Goal: Task Accomplishment & Management: Use online tool/utility

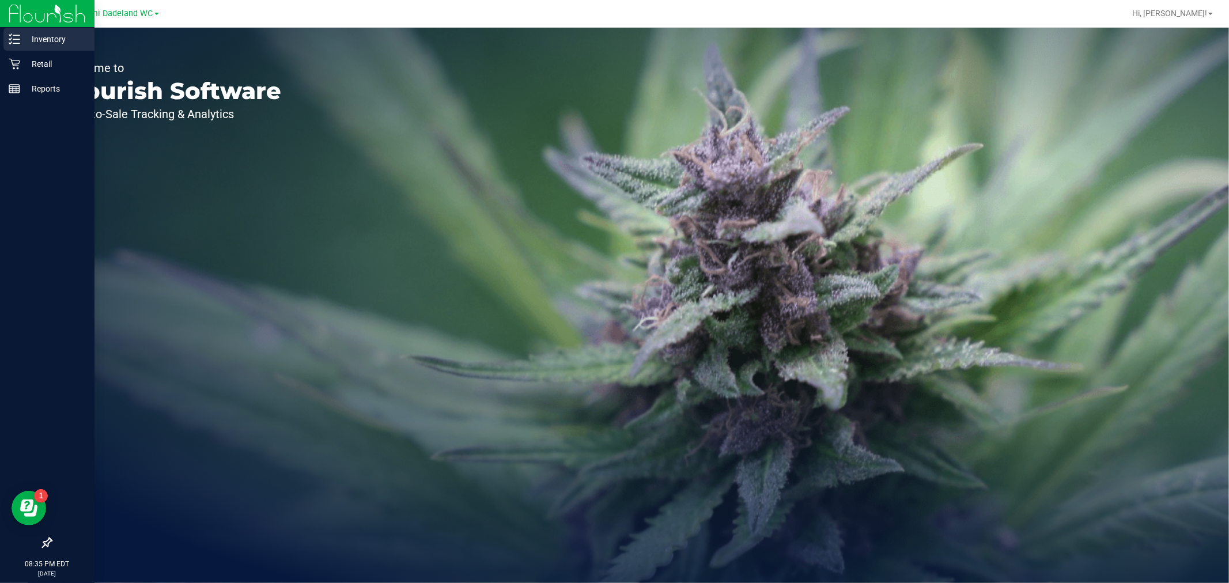
click at [22, 33] on p "Inventory" at bounding box center [54, 39] width 69 height 14
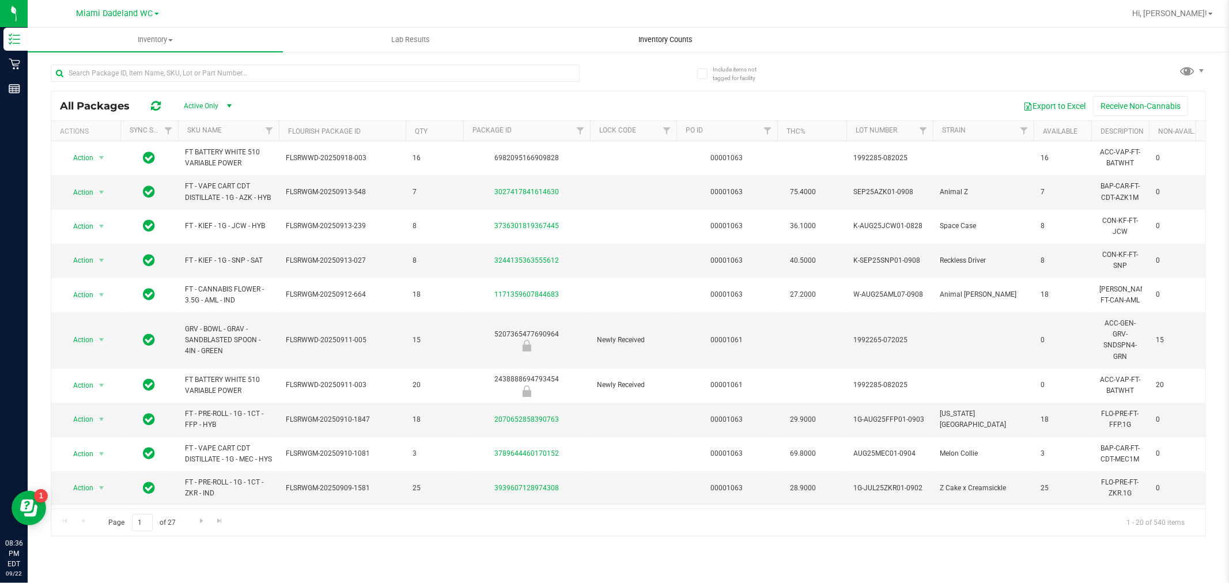
click at [677, 38] on span "Inventory Counts" at bounding box center [665, 40] width 85 height 10
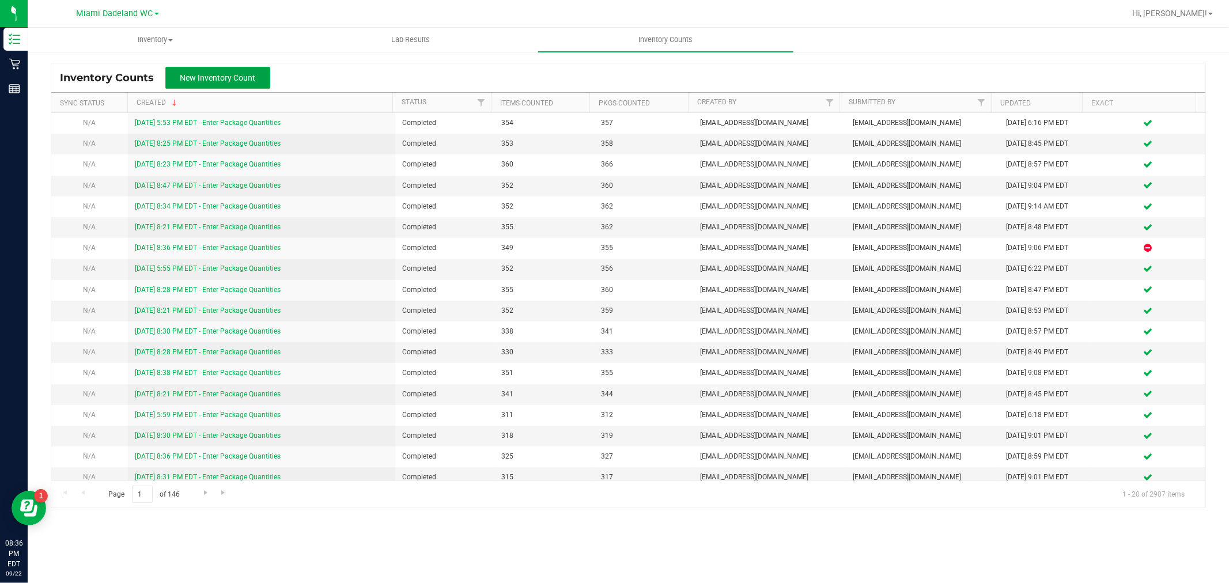
click at [217, 73] on span "New Inventory Count" at bounding box center [217, 77] width 75 height 9
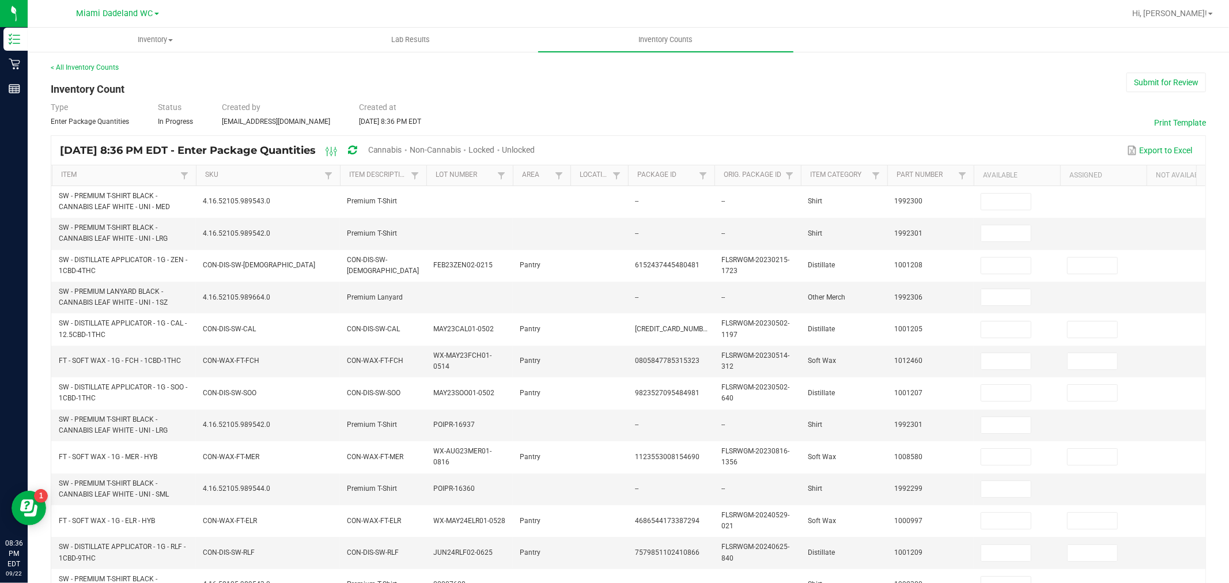
click at [535, 146] on span "Unlocked" at bounding box center [518, 149] width 33 height 9
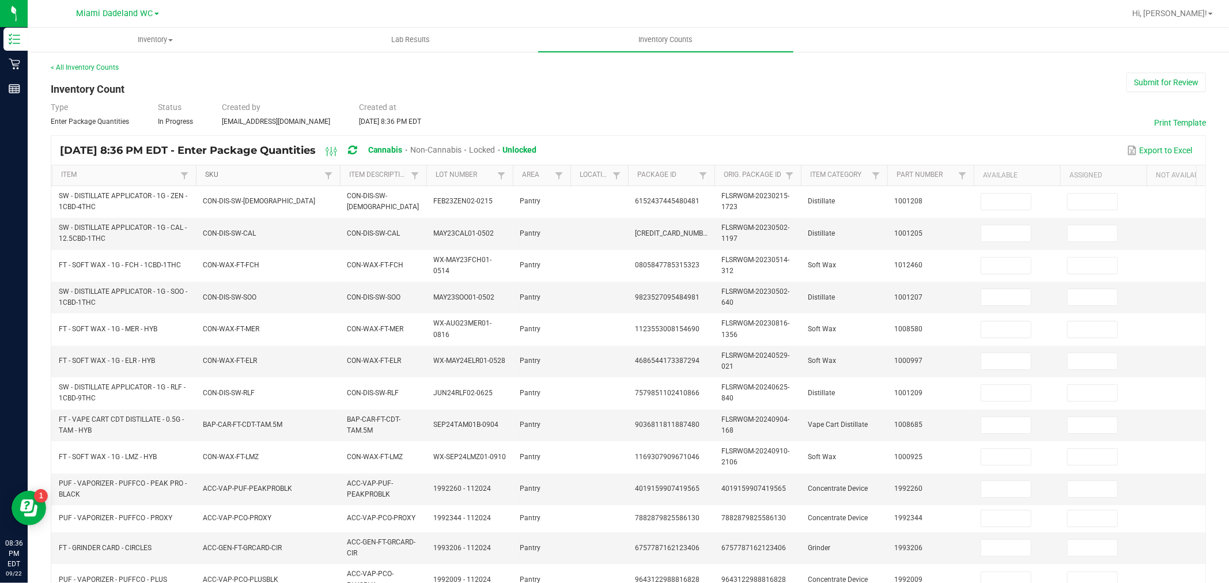
click at [225, 176] on link "SKU" at bounding box center [263, 175] width 116 height 9
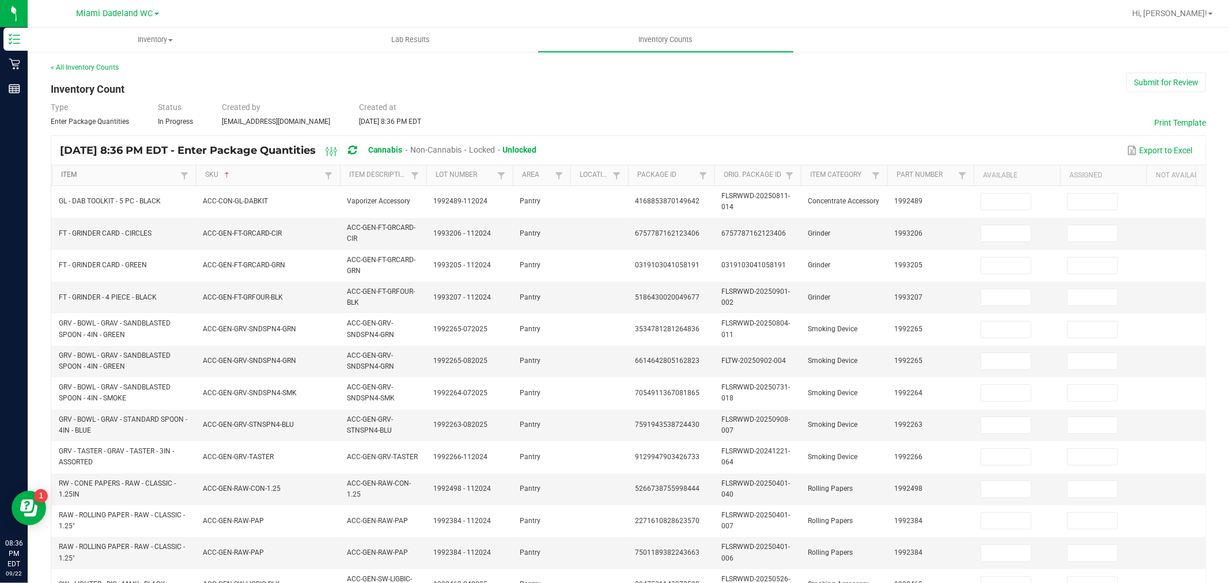
click at [126, 176] on link "Item" at bounding box center [119, 175] width 116 height 9
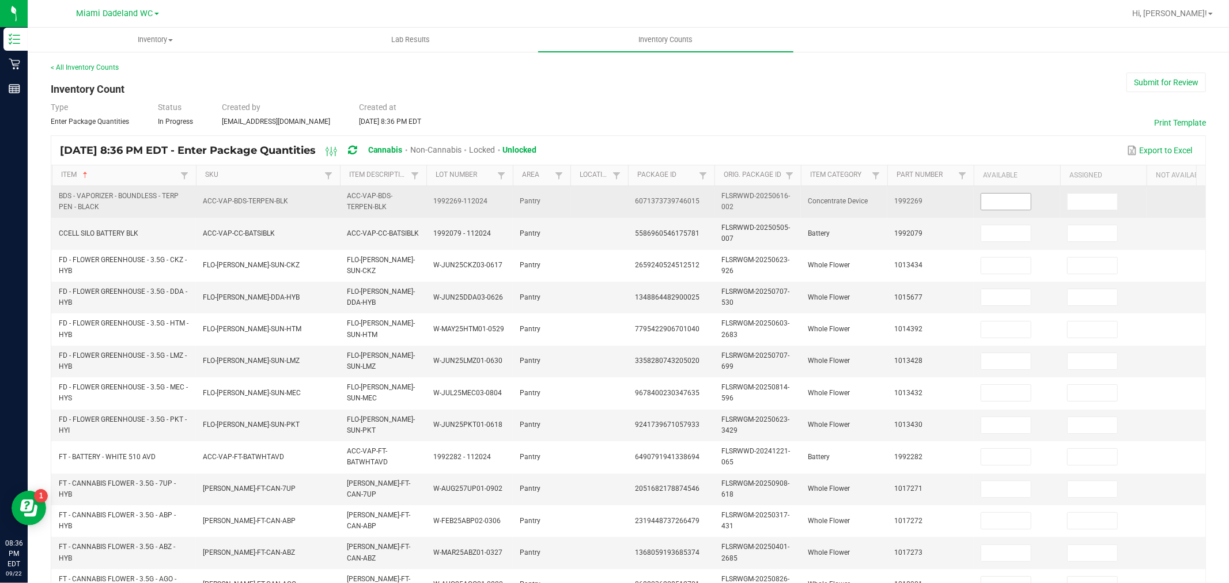
click at [1006, 197] on input at bounding box center [1006, 202] width 50 height 16
type input "1"
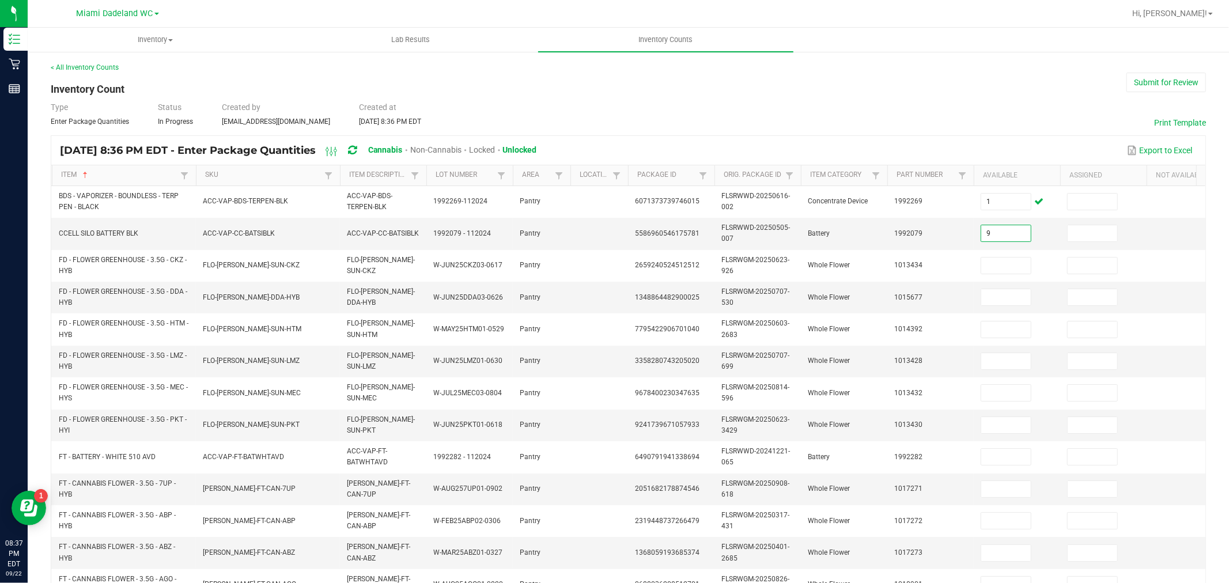
type input "9"
type input "4"
type input "5"
type input "6"
type input "13"
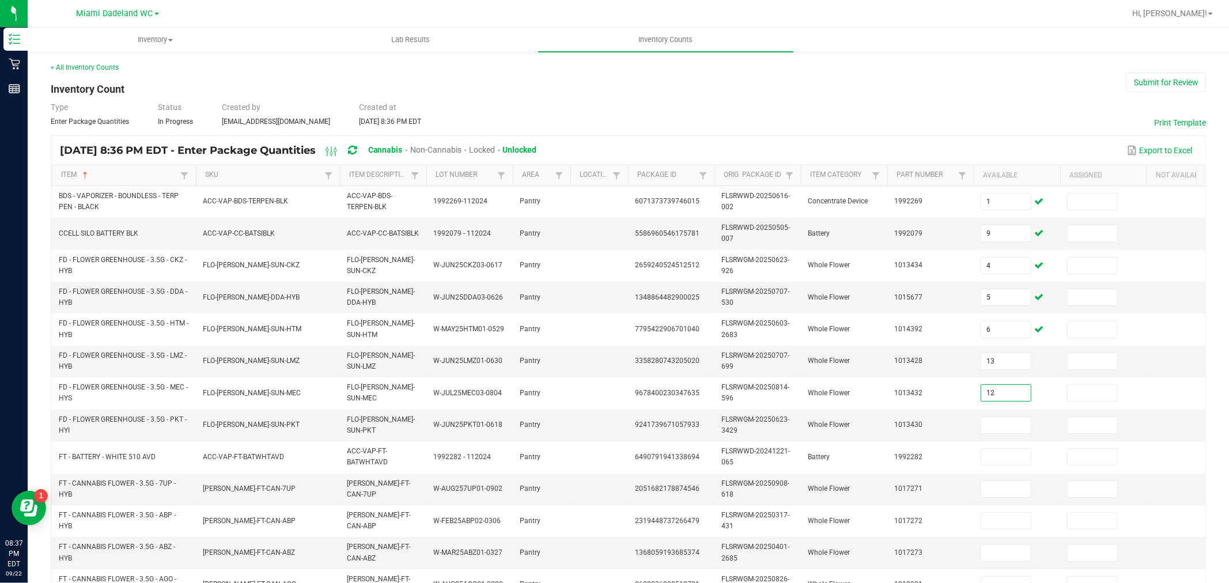
type input "12"
type input "4"
type input "24"
type input "20"
type input "15"
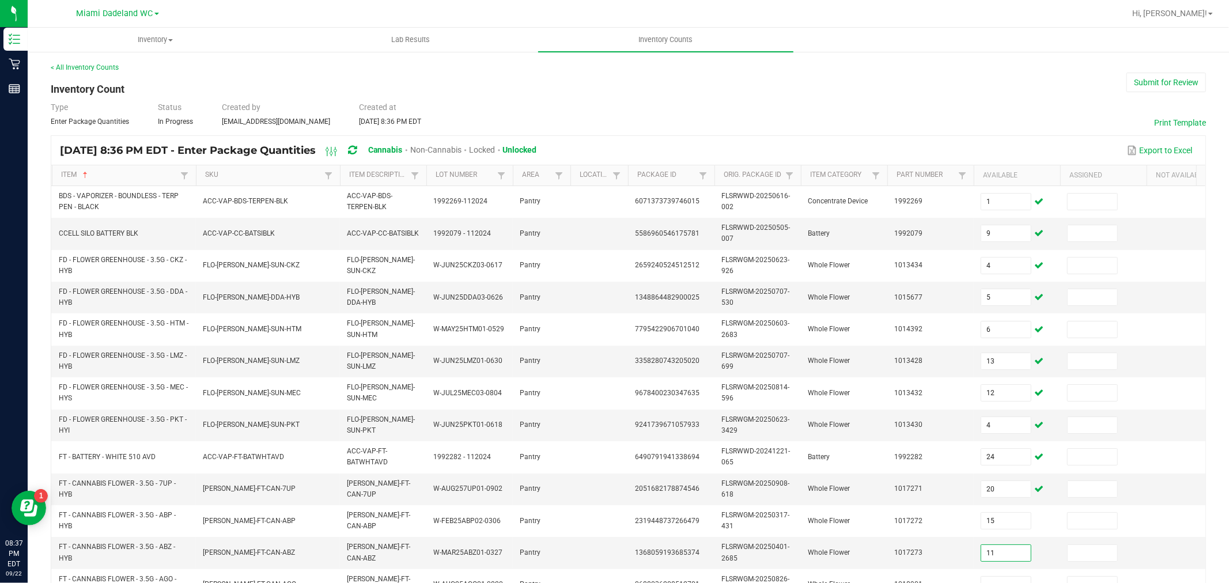
type input "11"
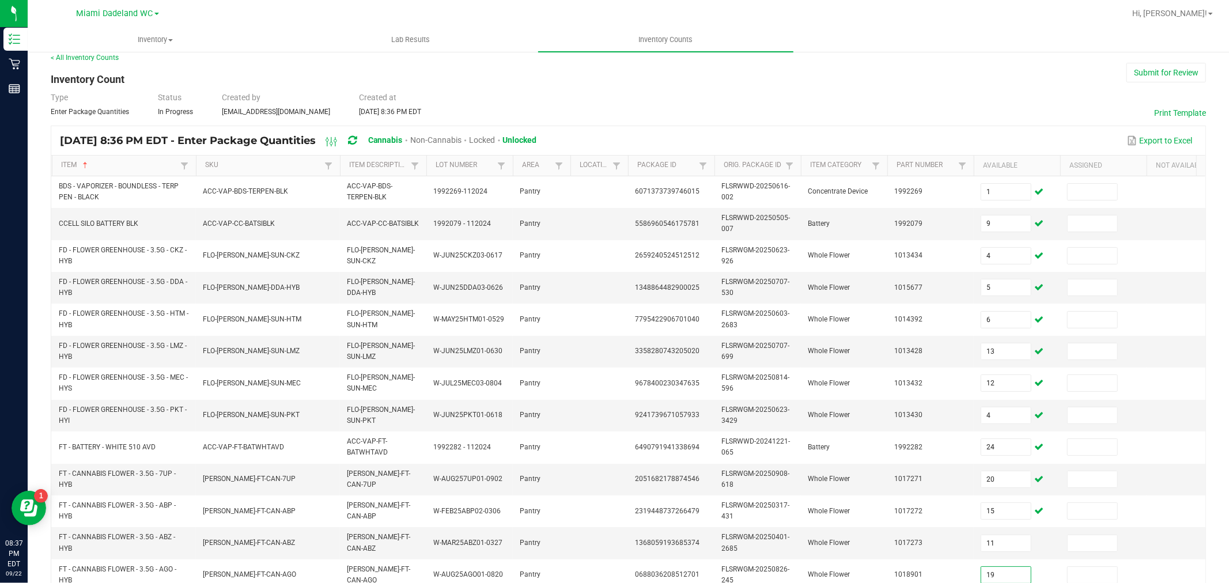
type input "19"
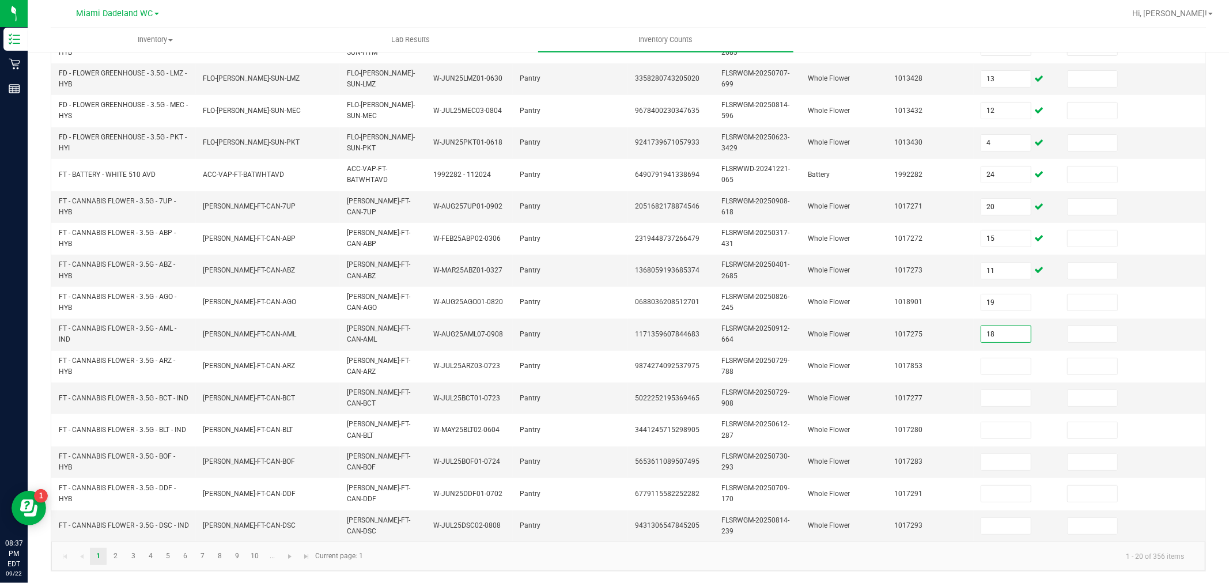
type input "18"
type input "20"
type input "10"
type input "8"
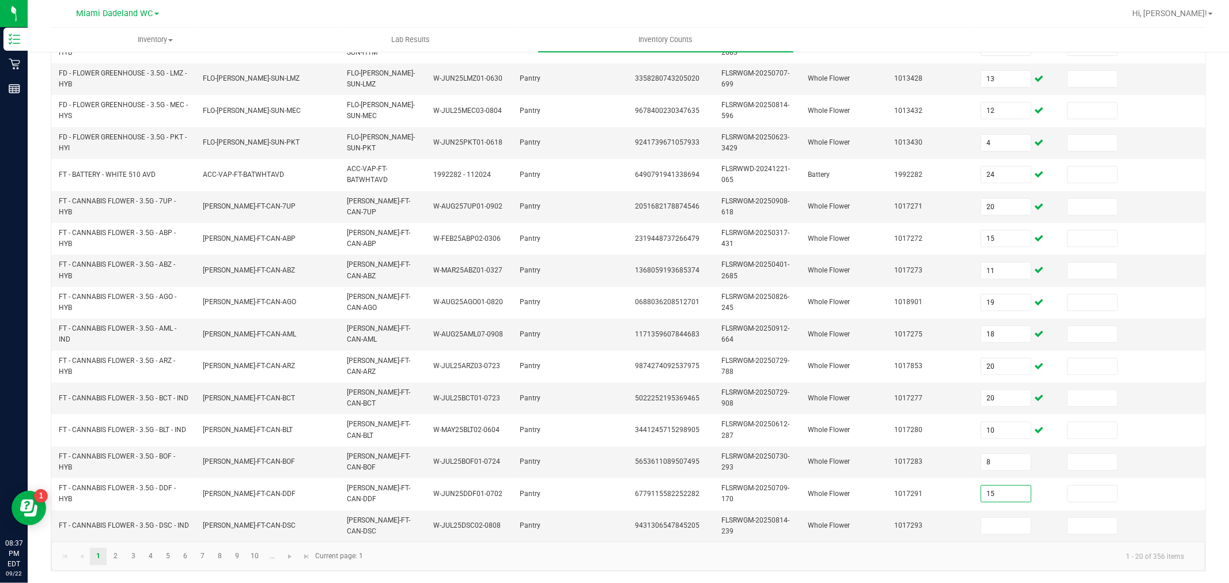
type input "15"
type input "7"
click at [118, 553] on link "2" at bounding box center [115, 556] width 17 height 17
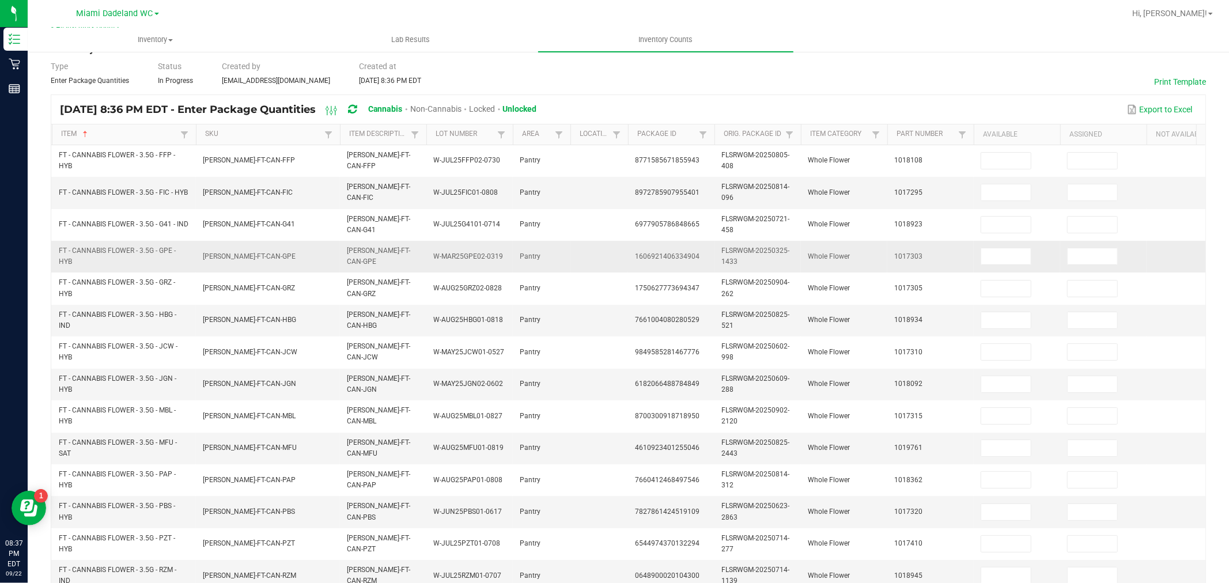
scroll to position [37, 0]
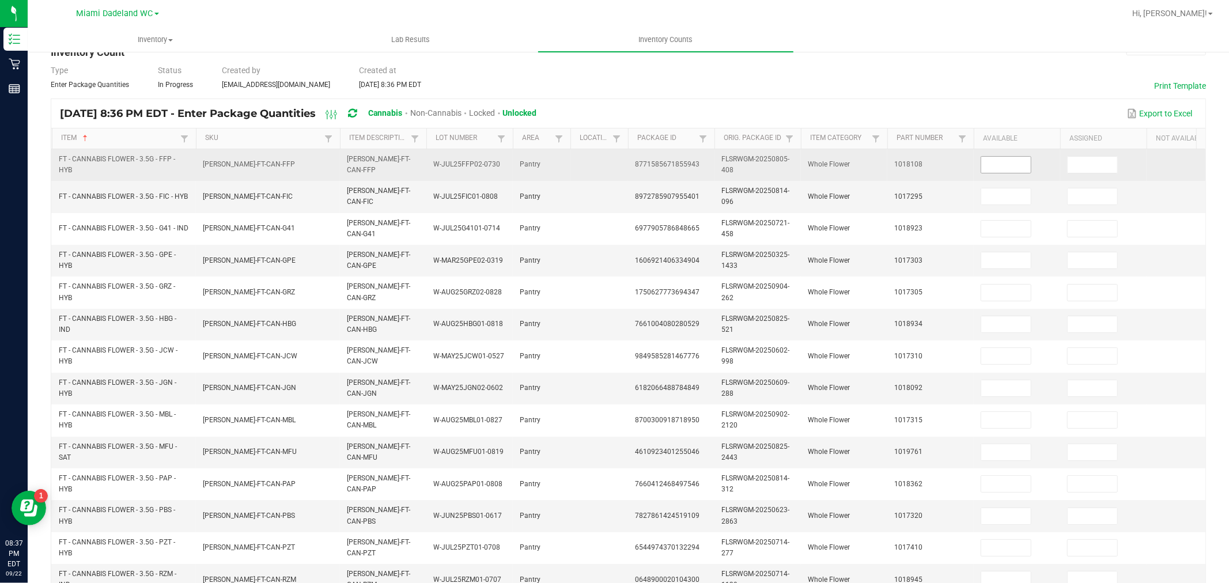
click at [985, 168] on input at bounding box center [1006, 165] width 50 height 16
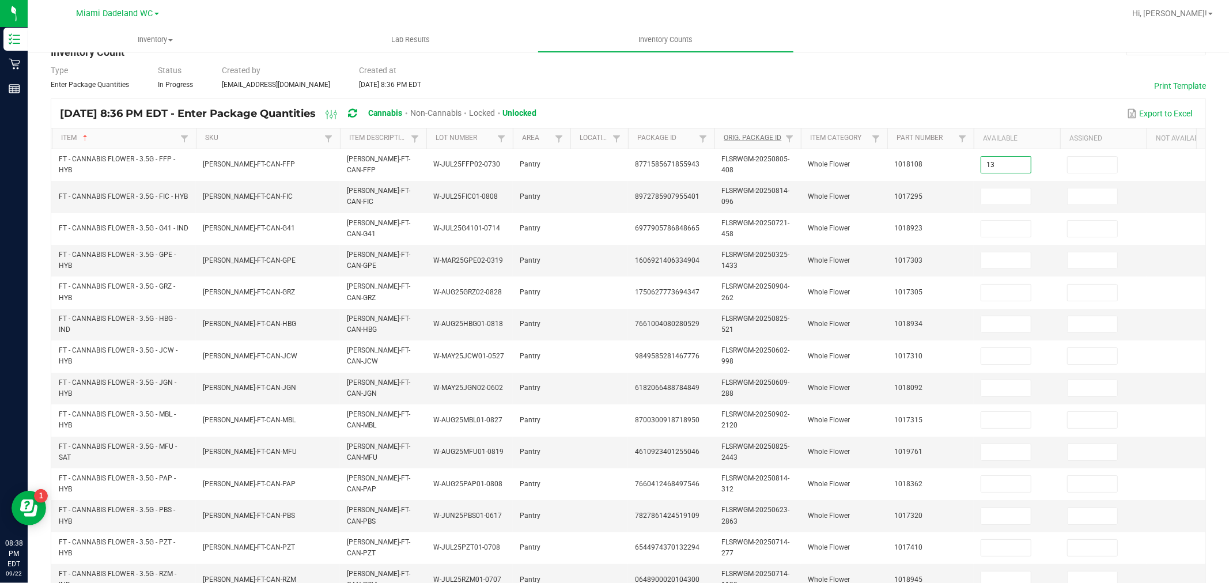
type input "13"
type input "10"
type input "4"
type input "6"
type input "14"
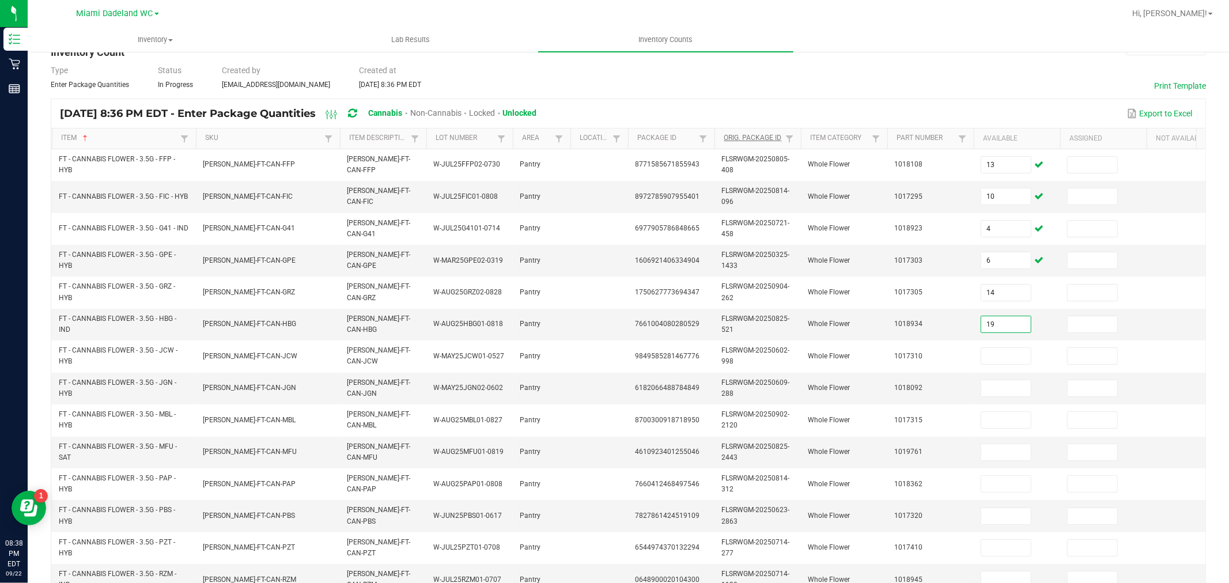
type input "19"
type input "16"
type input "20"
type input "7"
type input "9"
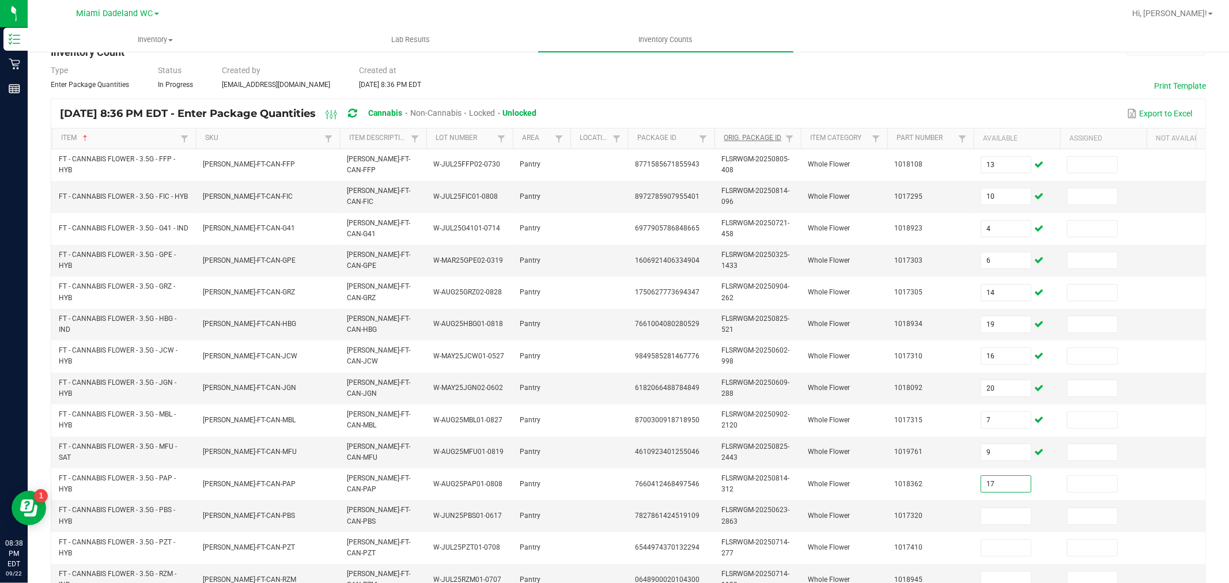
type input "17"
type input "6"
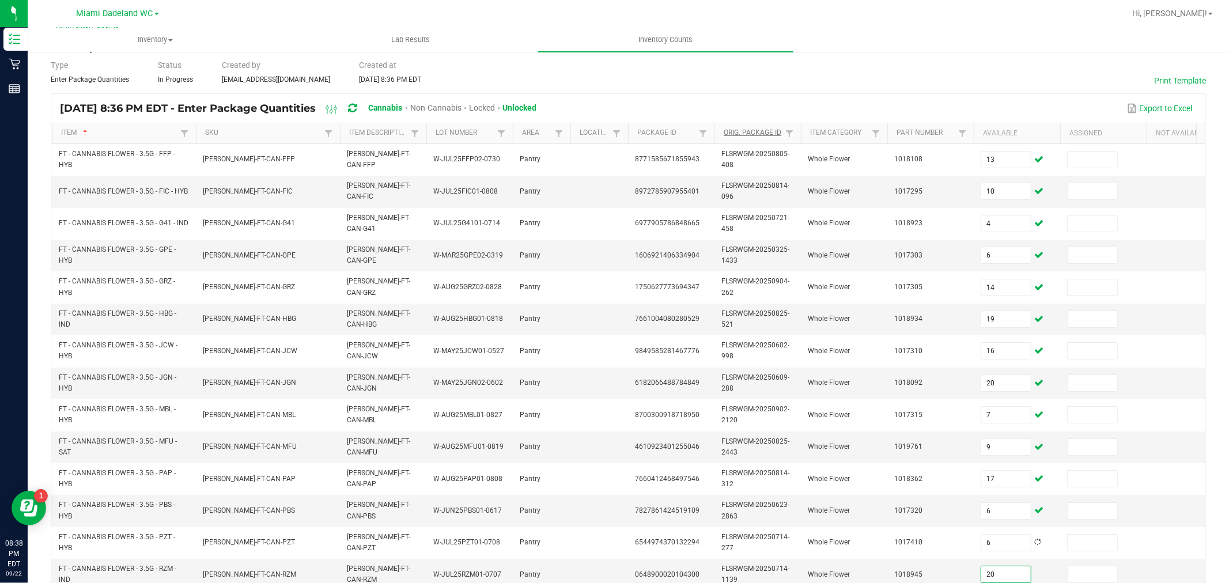
type input "20"
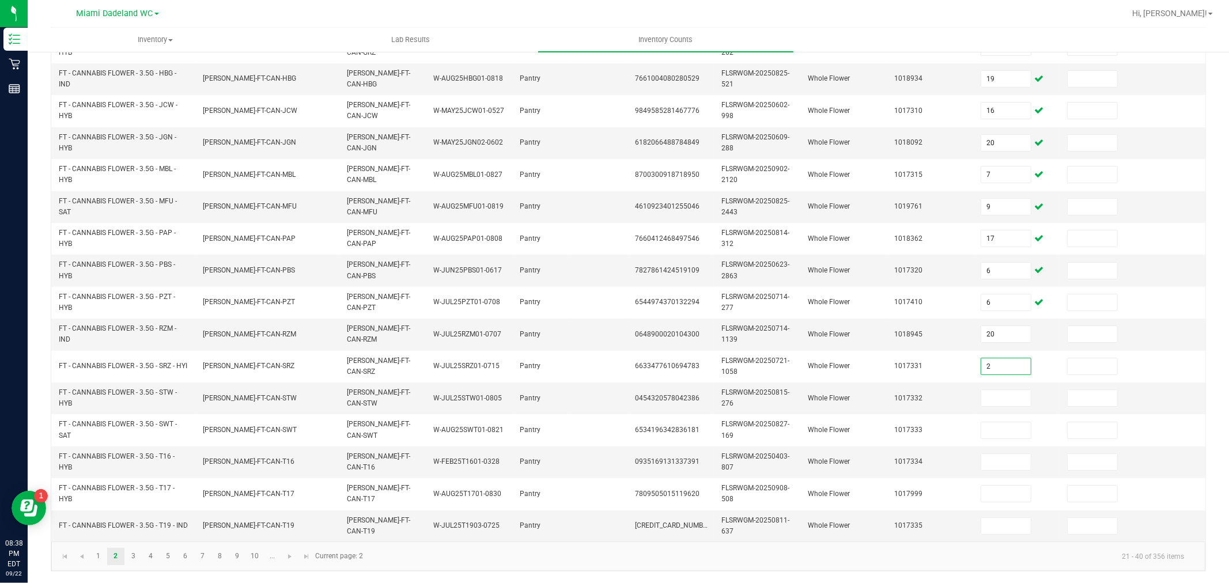
type input "2"
type input "17"
type input "5"
type input "10"
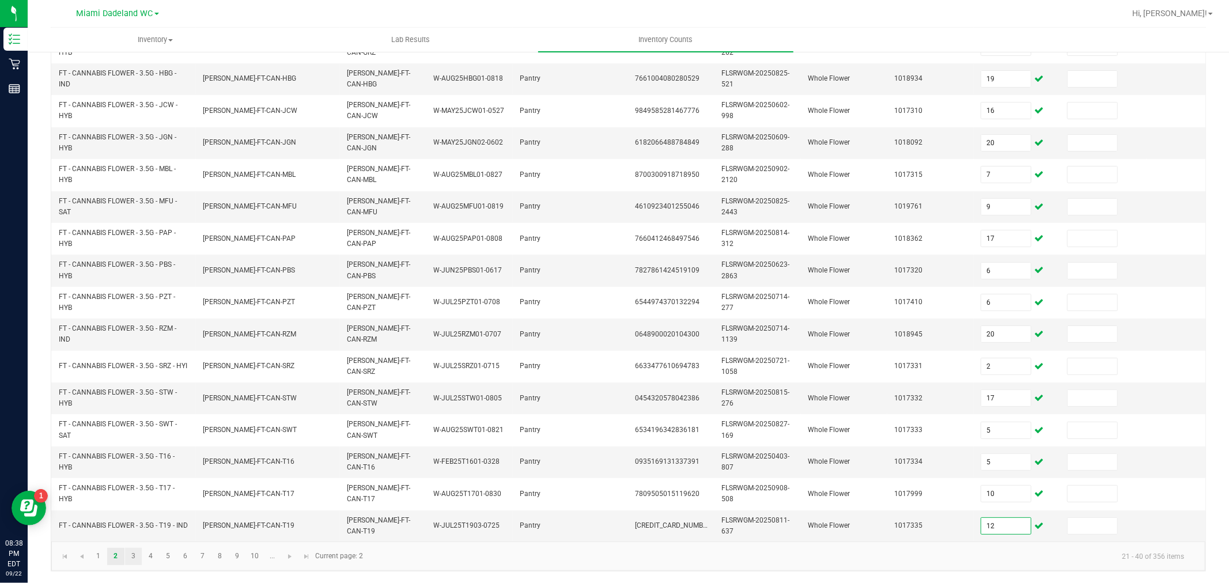
type input "12"
click at [131, 563] on link "3" at bounding box center [133, 556] width 17 height 17
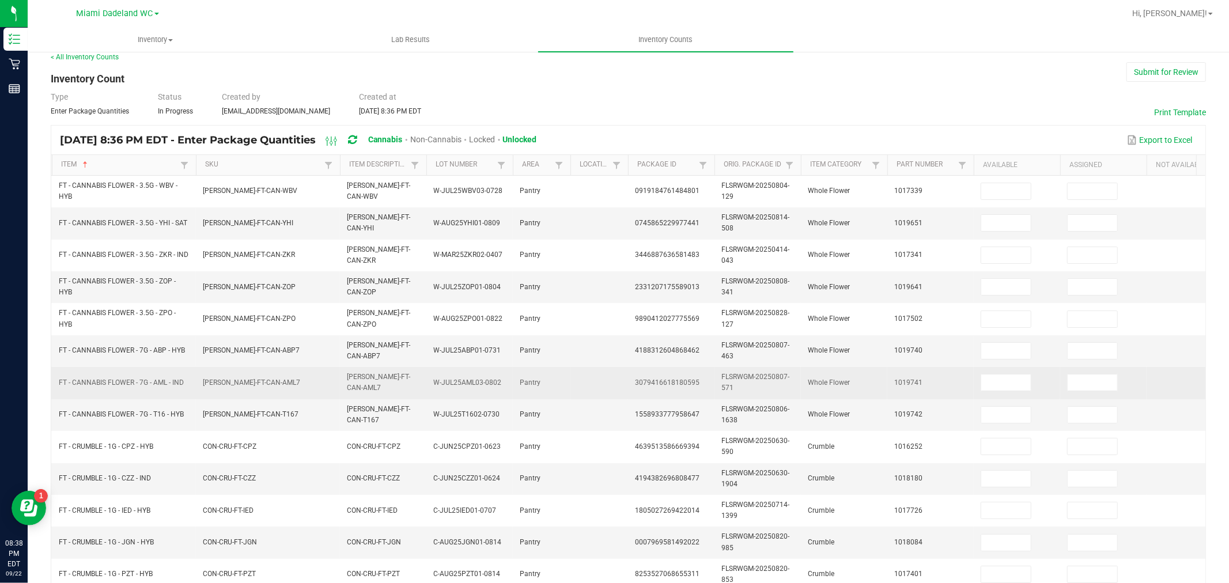
scroll to position [0, 0]
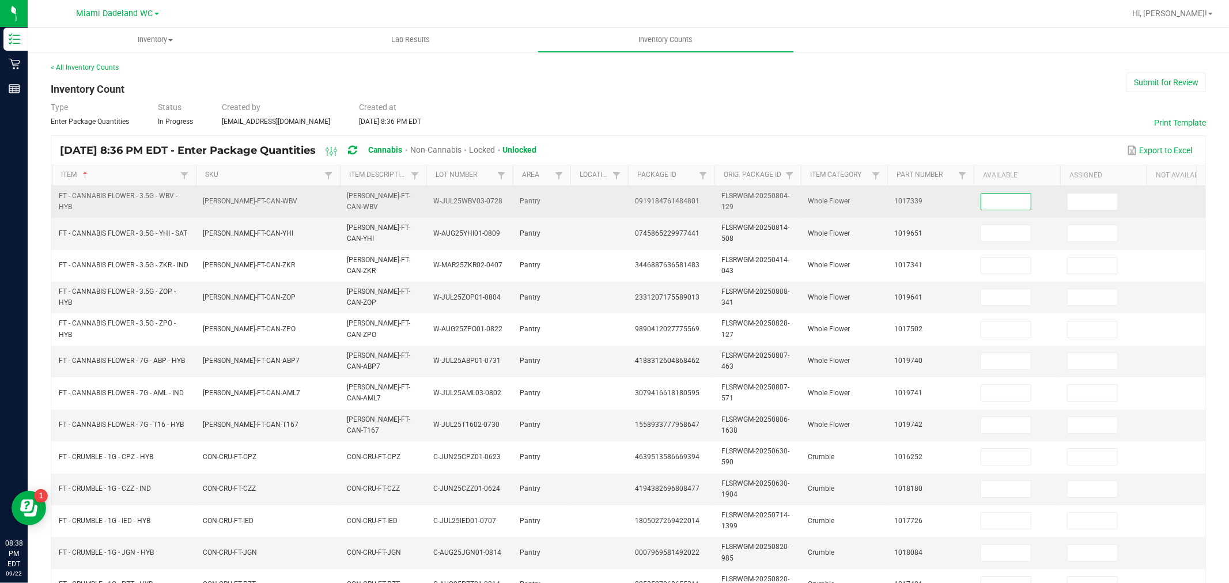
click at [1016, 203] on input at bounding box center [1006, 202] width 50 height 16
type input "6"
type input "3"
type input "20"
type input "19"
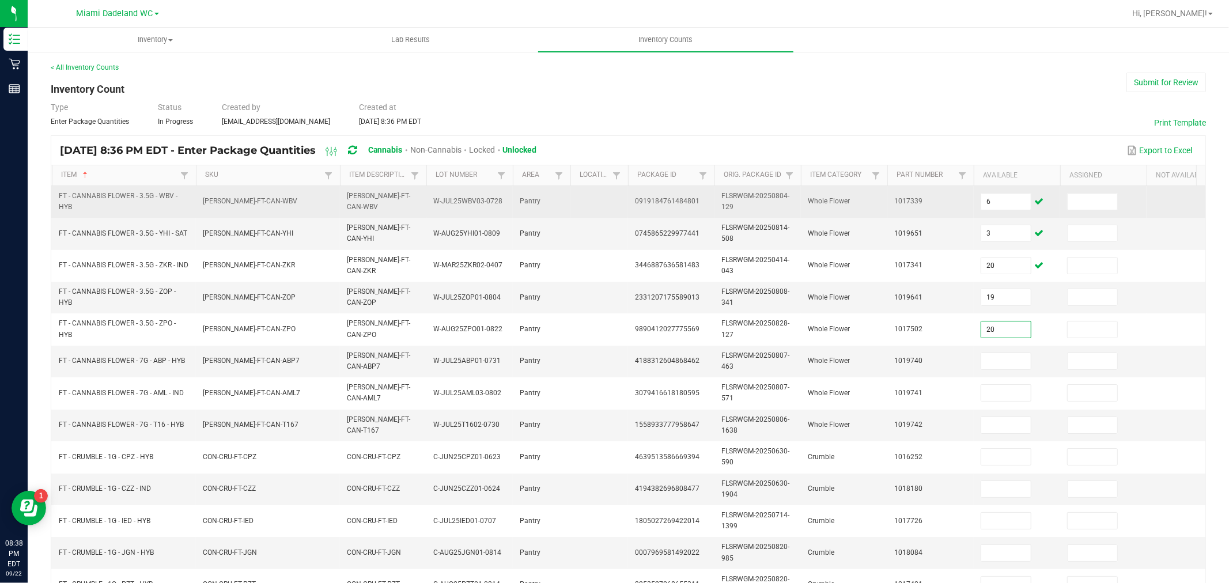
type input "20"
type input "16"
type input "7"
type input "4"
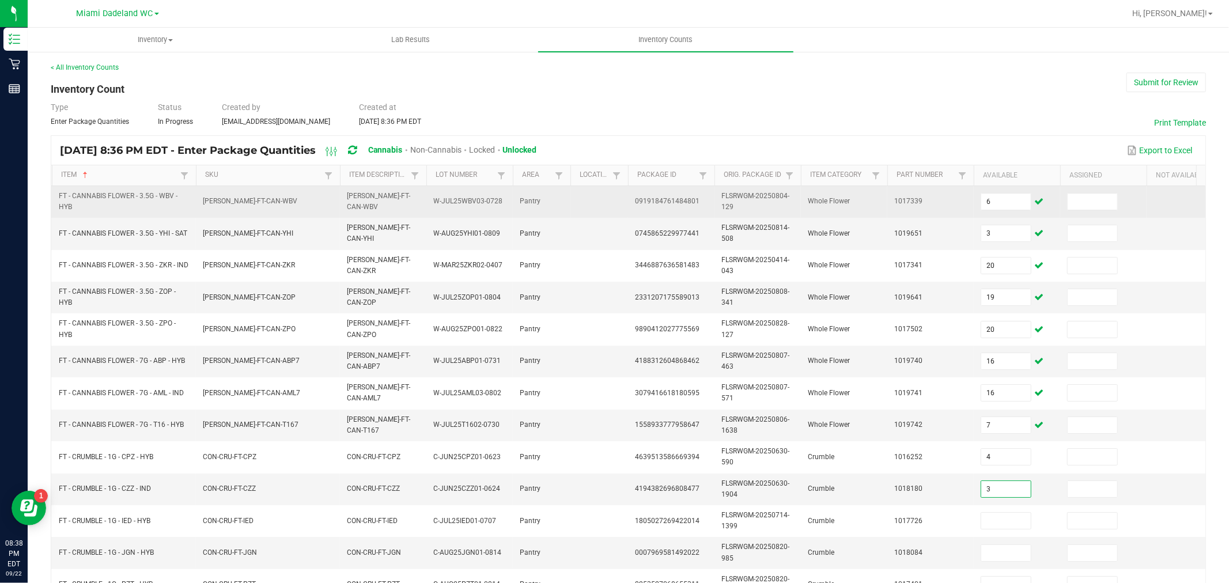
type input "3"
type input "5"
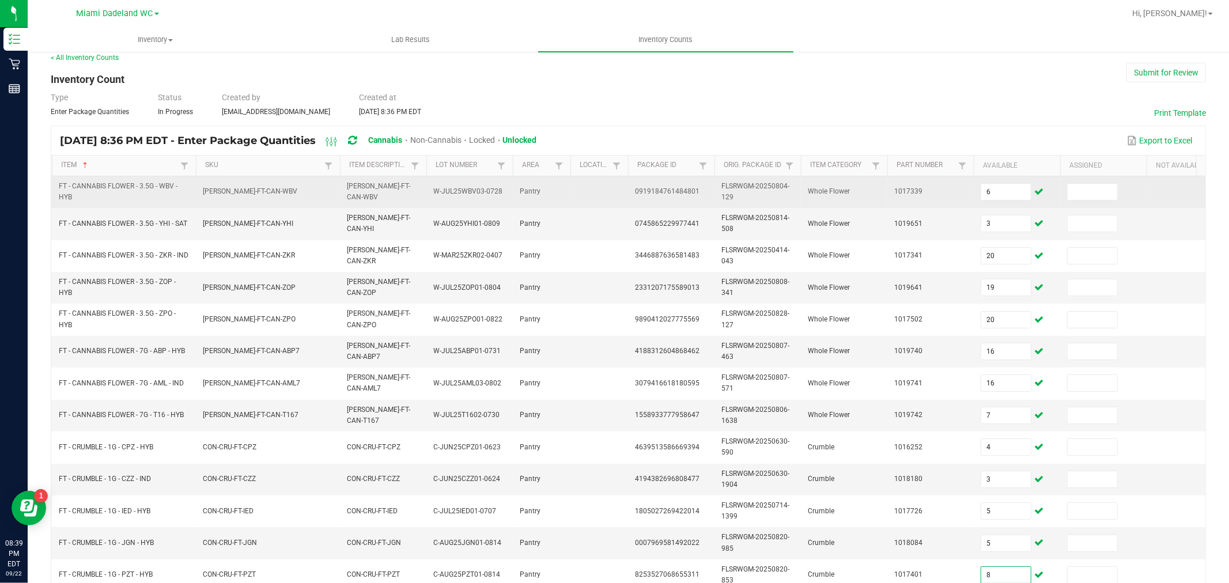
type input "8"
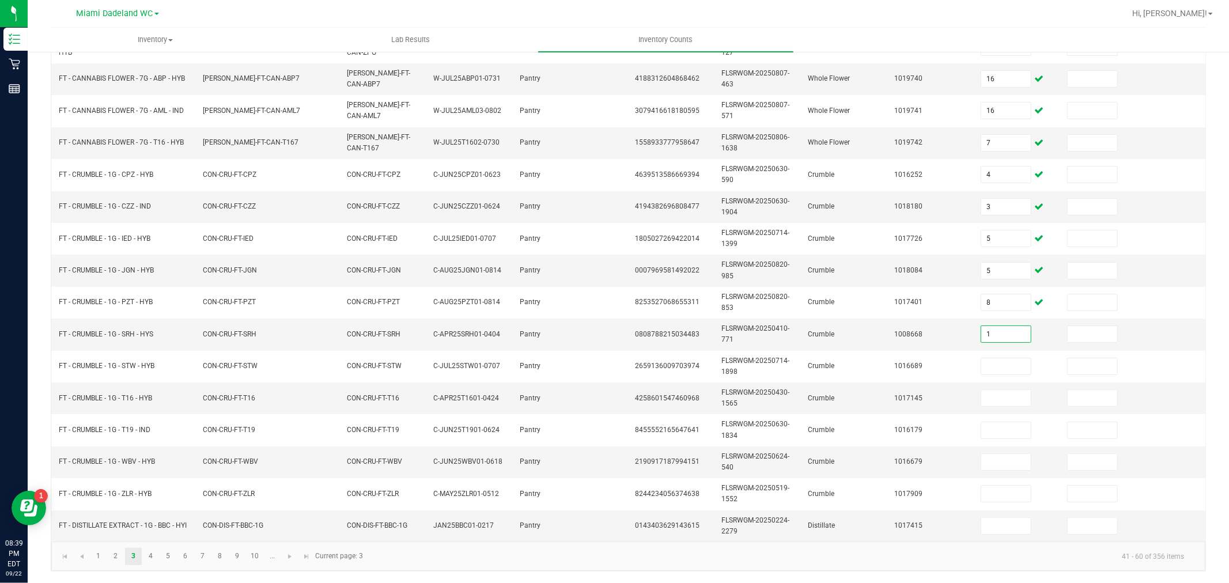
type input "1"
type input "7"
type input "1"
type input "6"
type input "3"
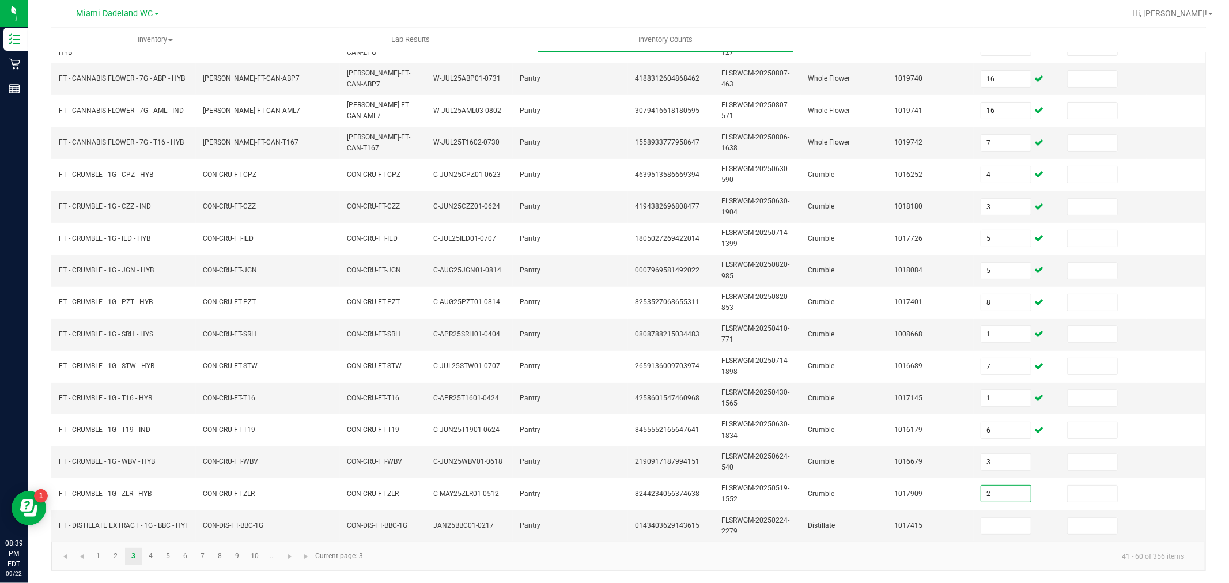
type input "2"
type input "10"
click at [289, 556] on span "Go to the next page" at bounding box center [289, 556] width 9 height 9
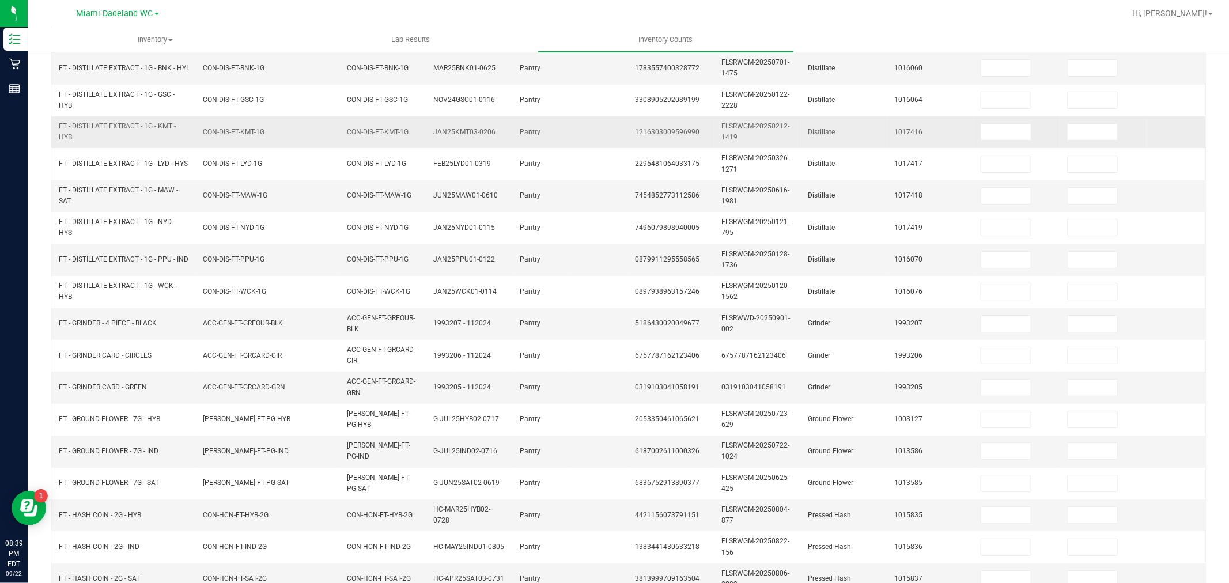
scroll to position [0, 0]
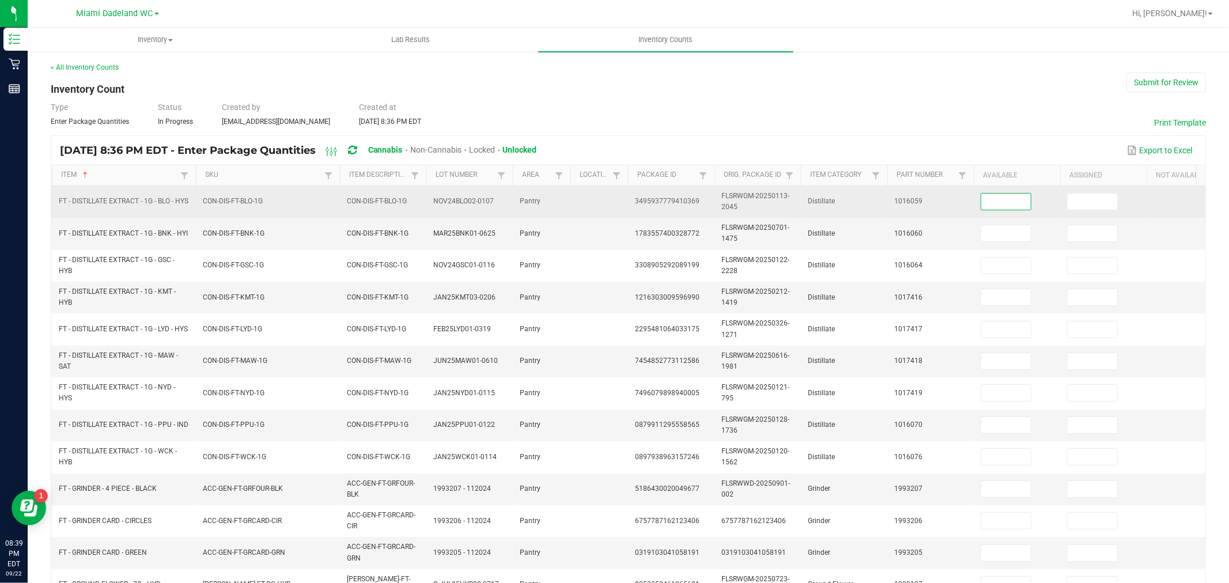
click at [997, 202] on input at bounding box center [1006, 202] width 50 height 16
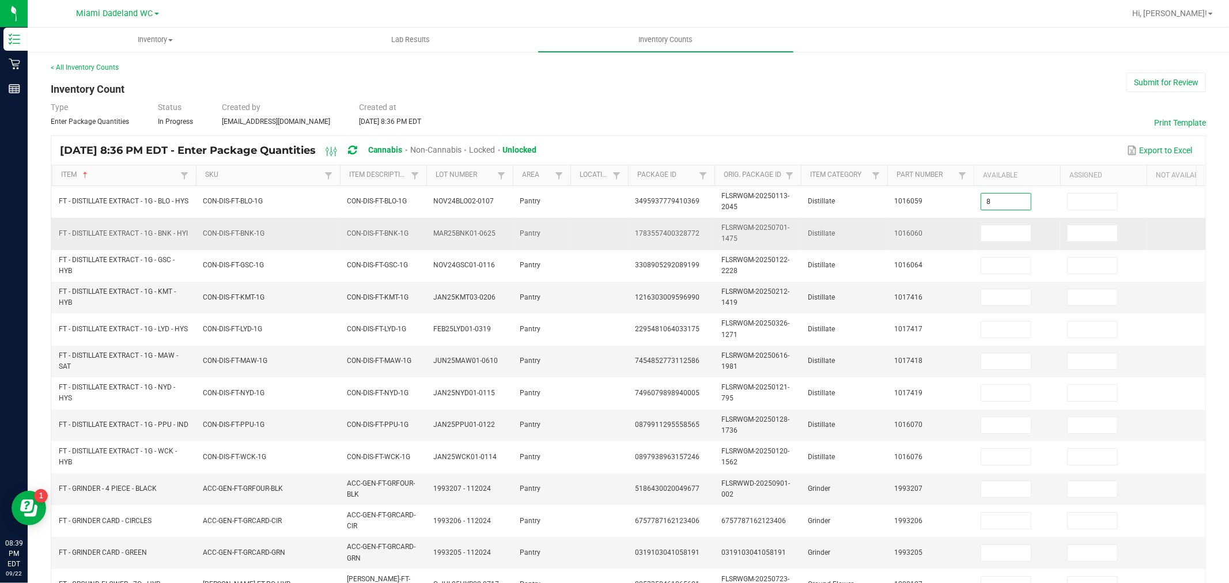
type input "8"
type input "1"
type input "5"
type input "4"
type input "6"
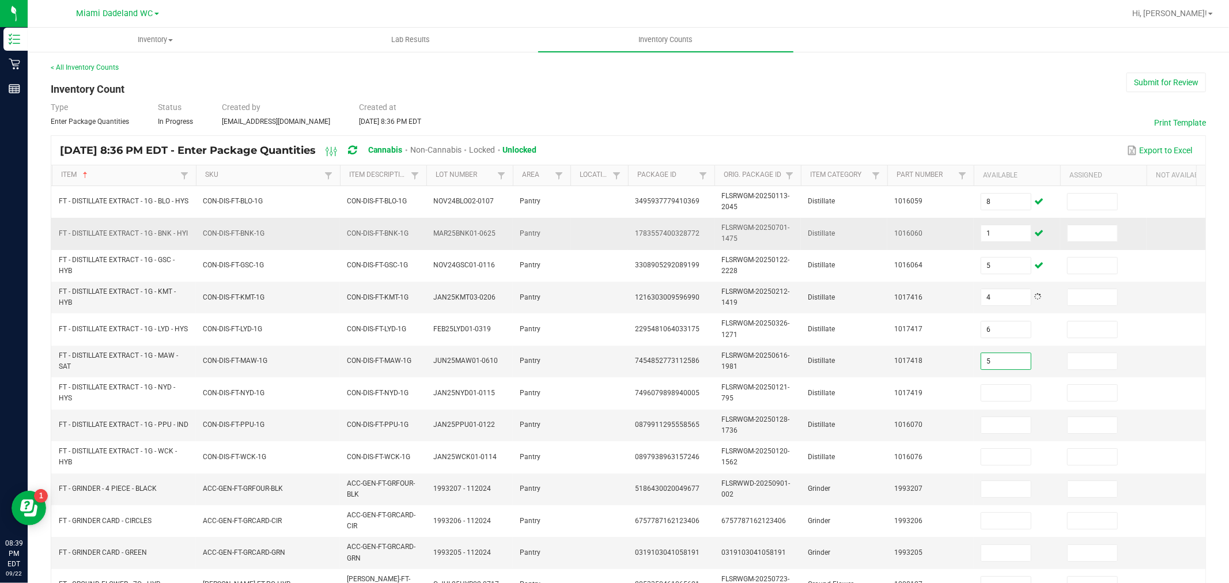
type input "5"
type input "1"
type input "7"
type input "9"
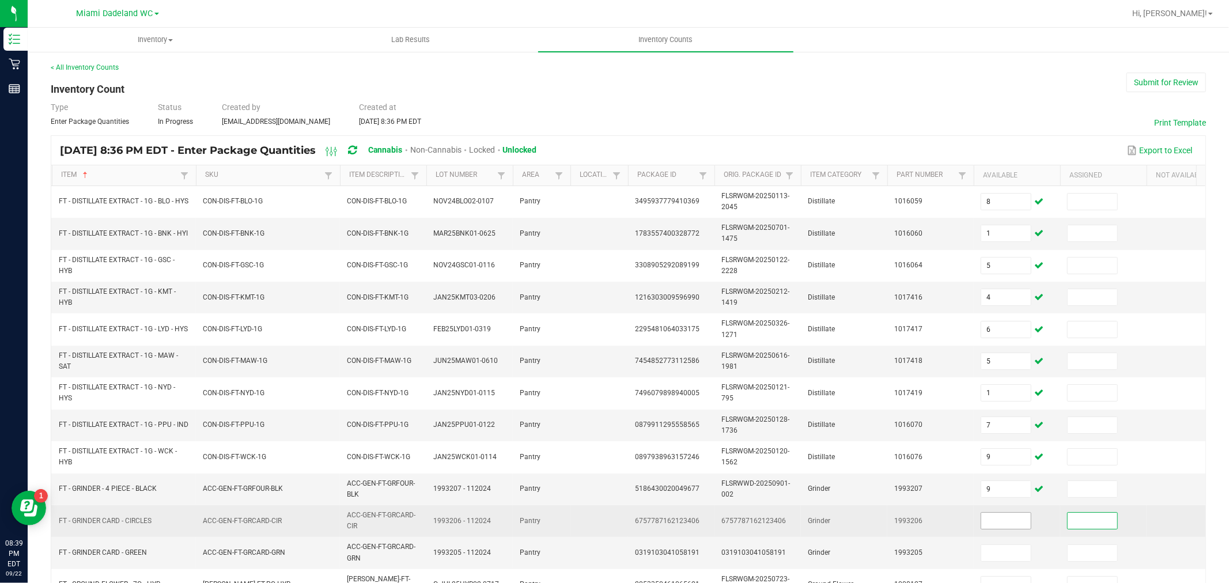
click at [995, 517] on input at bounding box center [1006, 521] width 50 height 16
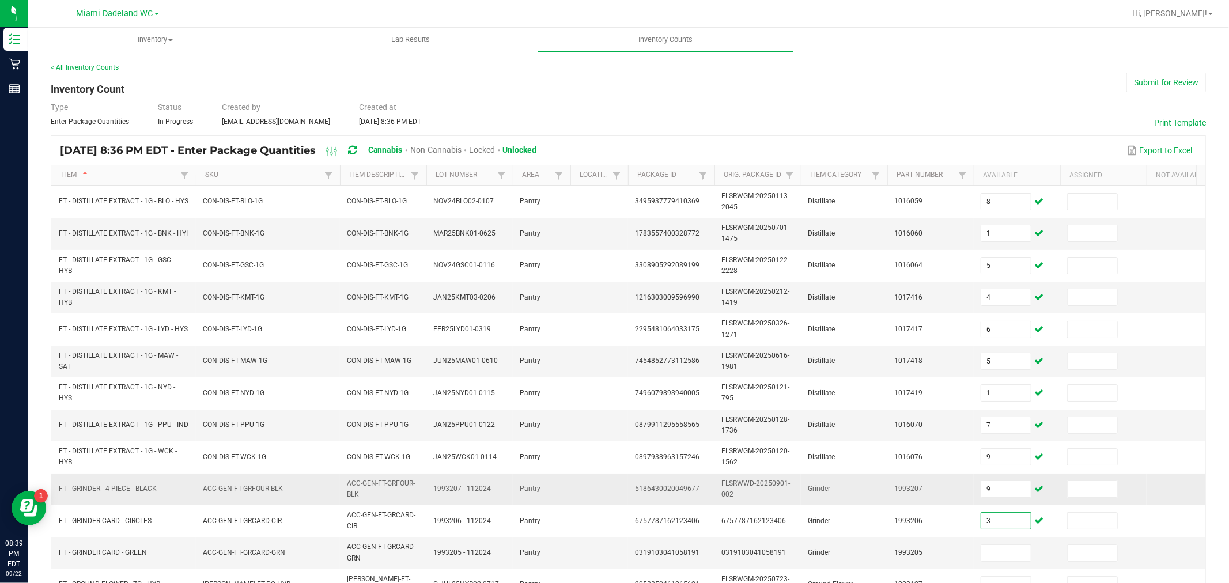
type input "3"
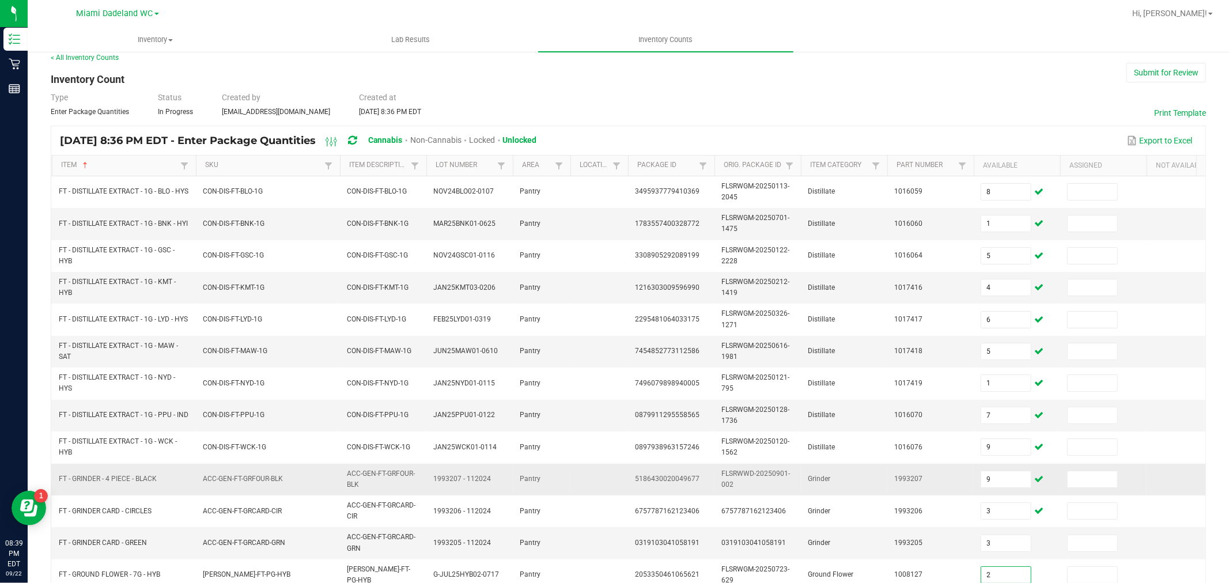
type input "2"
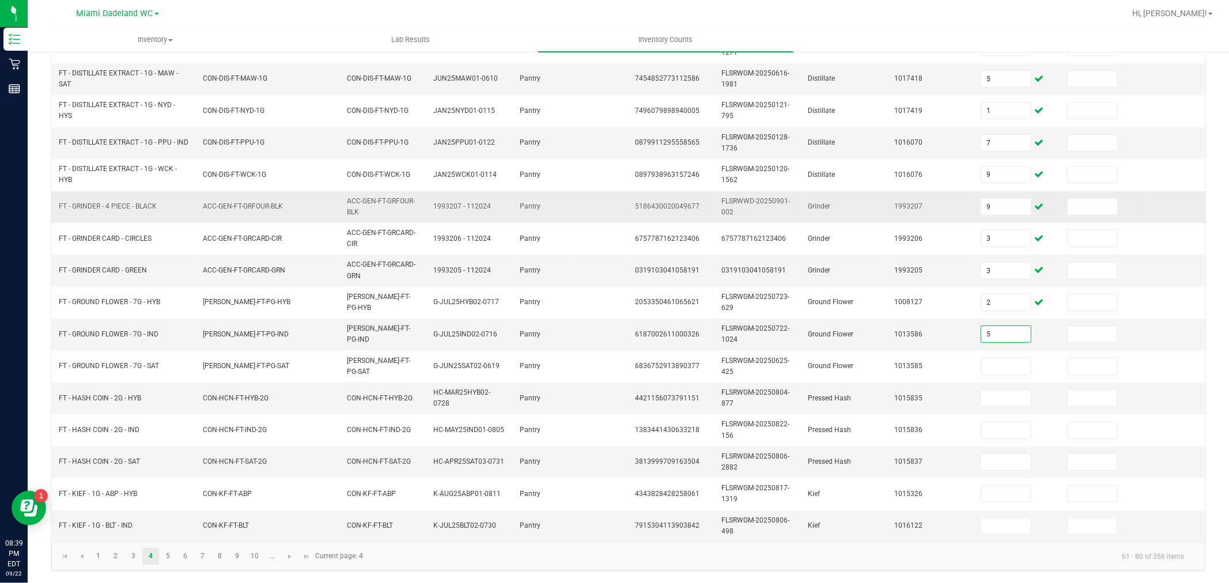
type input "5"
type input "4"
type input "1"
type input "2"
type input "5"
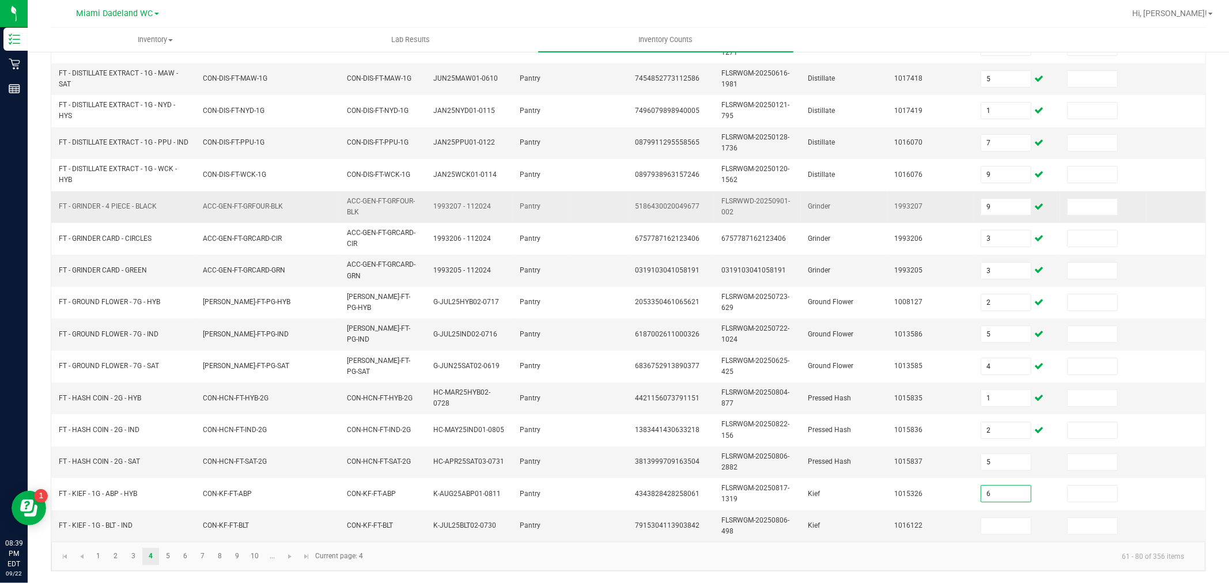
type input "6"
type input "2"
click at [289, 548] on link at bounding box center [290, 556] width 17 height 17
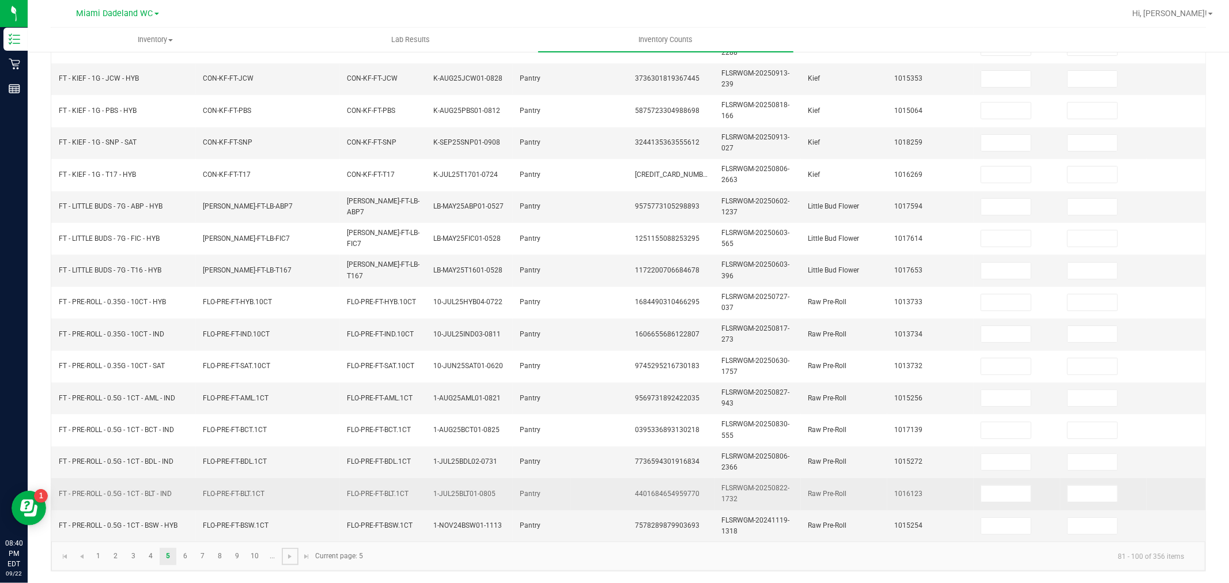
scroll to position [0, 0]
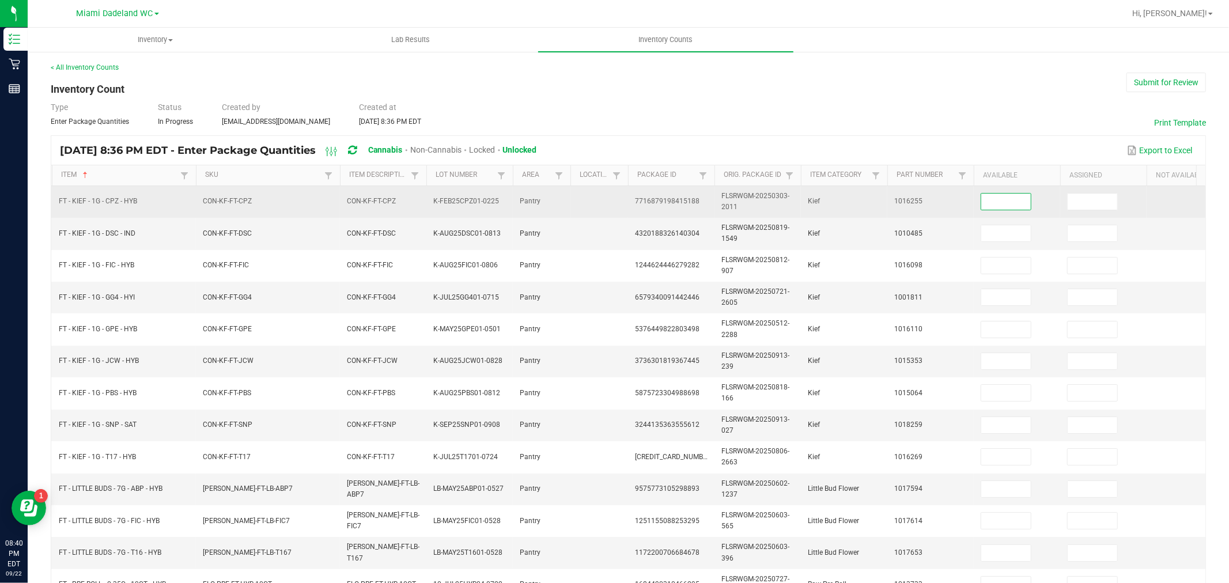
click at [997, 197] on input at bounding box center [1006, 202] width 50 height 16
type input "3"
type input "7"
type input "2"
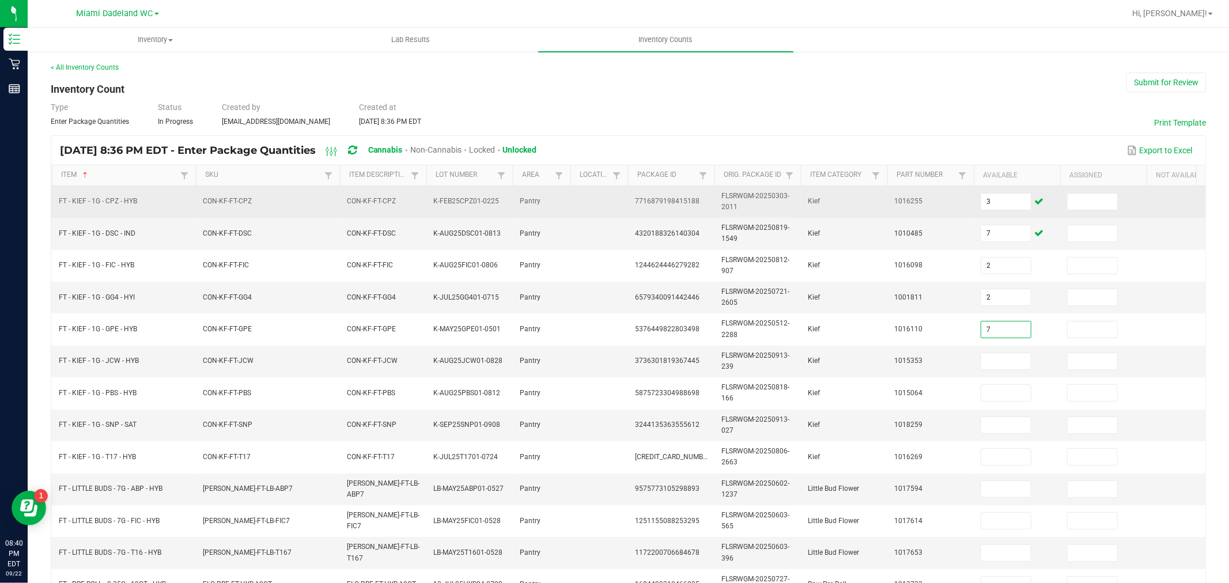
type input "7"
type input "8"
type input "1"
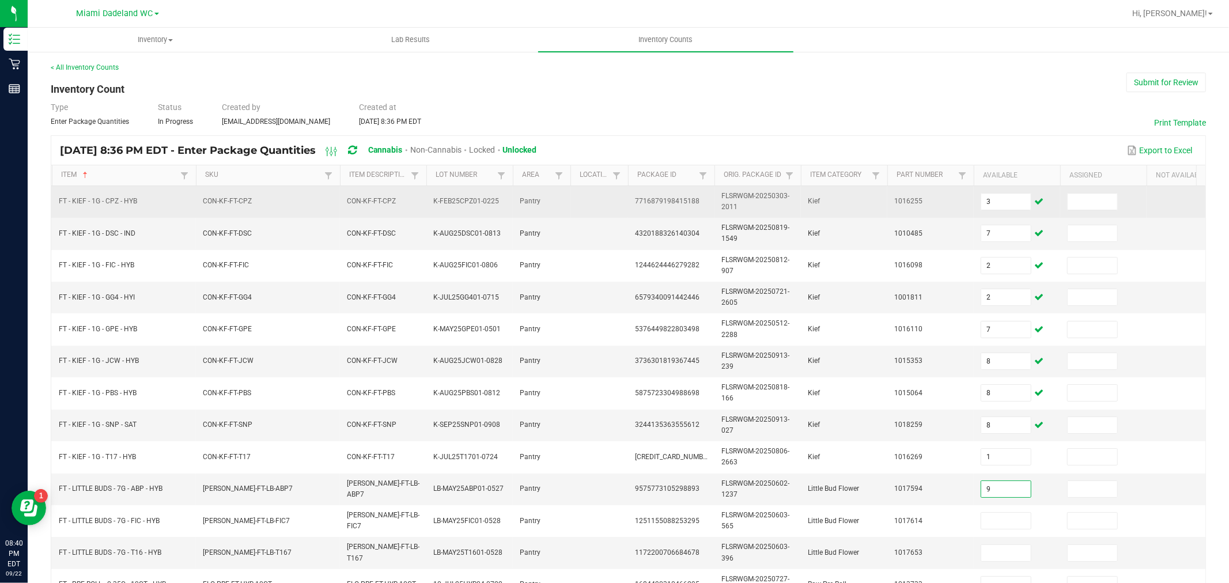
type input "9"
type input "4"
type input "8"
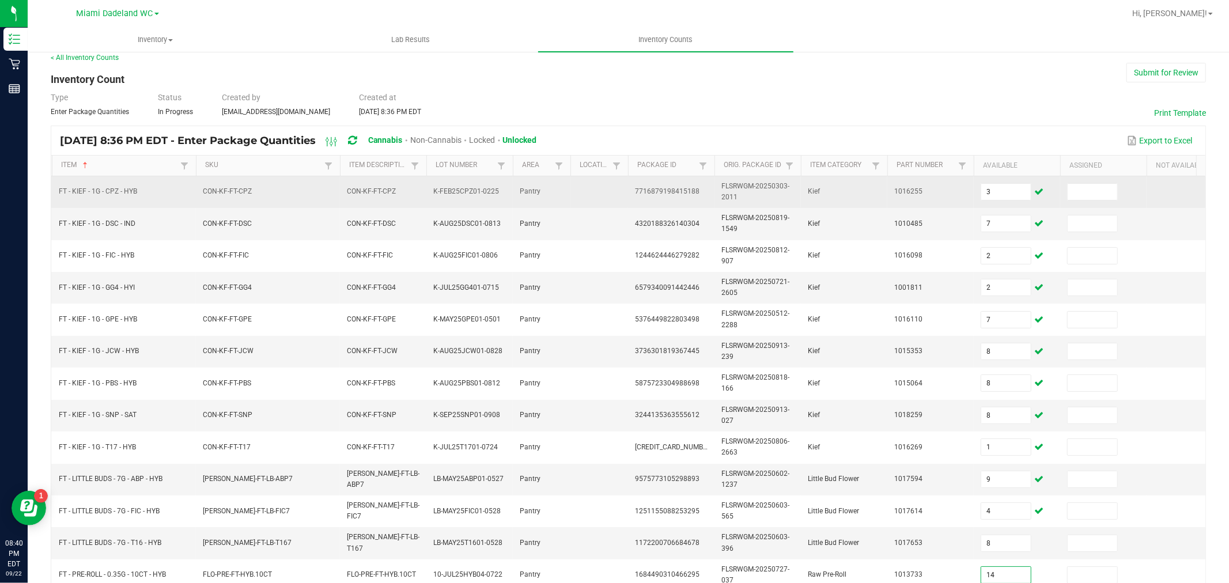
type input "14"
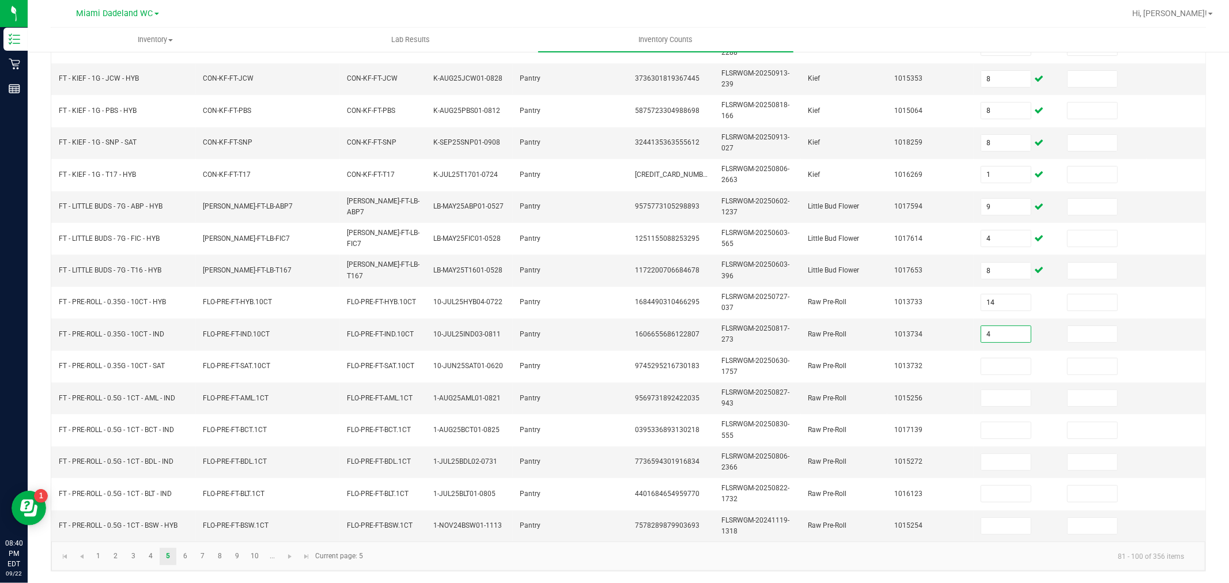
type input "4"
type input "19"
type input "22"
type input "17"
type input "13"
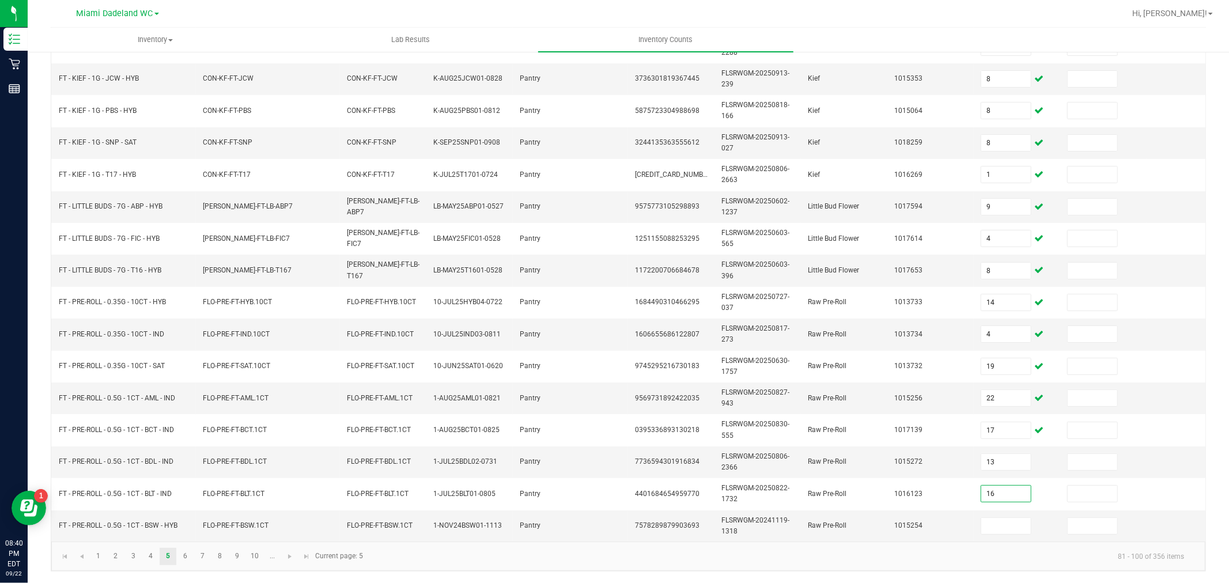
type input "16"
type input "4"
click at [291, 557] on span "Go to the next page" at bounding box center [289, 556] width 9 height 9
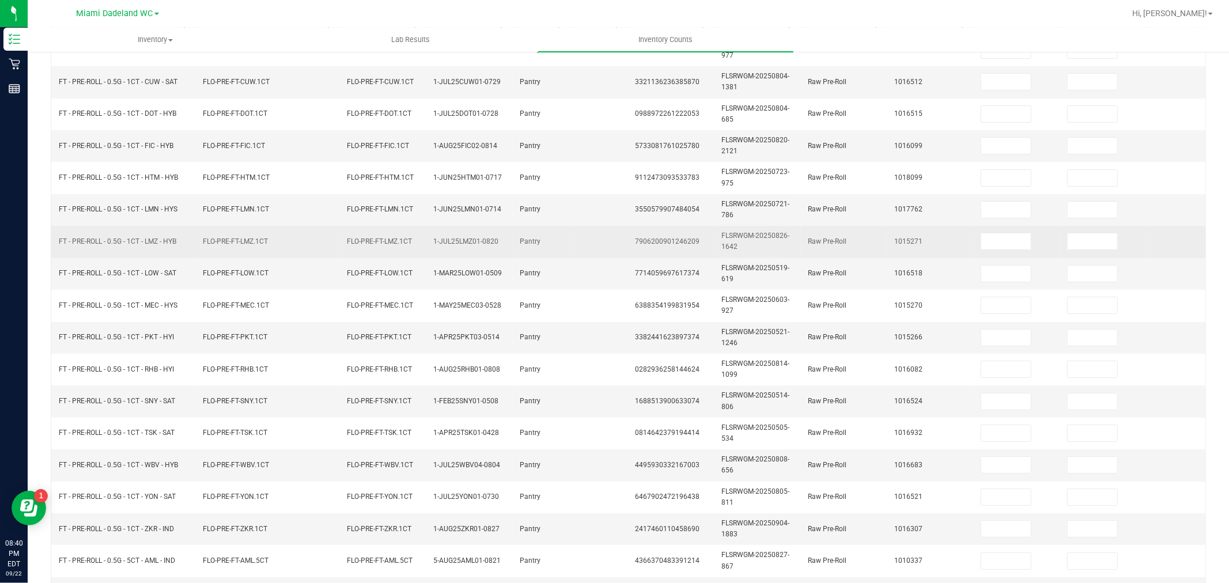
scroll to position [0, 0]
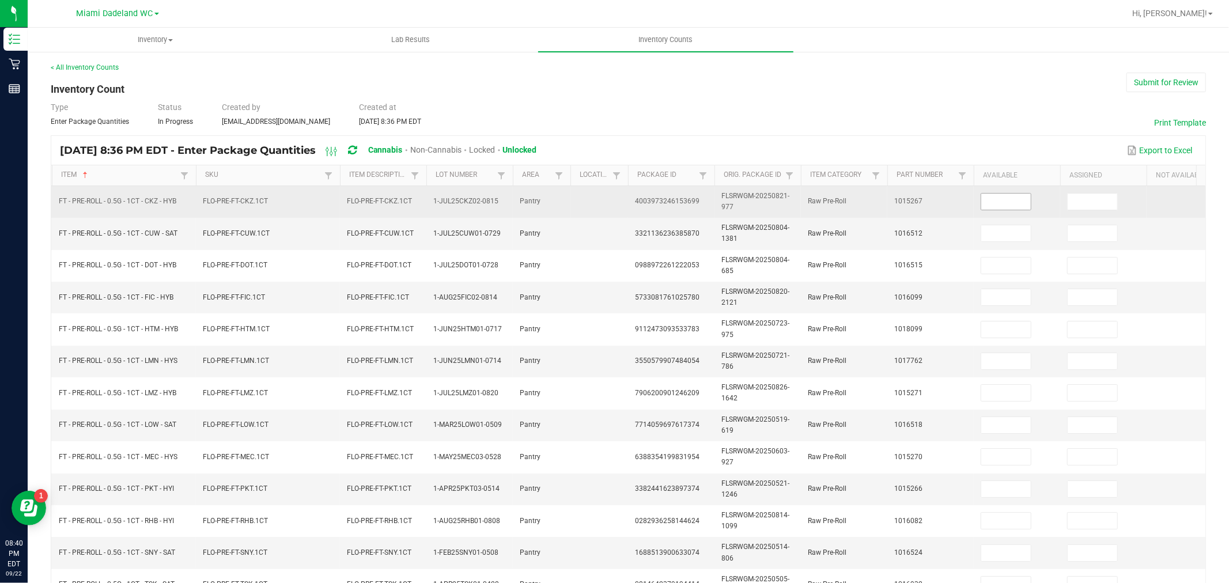
click at [995, 202] on input at bounding box center [1006, 202] width 50 height 16
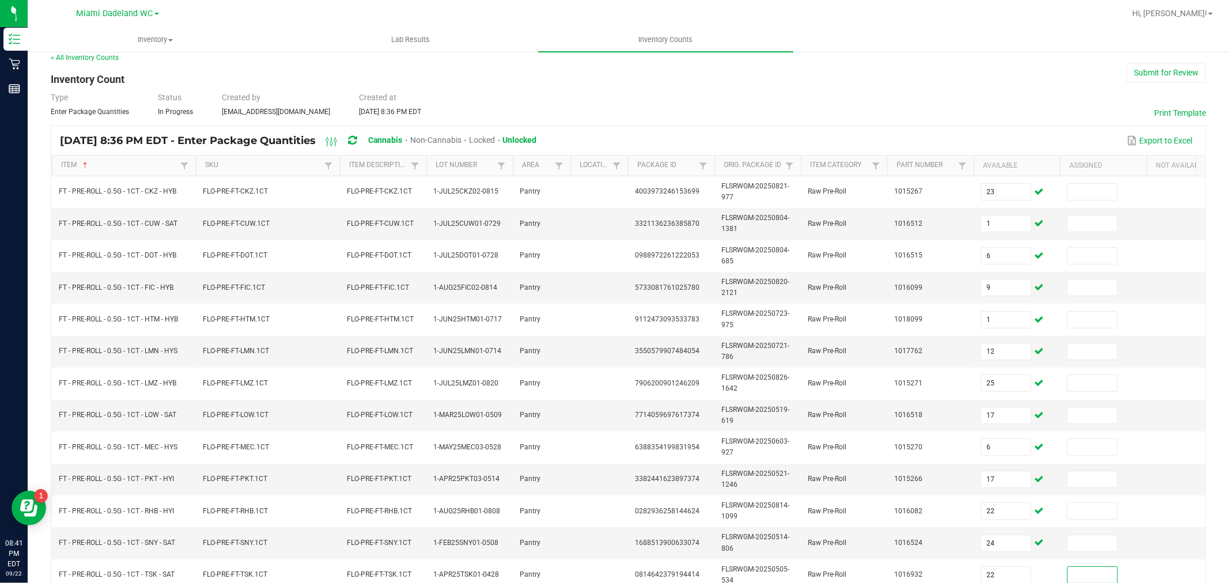
scroll to position [293, 0]
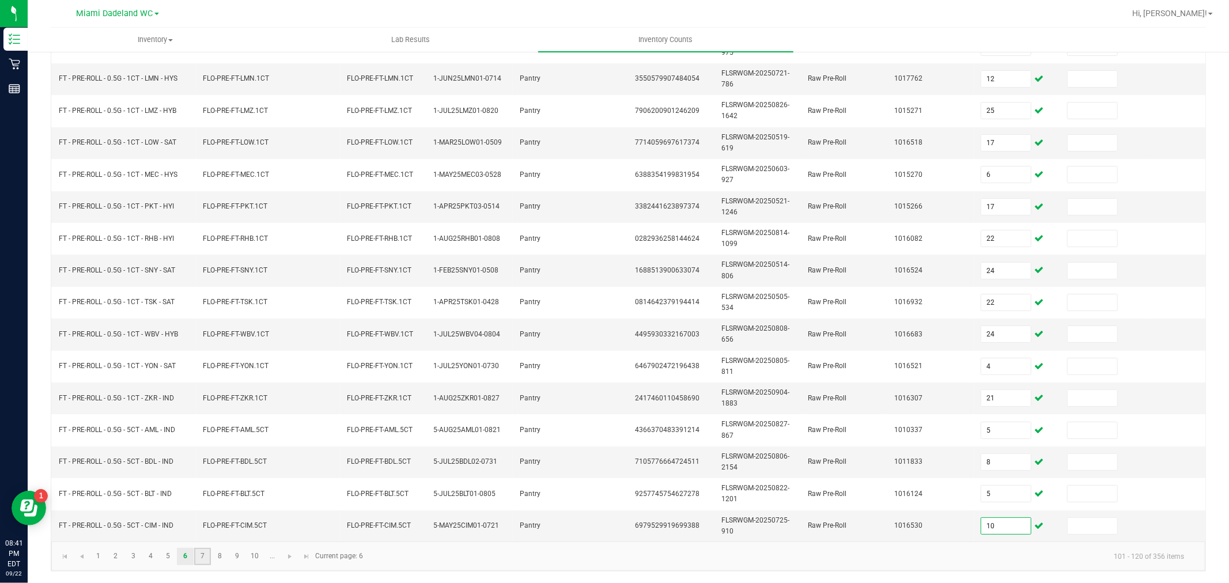
click at [203, 559] on link "7" at bounding box center [202, 556] width 17 height 17
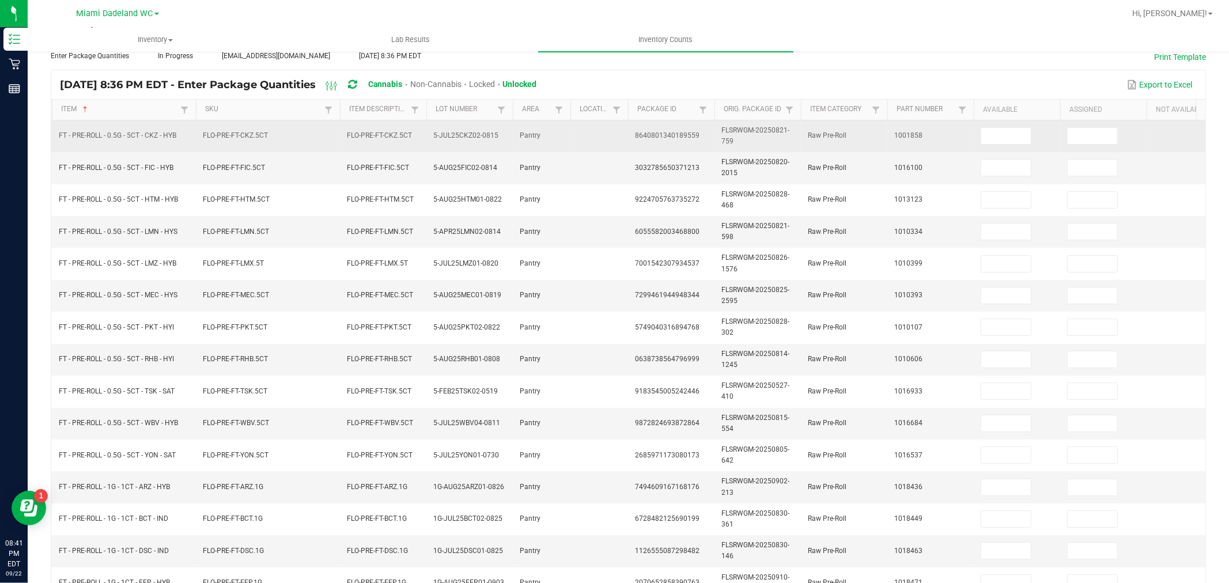
scroll to position [37, 0]
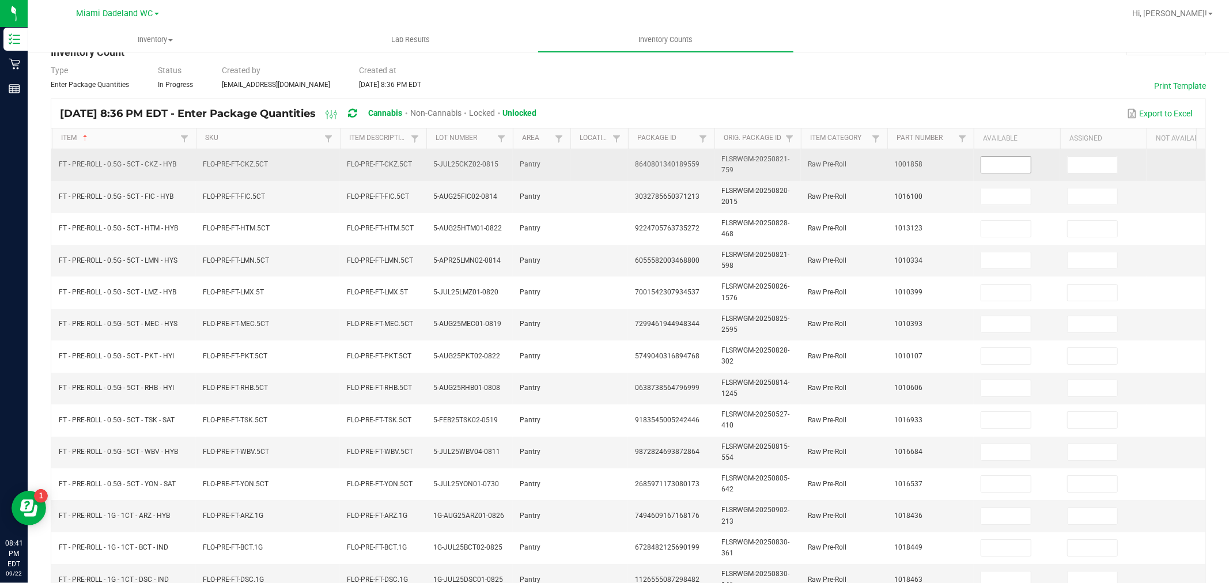
click at [982, 166] on input at bounding box center [1006, 165] width 50 height 16
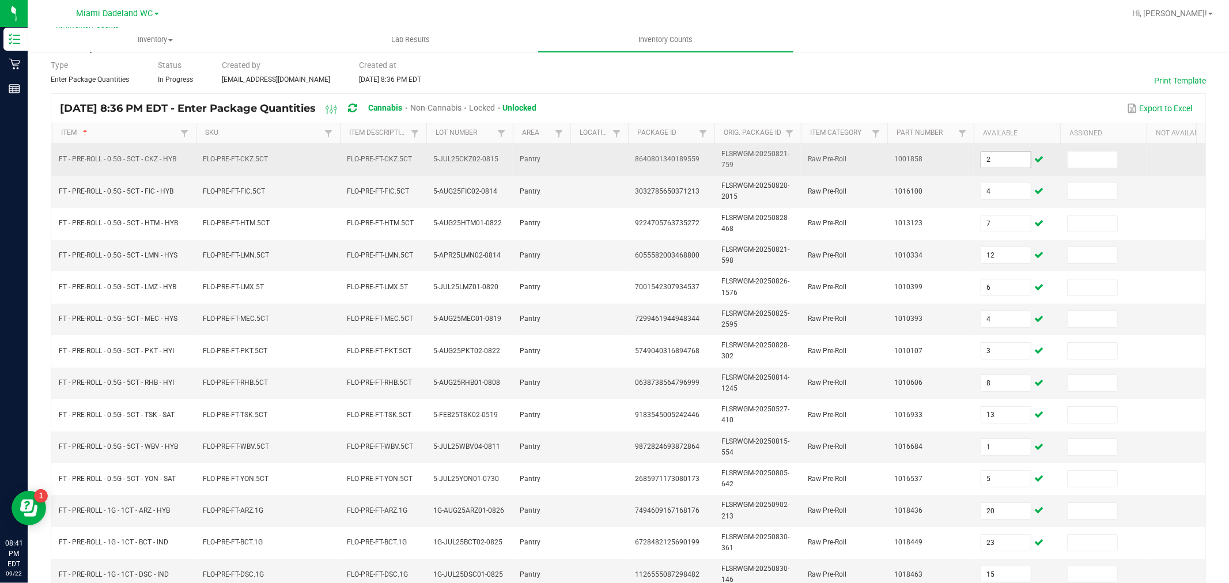
scroll to position [293, 0]
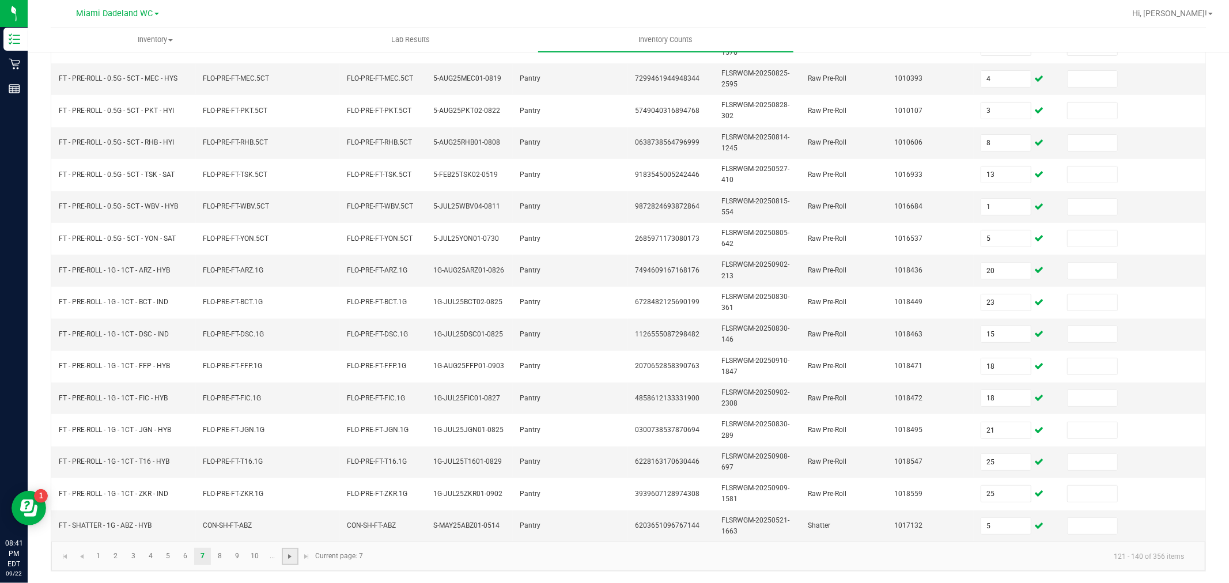
click at [285, 556] on span "Go to the next page" at bounding box center [289, 556] width 9 height 9
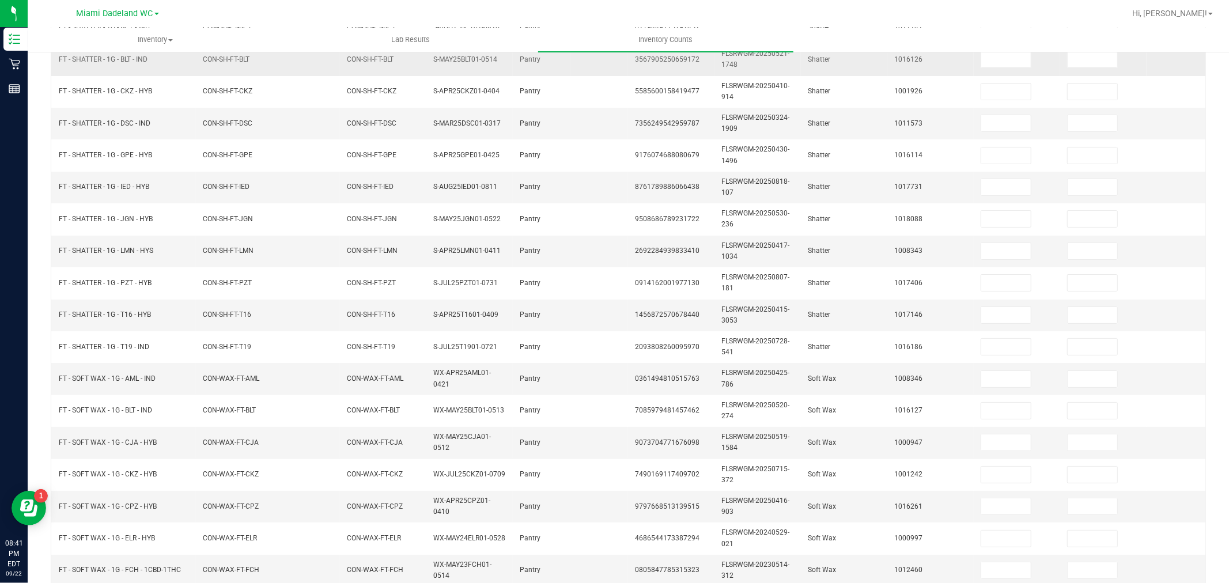
scroll to position [0, 0]
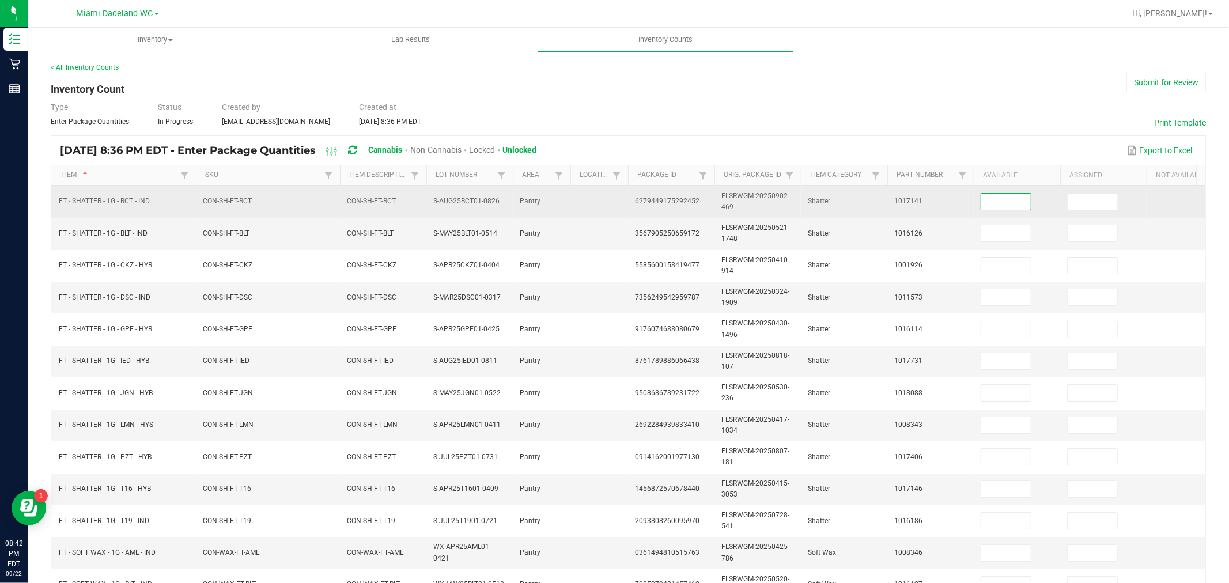
click at [998, 202] on input at bounding box center [1006, 202] width 50 height 16
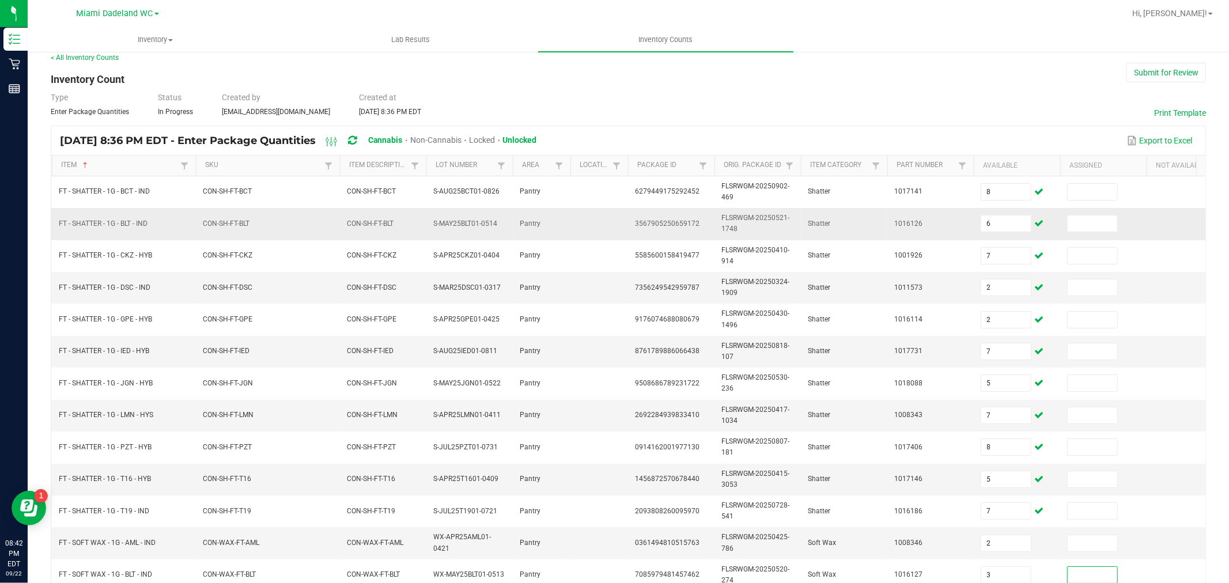
scroll to position [293, 0]
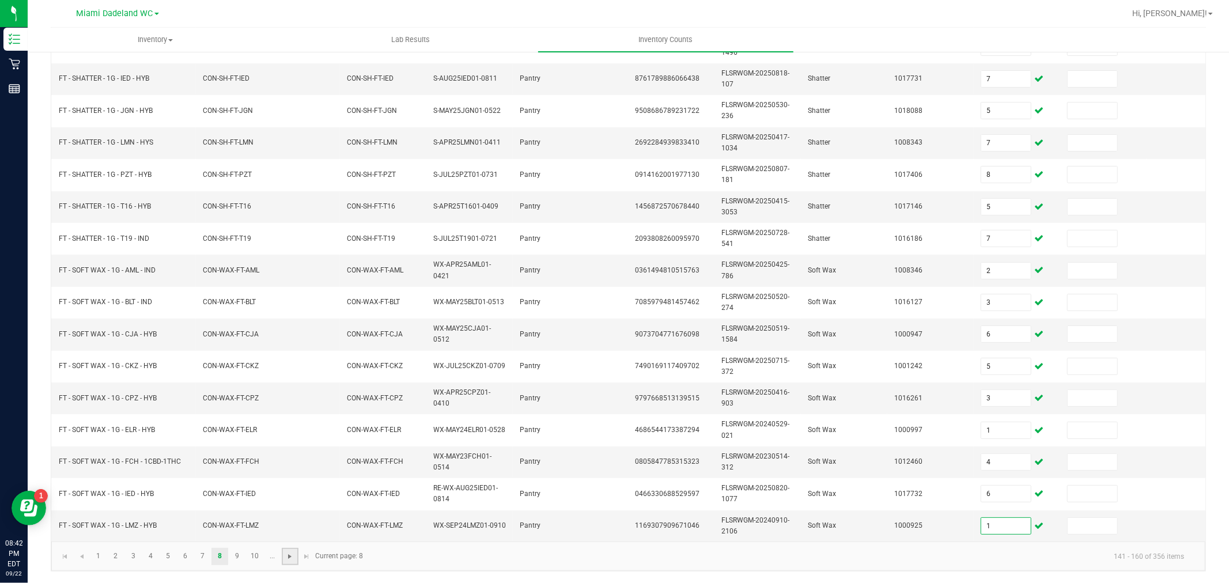
click at [290, 559] on span "Go to the next page" at bounding box center [289, 556] width 9 height 9
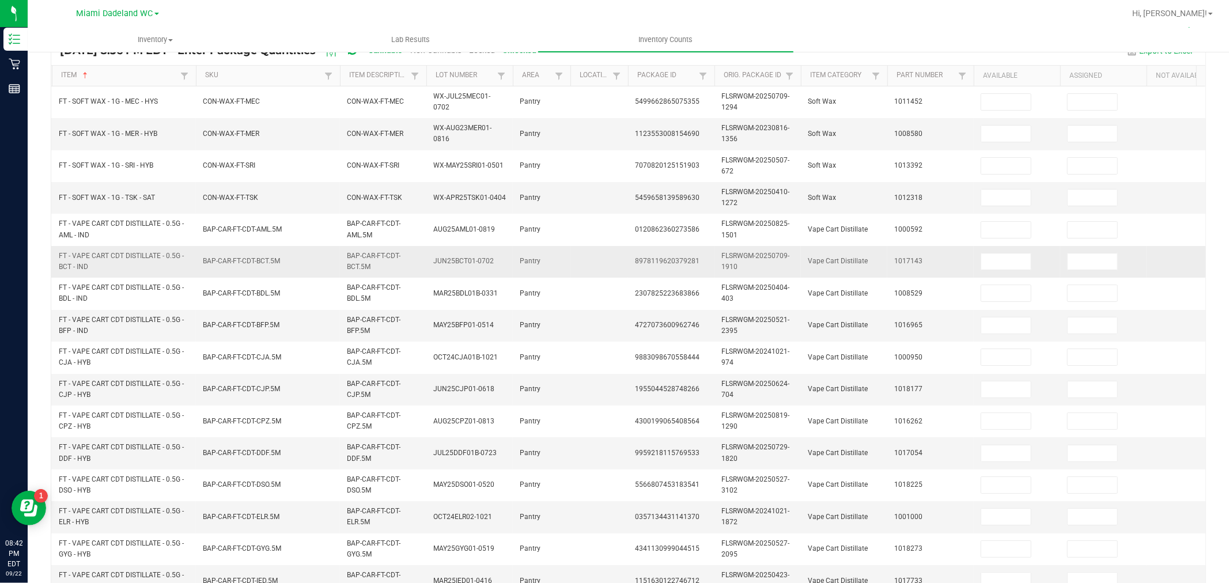
scroll to position [0, 0]
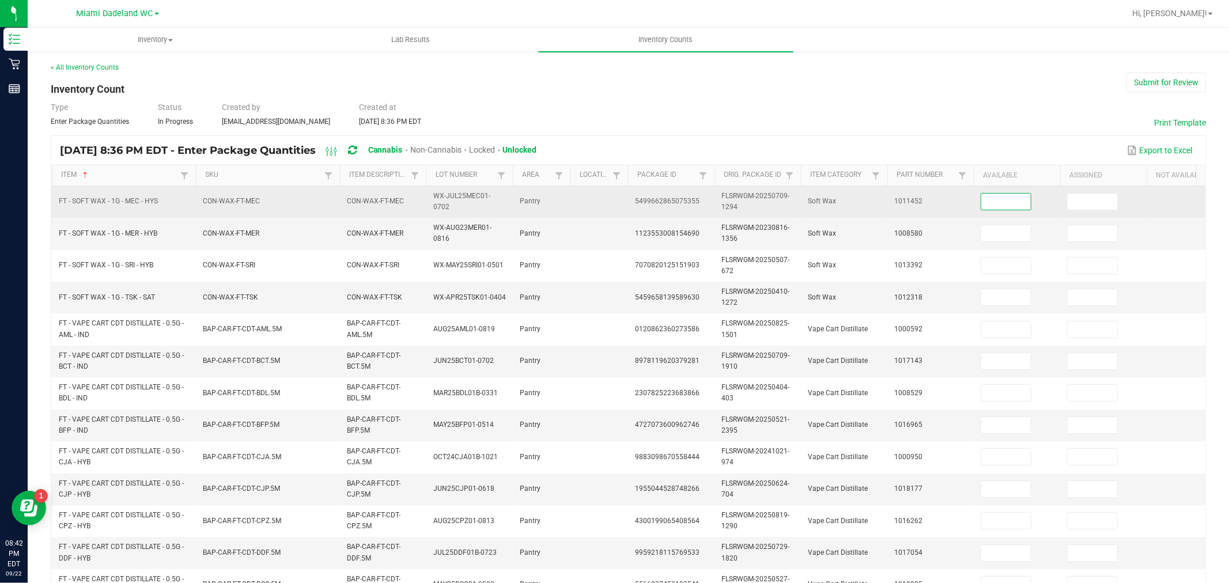
click at [1001, 204] on input at bounding box center [1006, 202] width 50 height 16
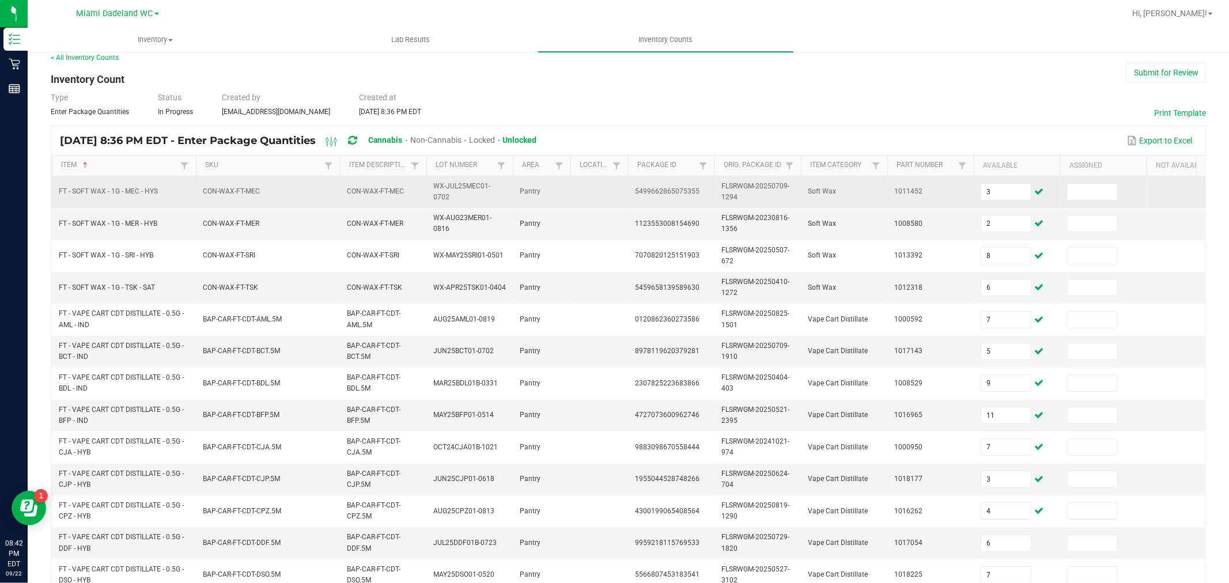
scroll to position [293, 0]
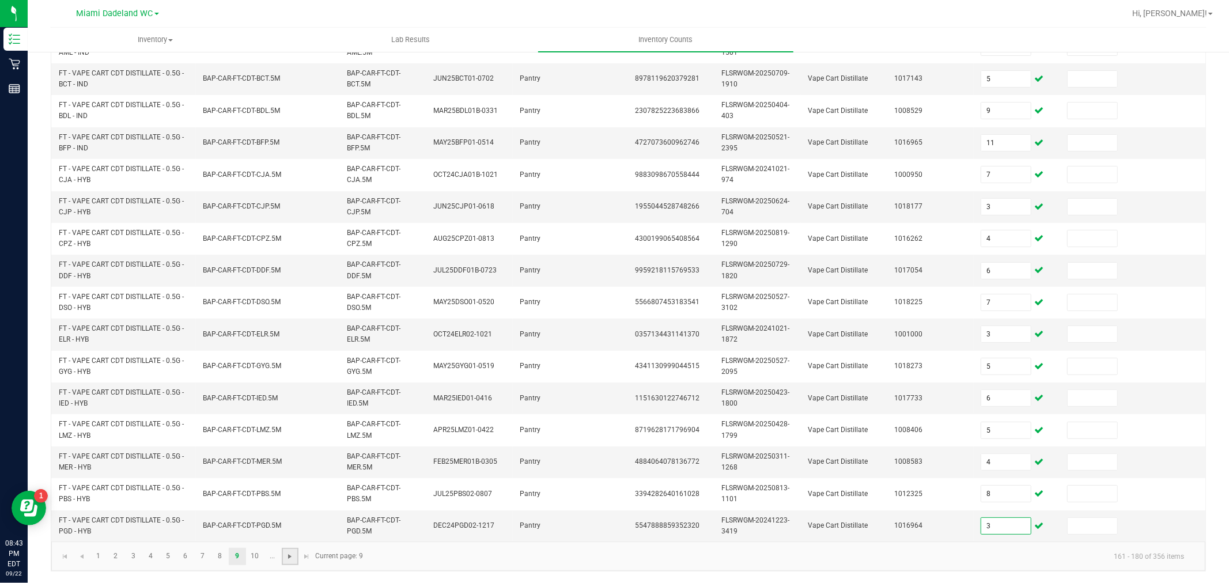
click at [290, 554] on span "Go to the next page" at bounding box center [289, 556] width 9 height 9
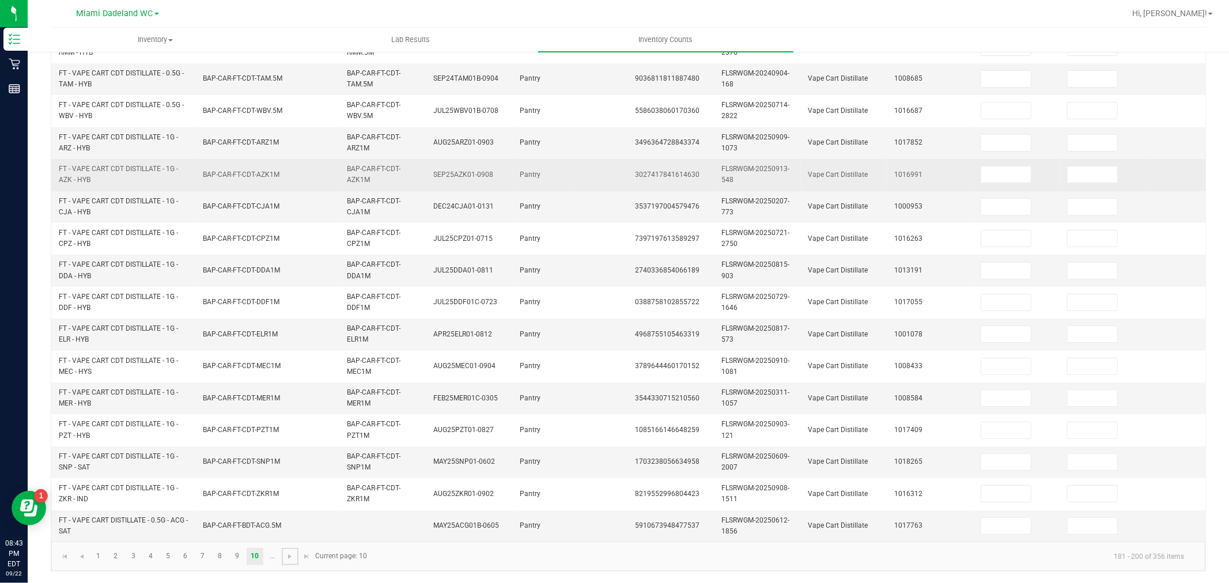
scroll to position [37, 0]
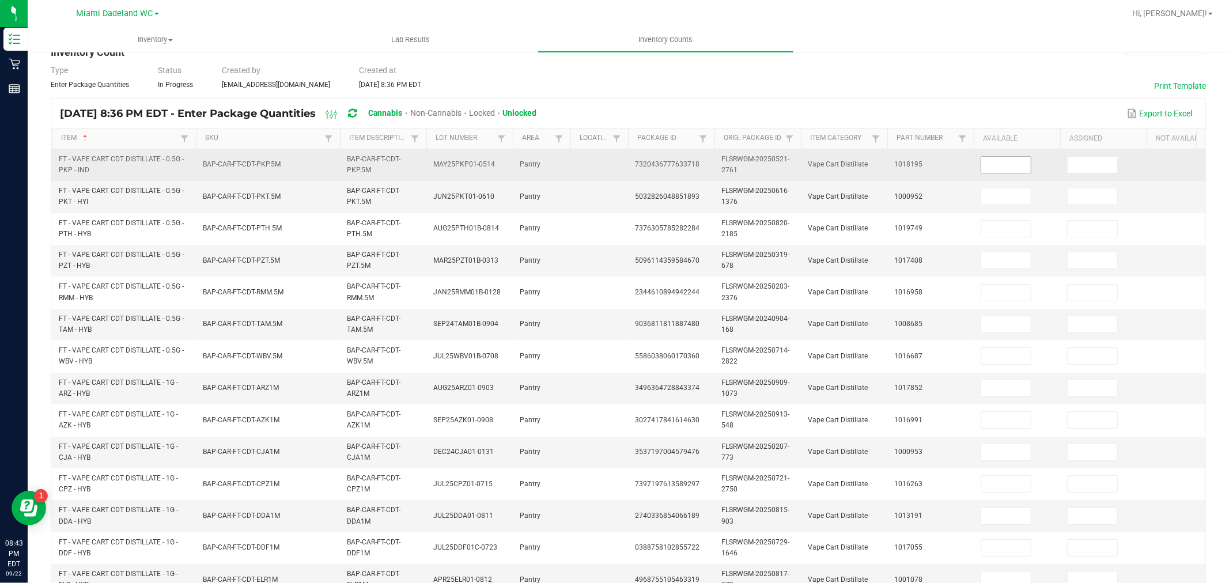
click at [1003, 166] on input at bounding box center [1006, 165] width 50 height 16
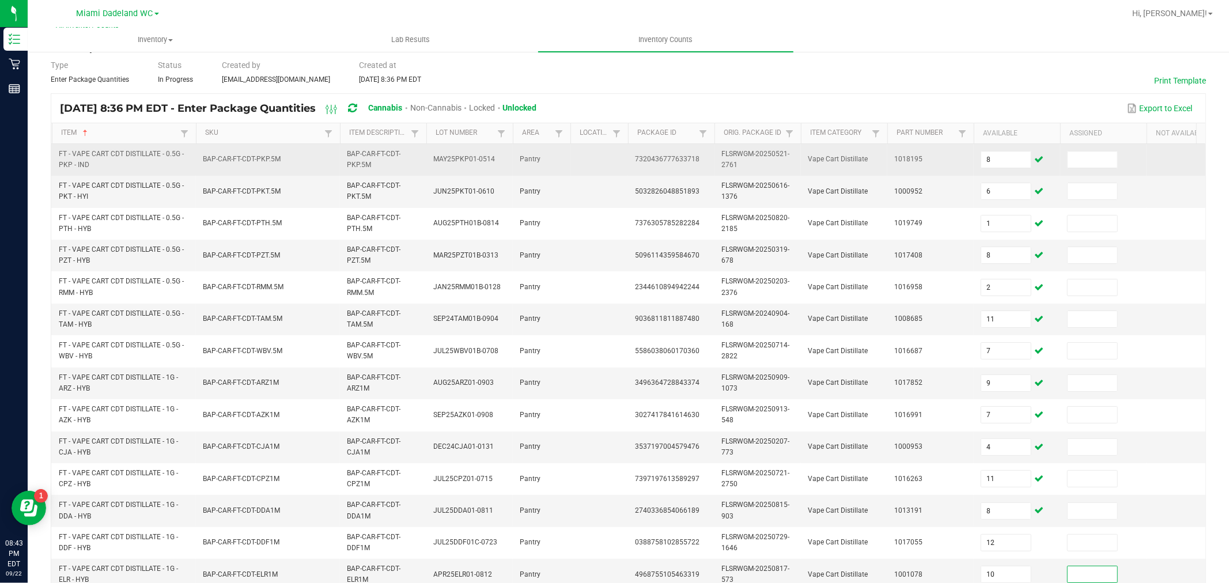
scroll to position [293, 0]
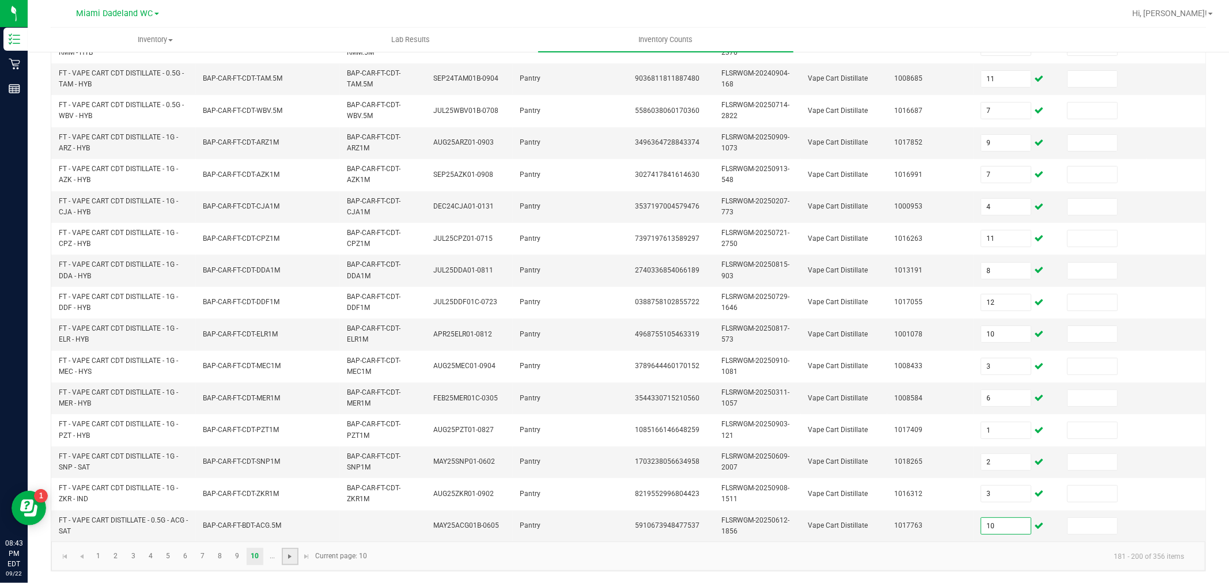
click at [290, 552] on span "Go to the next page" at bounding box center [289, 556] width 9 height 9
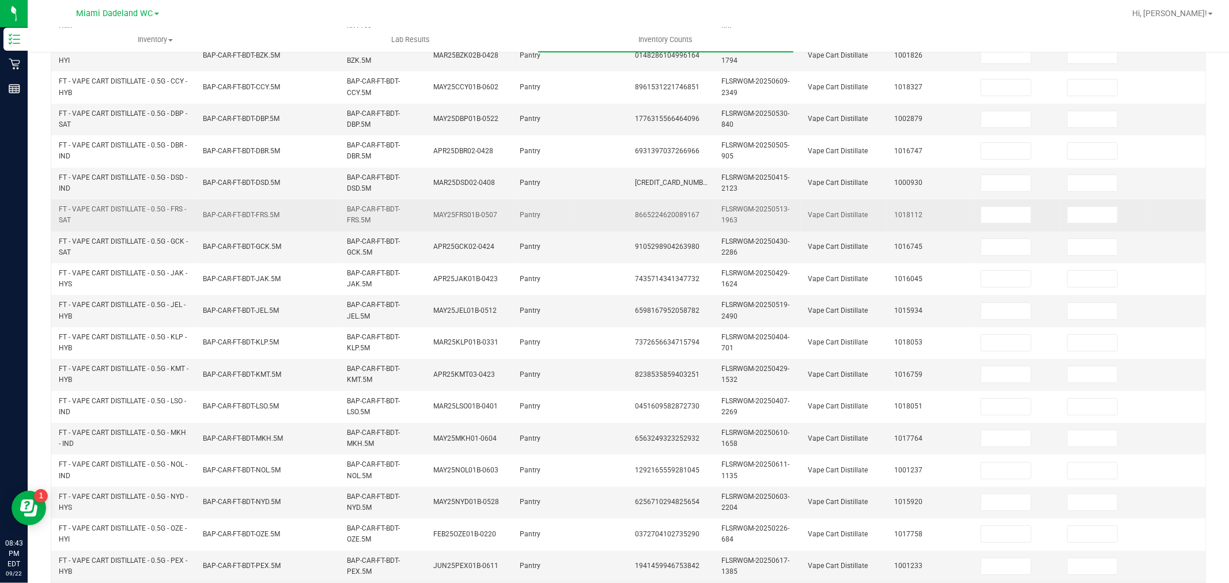
scroll to position [0, 0]
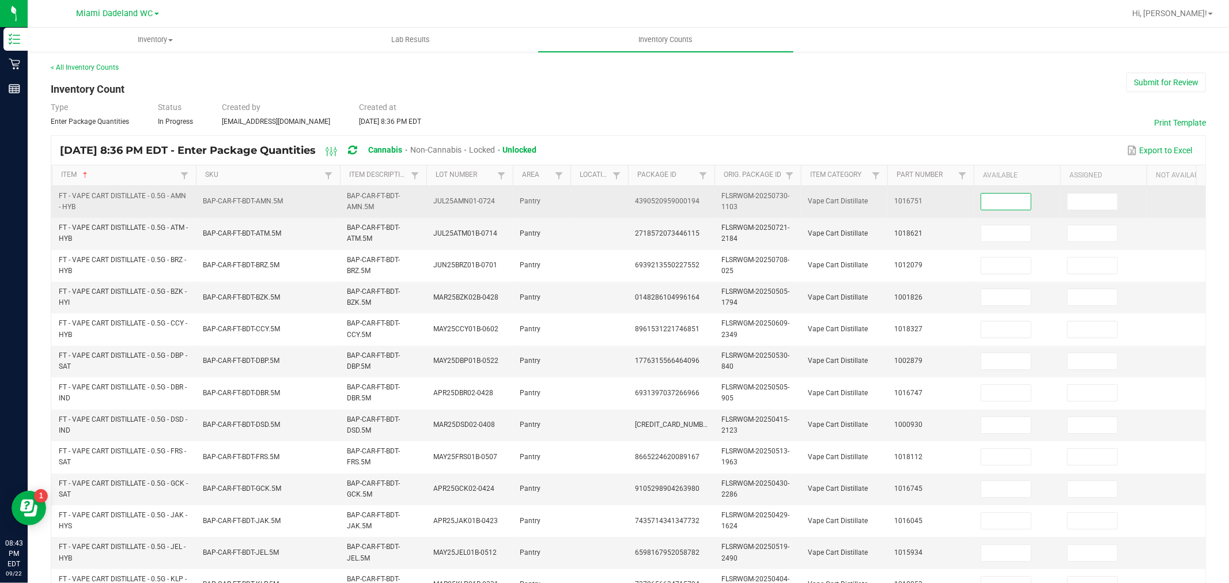
click at [1007, 202] on input at bounding box center [1006, 202] width 50 height 16
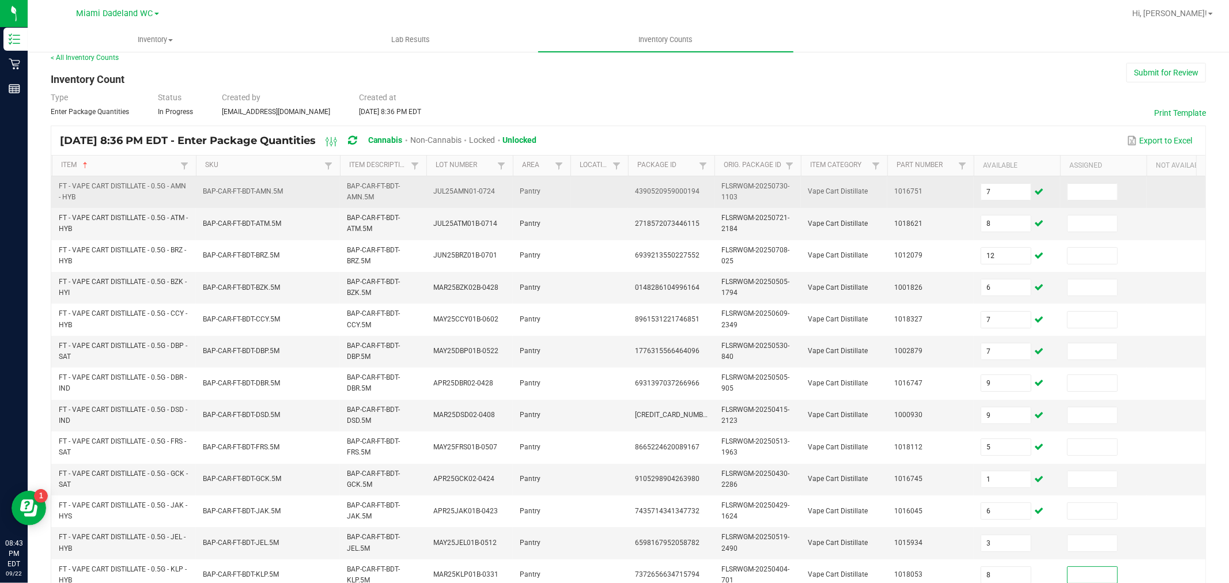
scroll to position [293, 0]
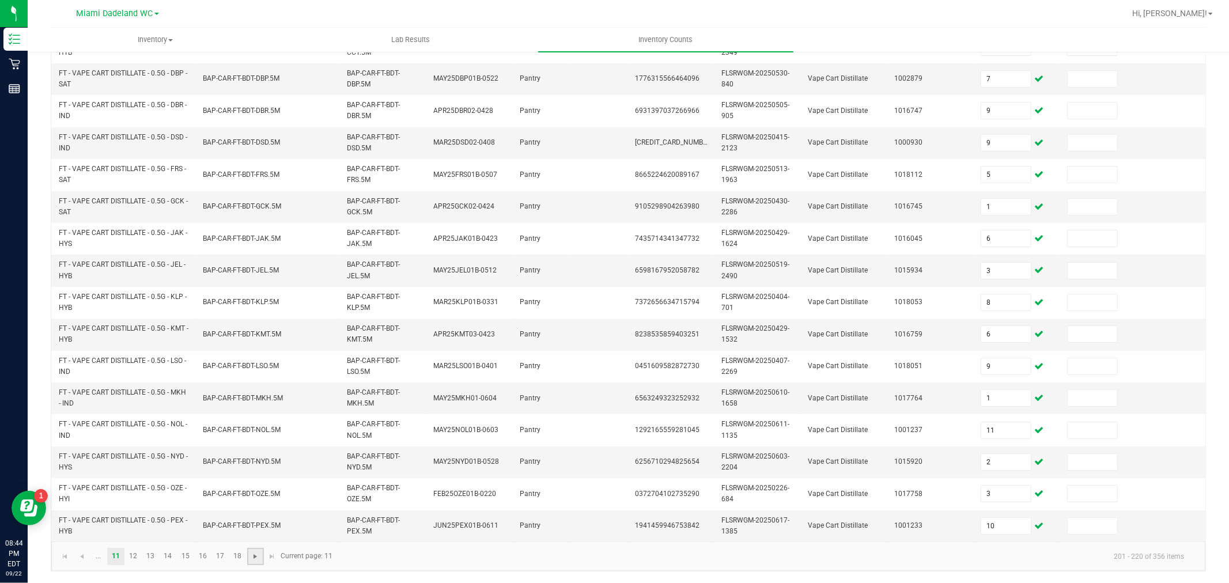
click at [257, 560] on span "Go to the next page" at bounding box center [255, 556] width 9 height 9
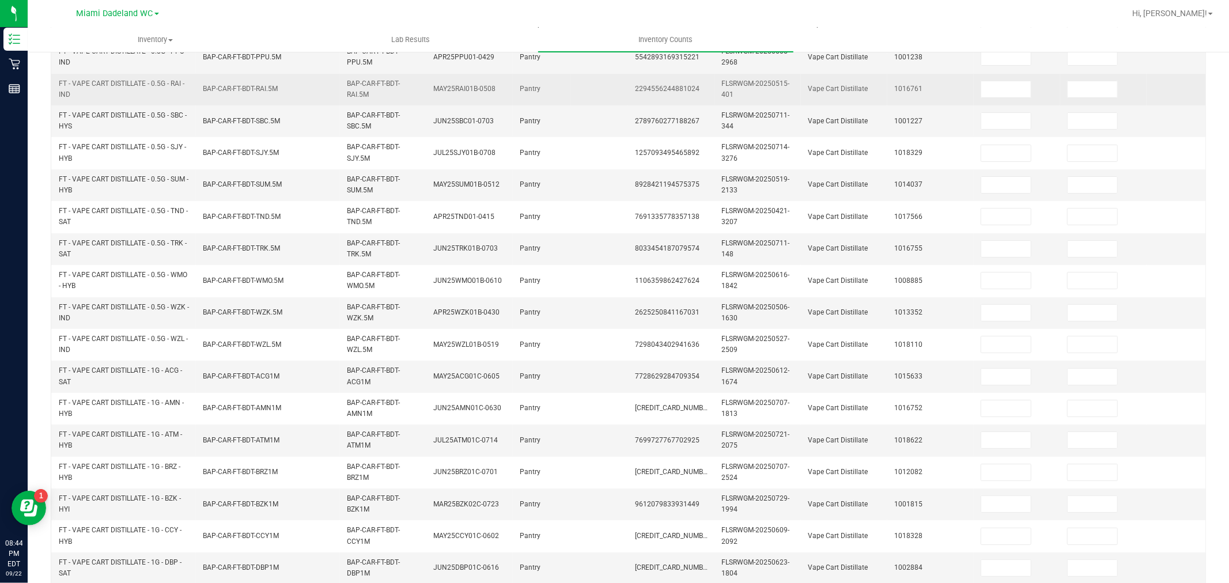
scroll to position [37, 0]
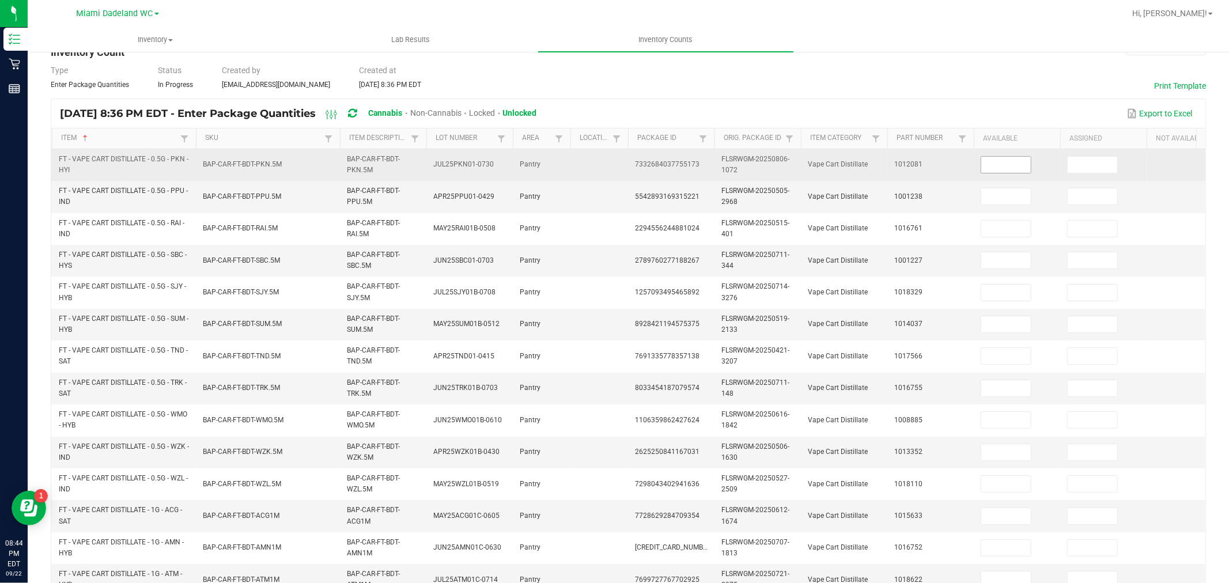
click at [1000, 164] on input at bounding box center [1006, 165] width 50 height 16
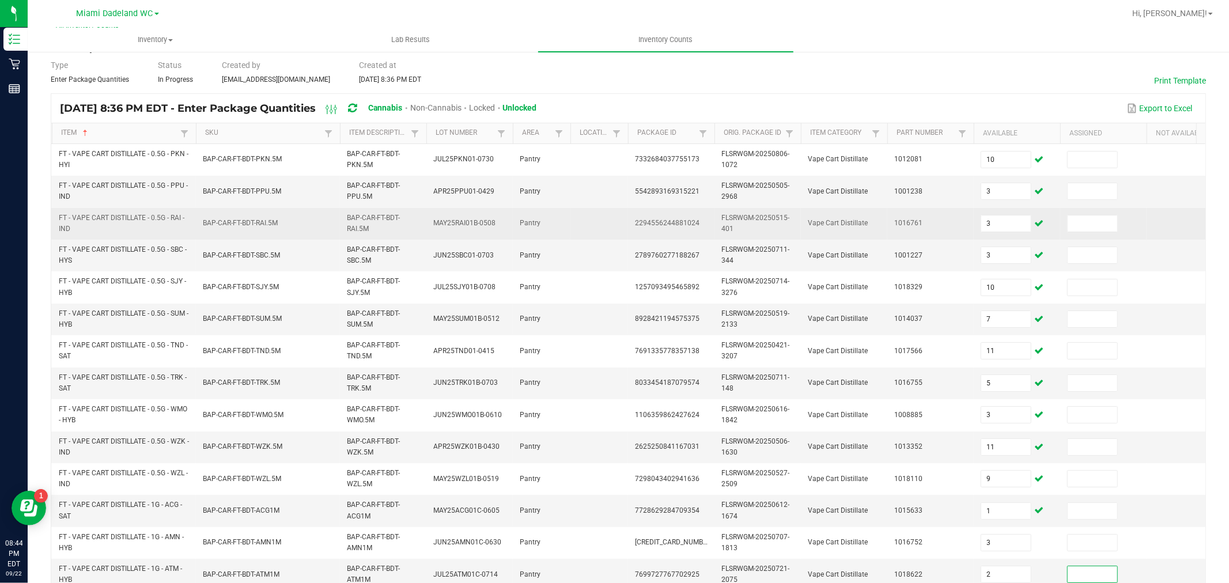
scroll to position [293, 0]
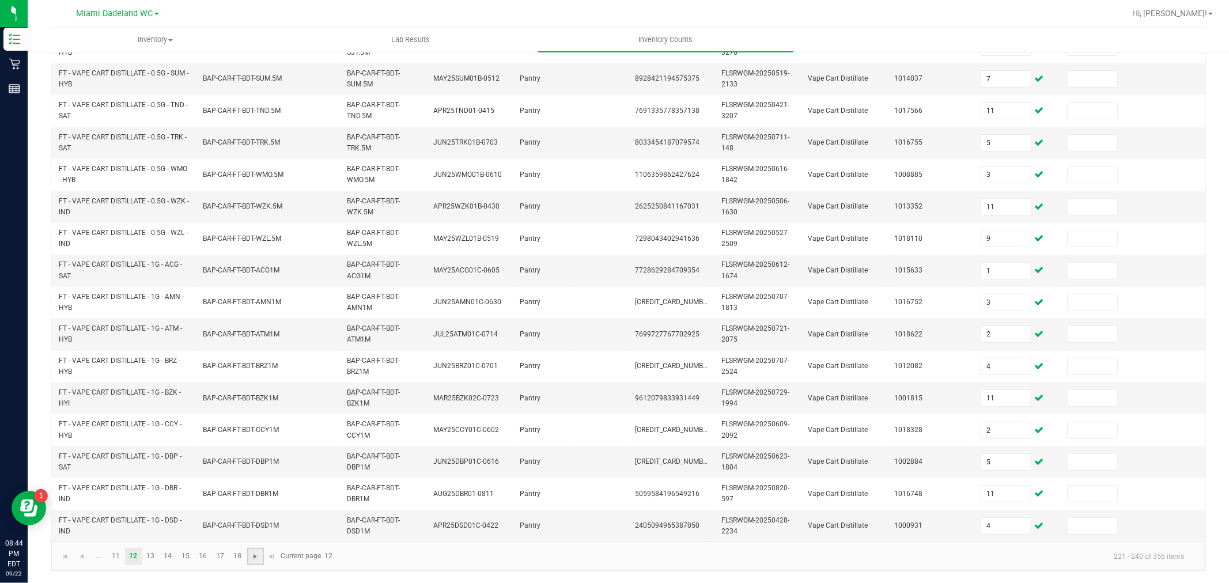
click at [254, 552] on span "Go to the next page" at bounding box center [255, 556] width 9 height 9
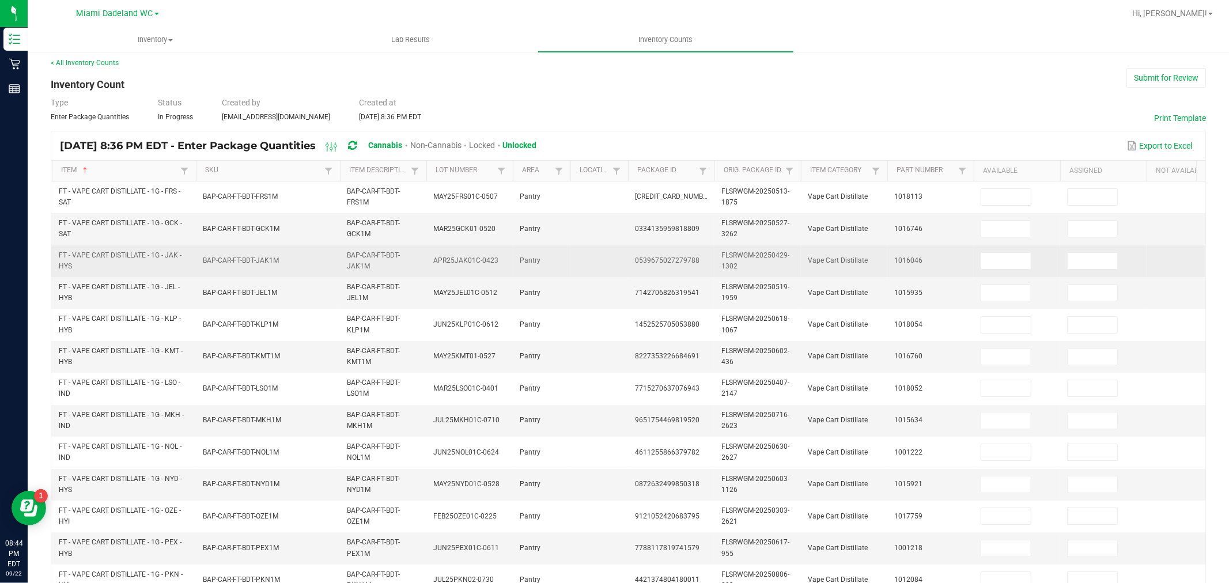
scroll to position [0, 0]
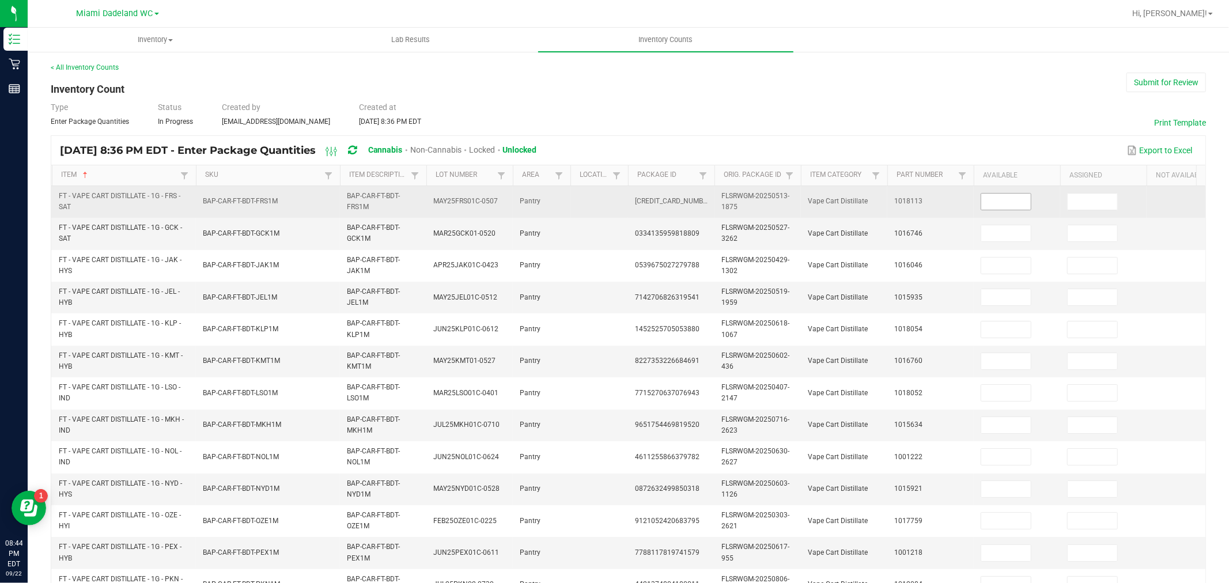
click at [1004, 198] on input at bounding box center [1006, 202] width 50 height 16
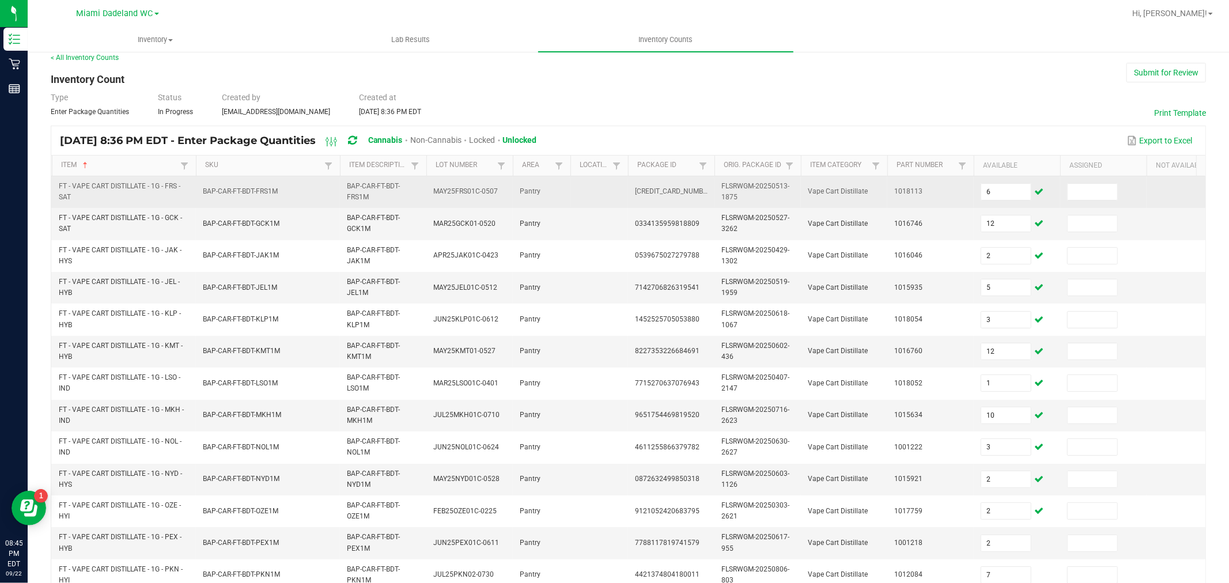
scroll to position [293, 0]
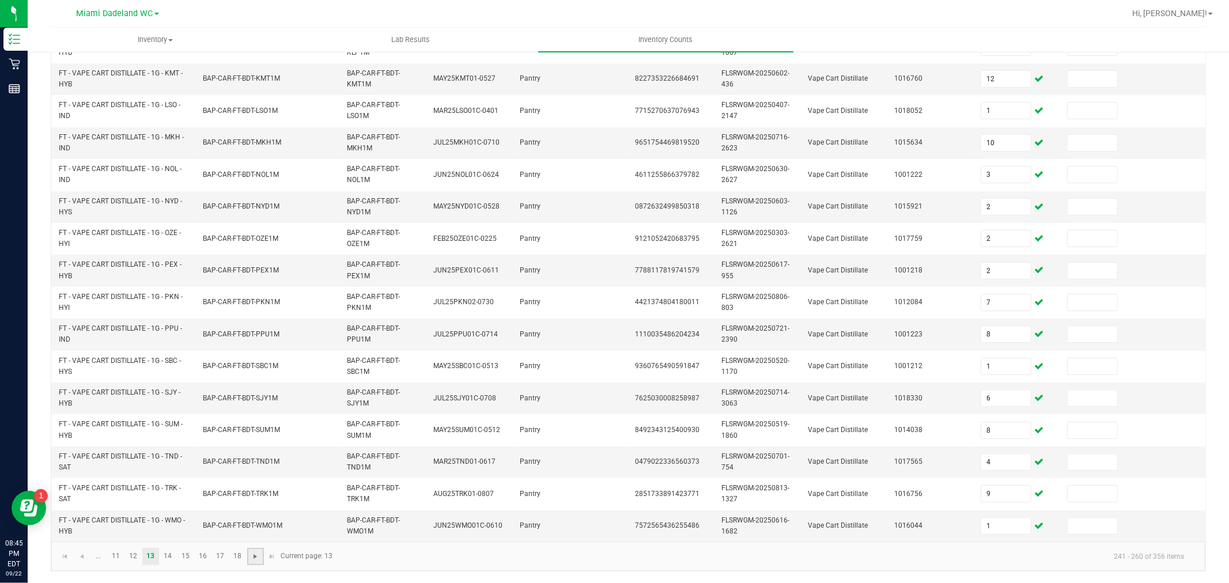
click at [252, 558] on span "Go to the next page" at bounding box center [255, 556] width 9 height 9
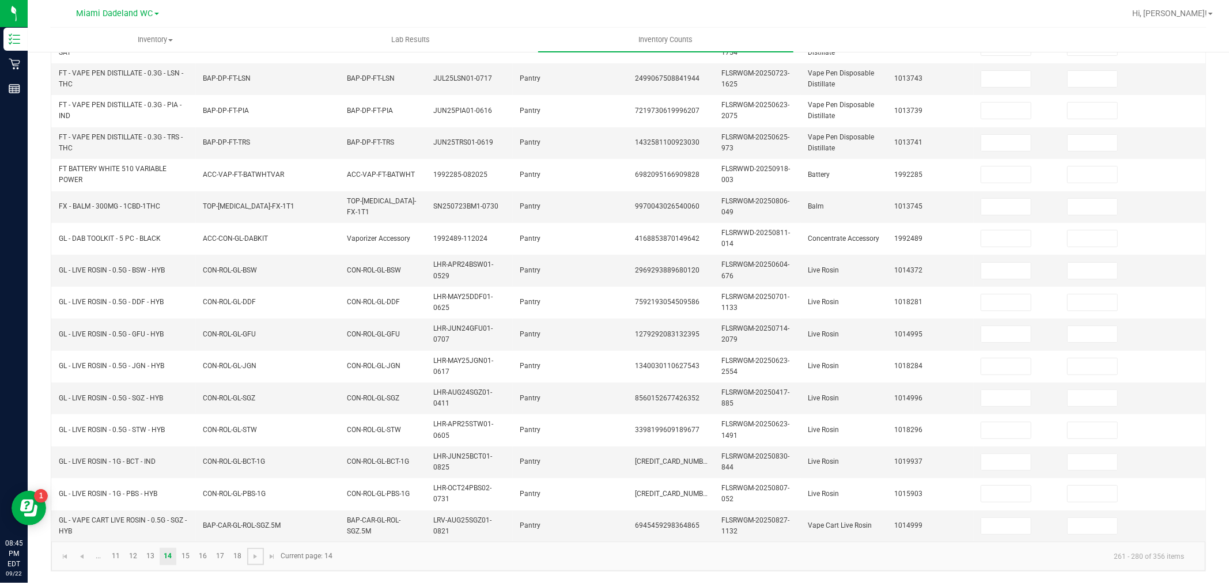
scroll to position [0, 0]
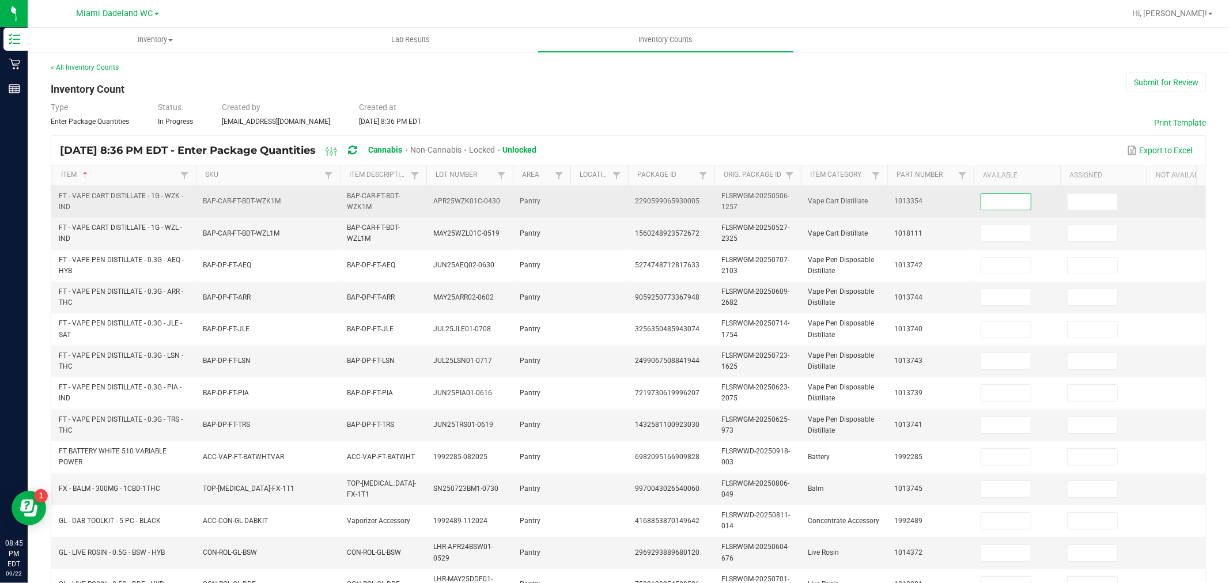
click at [1001, 200] on input at bounding box center [1006, 202] width 50 height 16
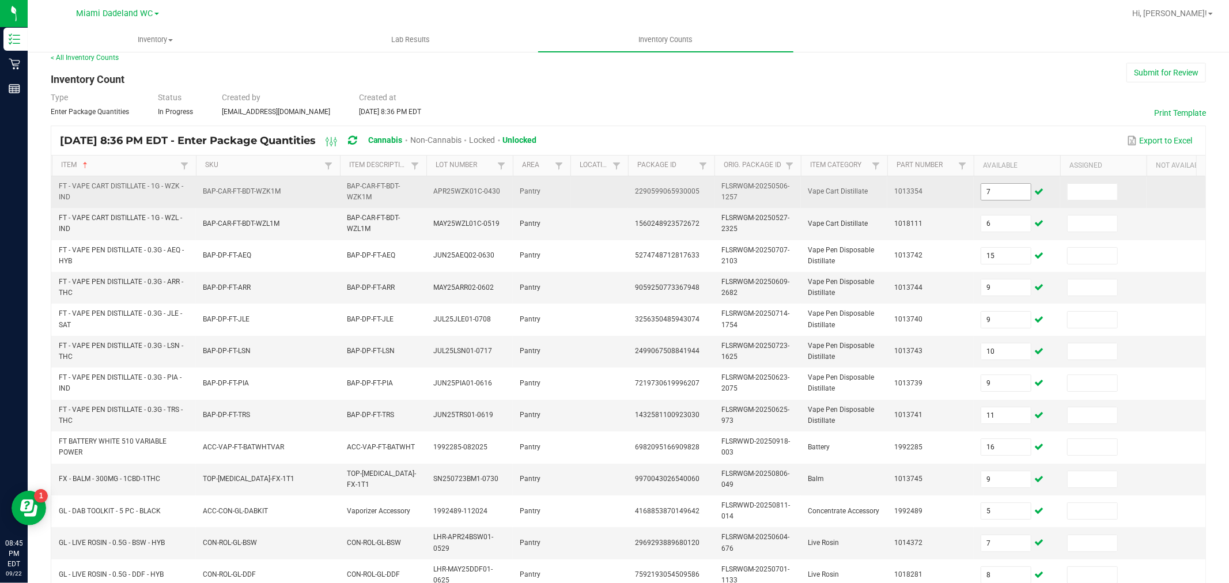
scroll to position [293, 0]
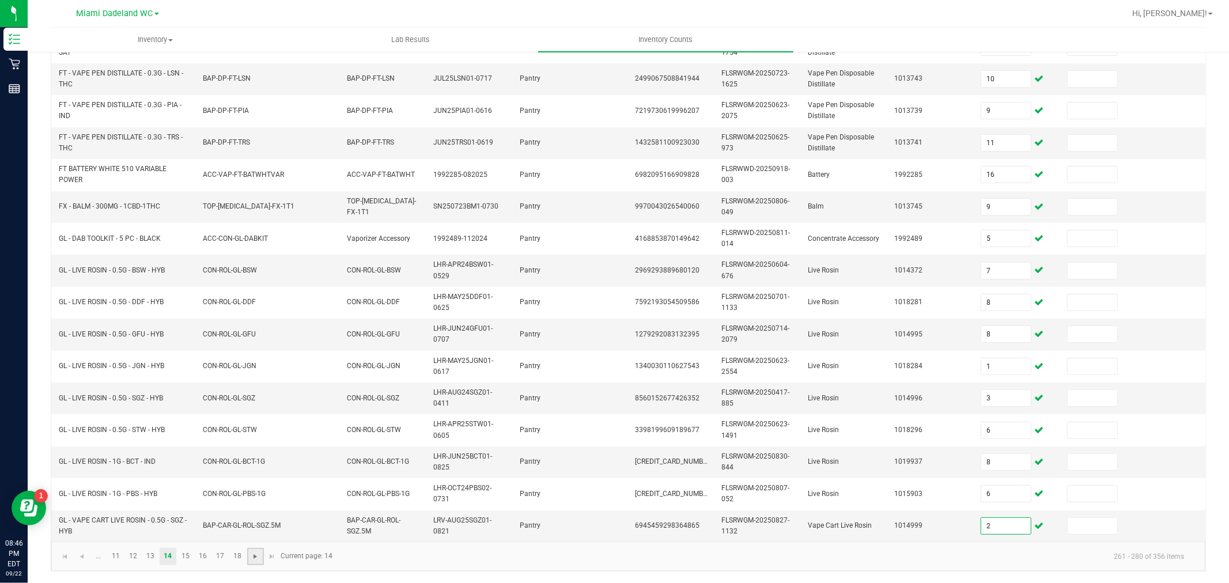
click at [255, 554] on span "Go to the next page" at bounding box center [255, 556] width 9 height 9
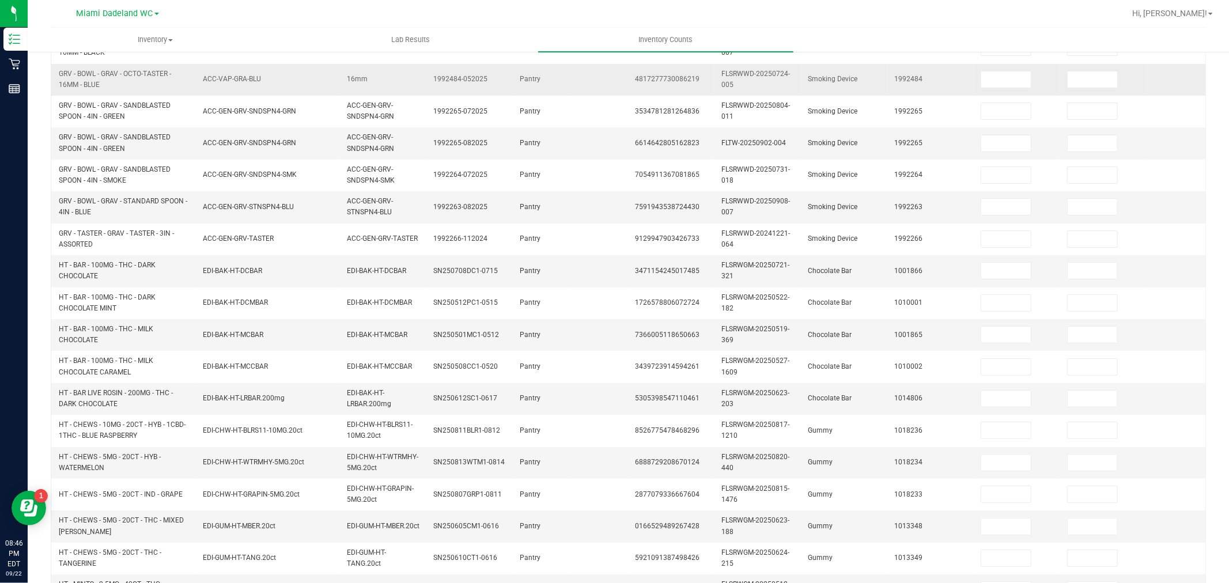
scroll to position [96, 0]
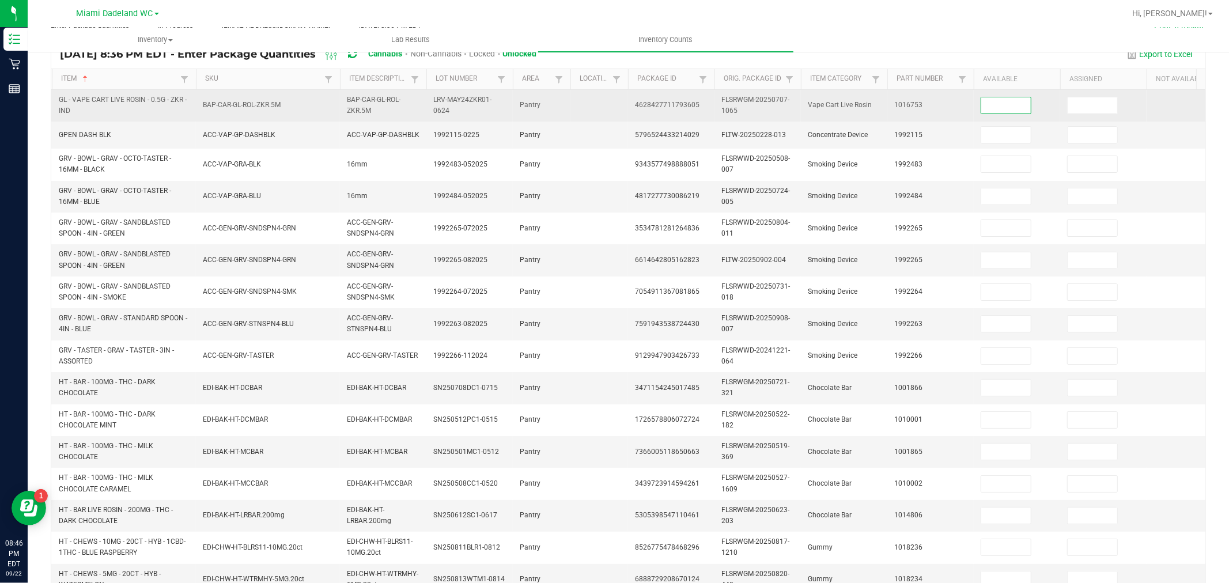
click at [1023, 104] on input at bounding box center [1006, 105] width 50 height 16
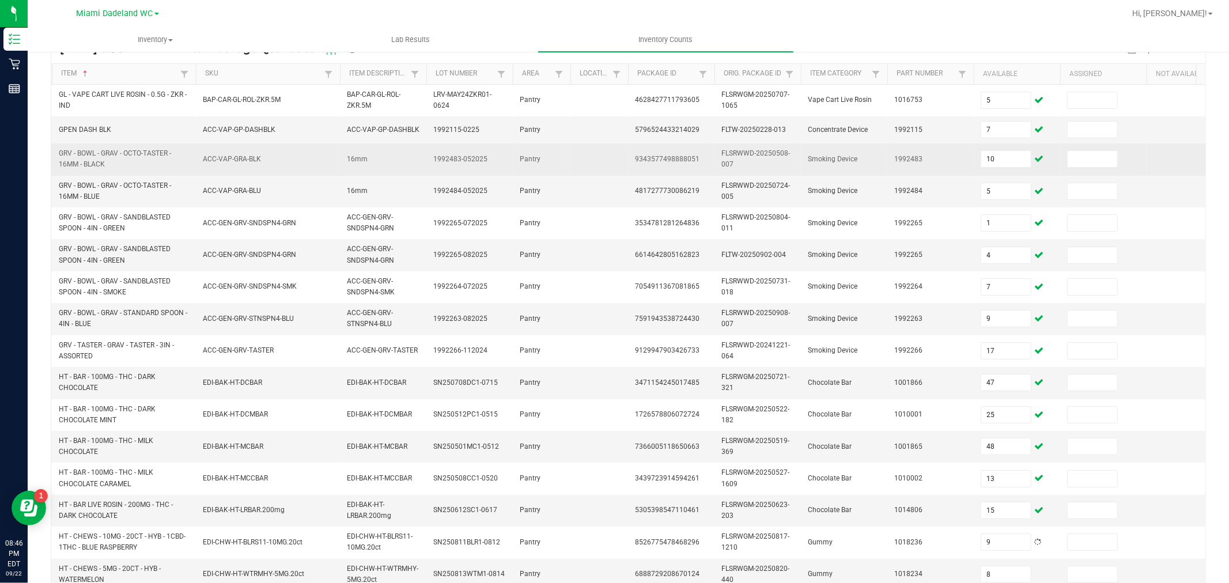
scroll to position [289, 0]
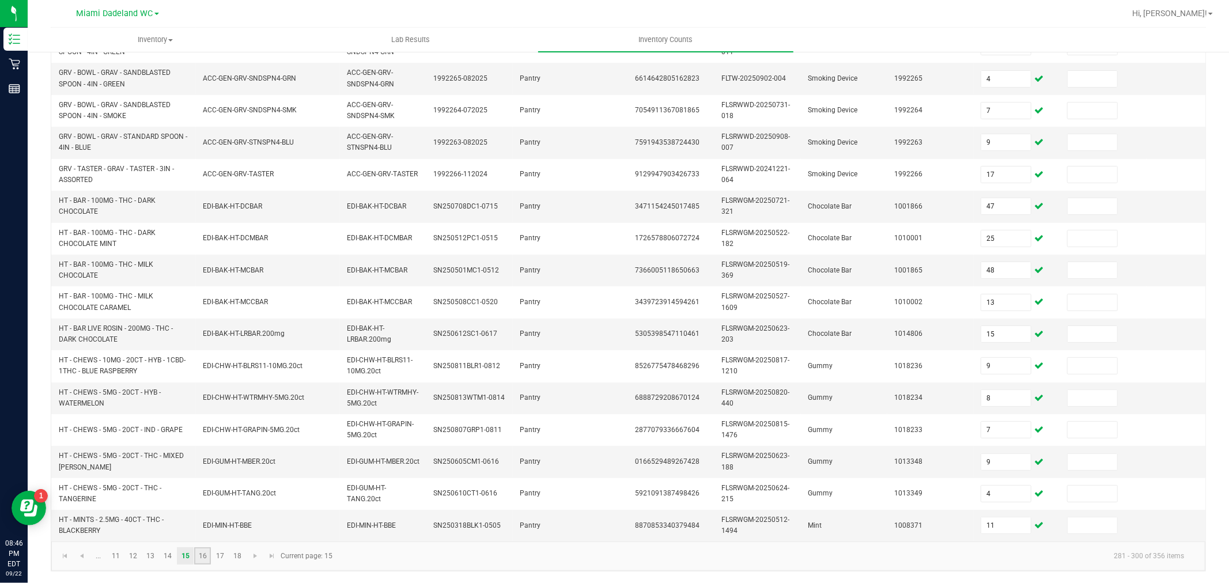
click at [205, 554] on link "16" at bounding box center [202, 555] width 17 height 17
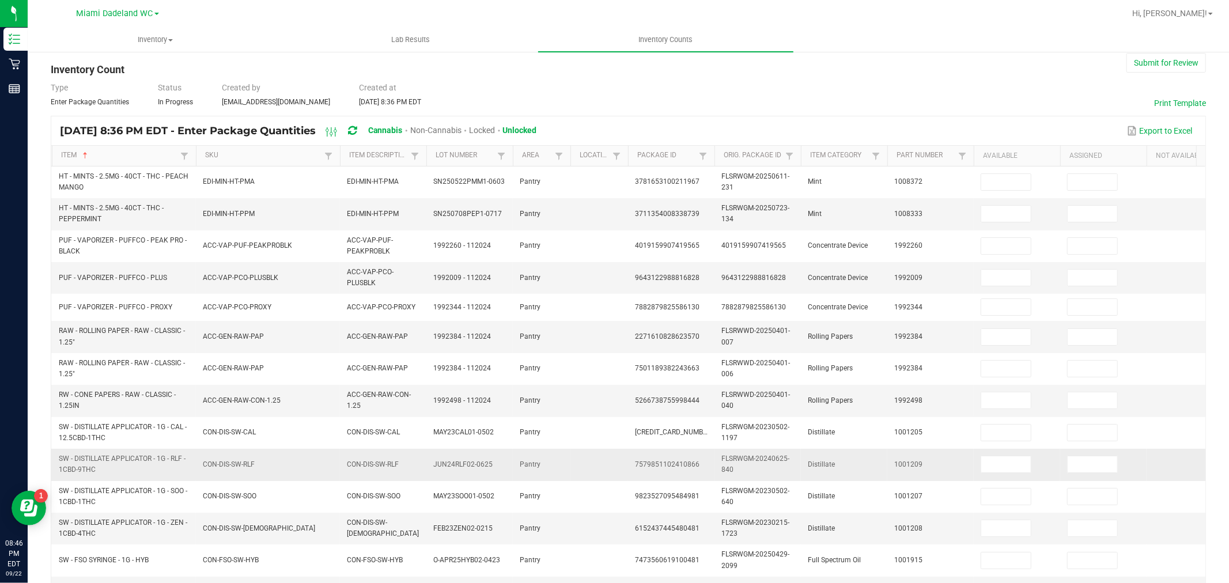
scroll to position [0, 0]
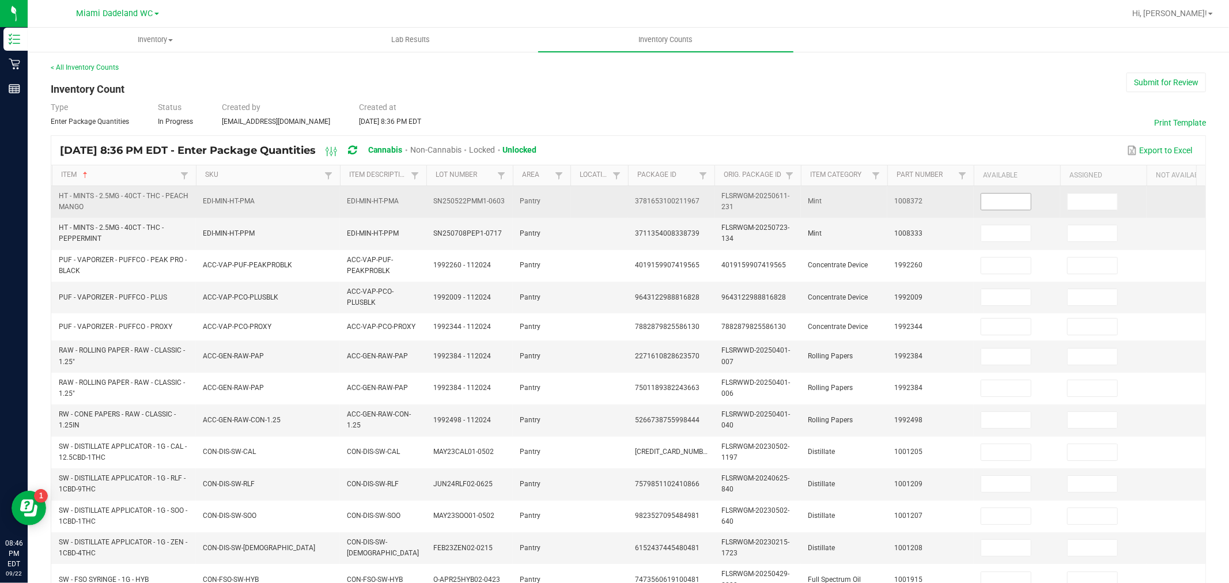
click at [1017, 199] on input at bounding box center [1006, 202] width 50 height 16
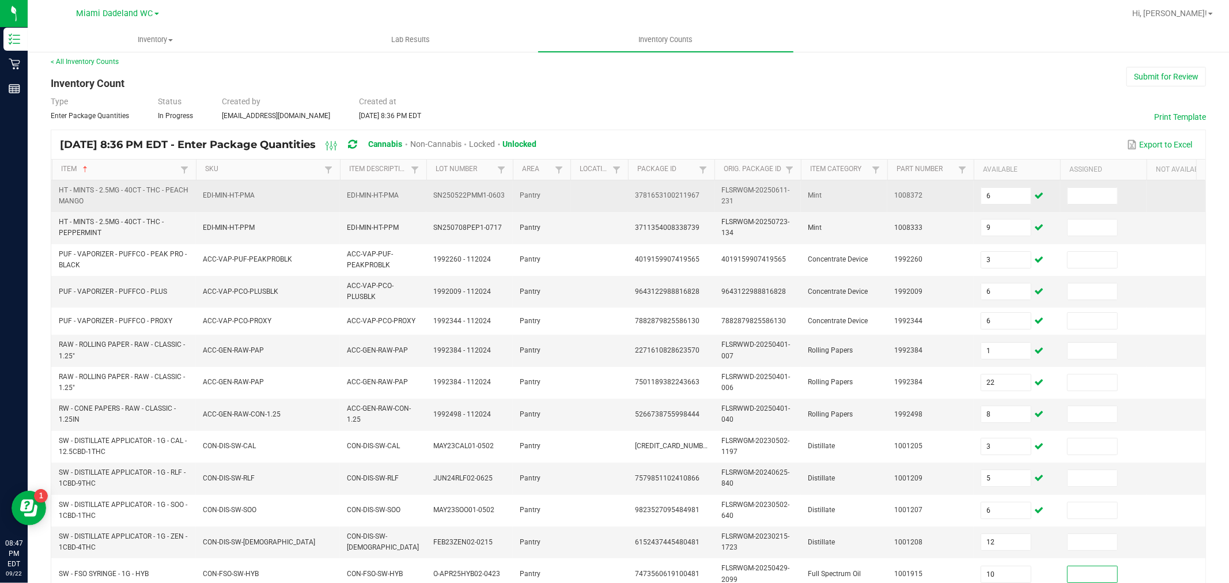
scroll to position [289, 0]
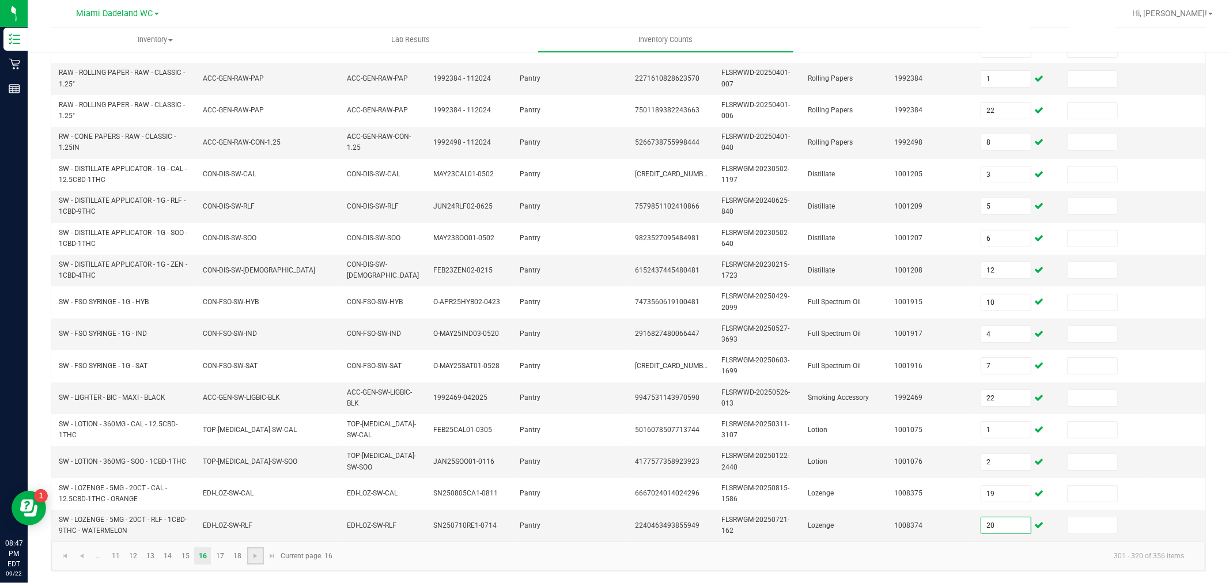
click at [254, 561] on link at bounding box center [255, 555] width 17 height 17
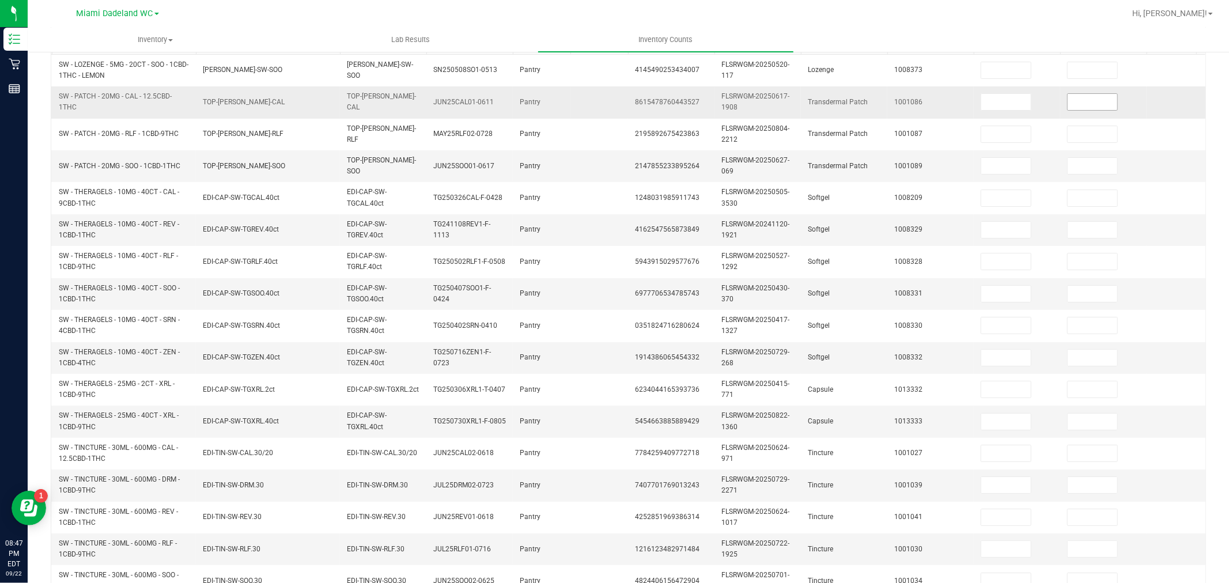
scroll to position [0, 0]
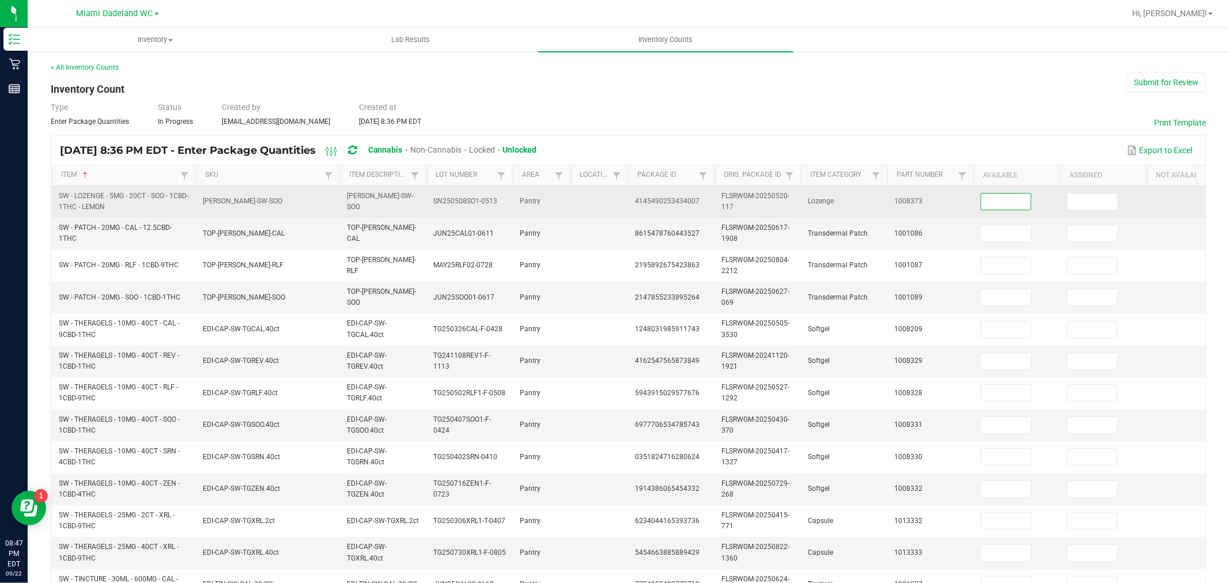
click at [1006, 204] on input at bounding box center [1006, 202] width 50 height 16
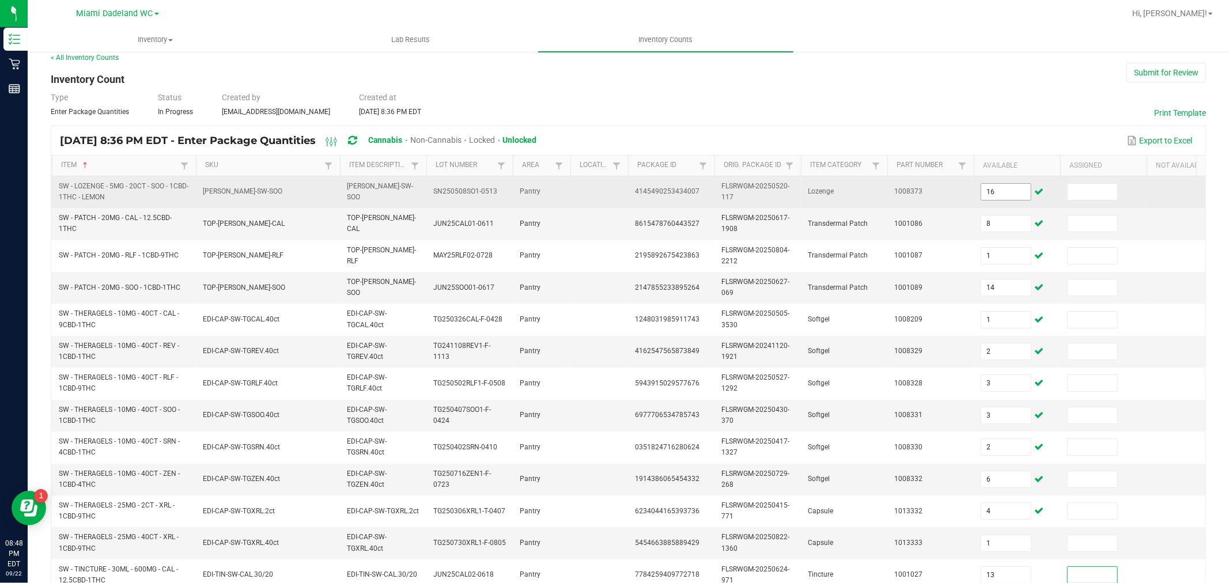
scroll to position [293, 0]
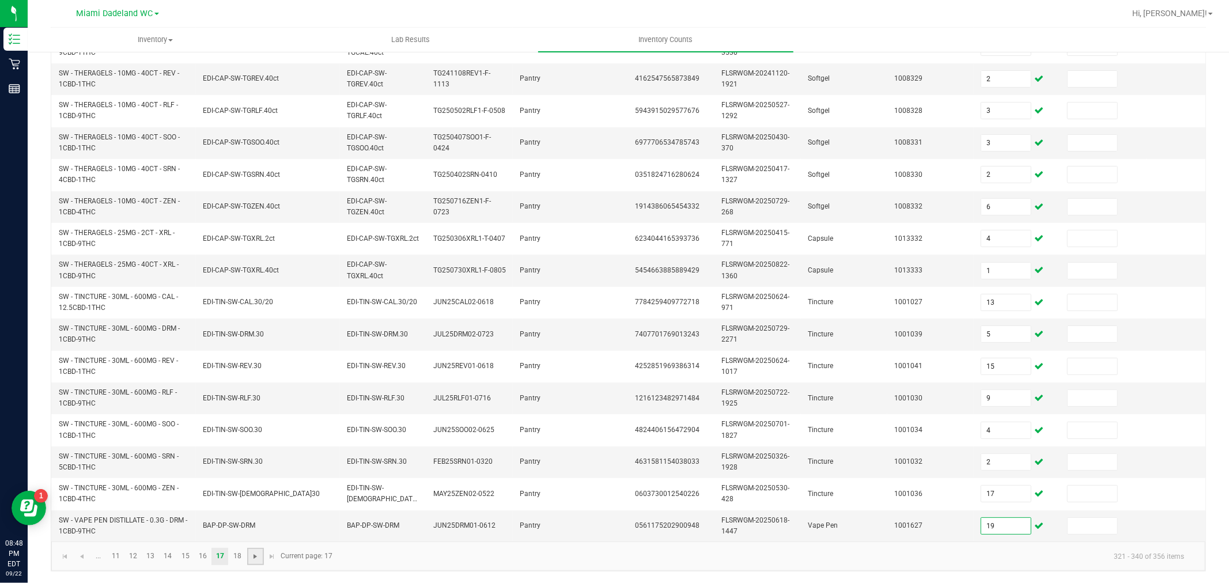
click at [252, 554] on span "Go to the next page" at bounding box center [255, 556] width 9 height 9
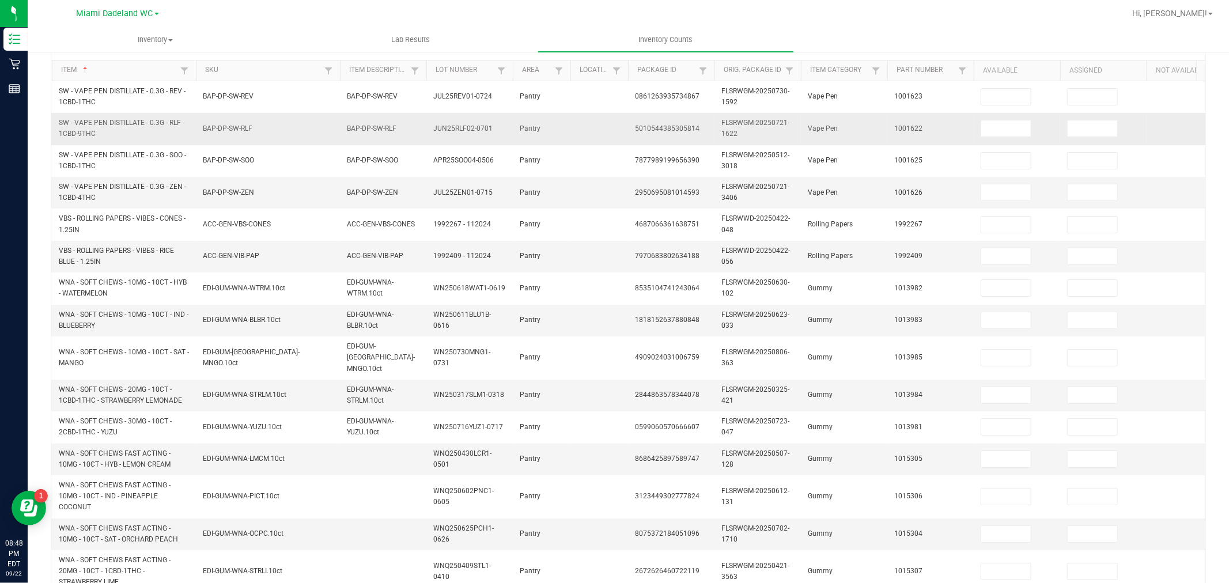
scroll to position [0, 0]
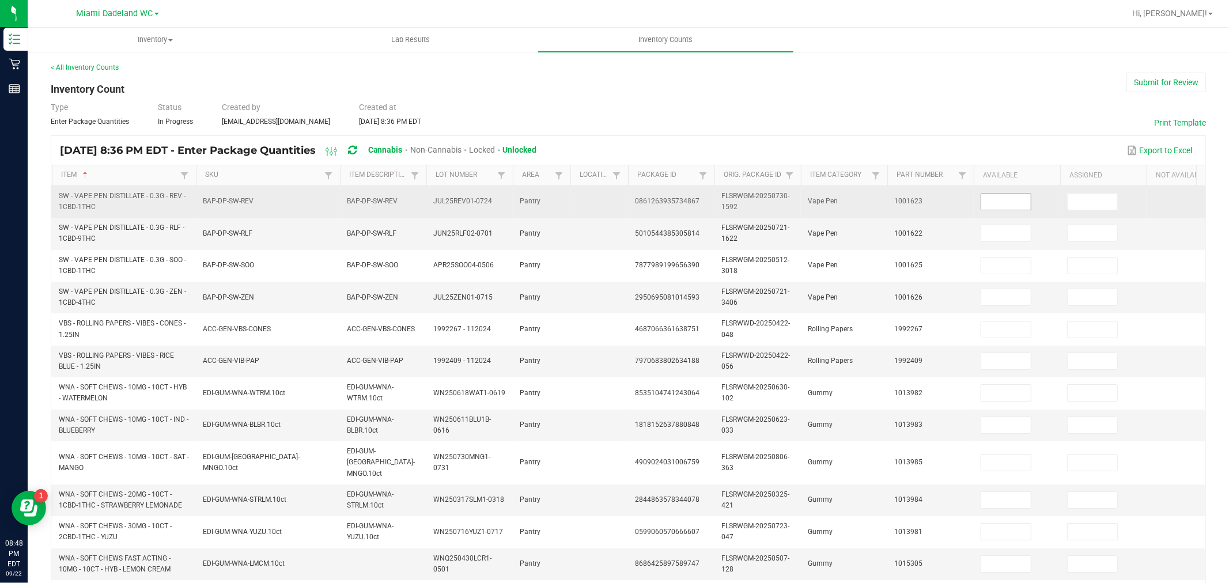
click at [1018, 202] on input at bounding box center [1006, 202] width 50 height 16
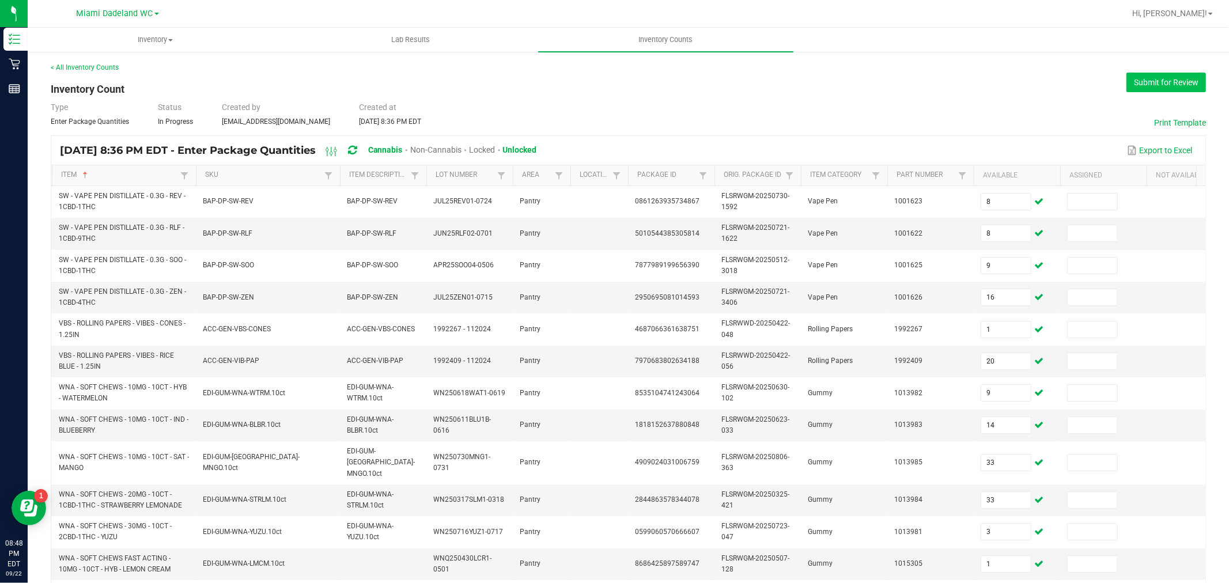
click at [1149, 82] on button "Submit for Review" at bounding box center [1165, 83] width 79 height 20
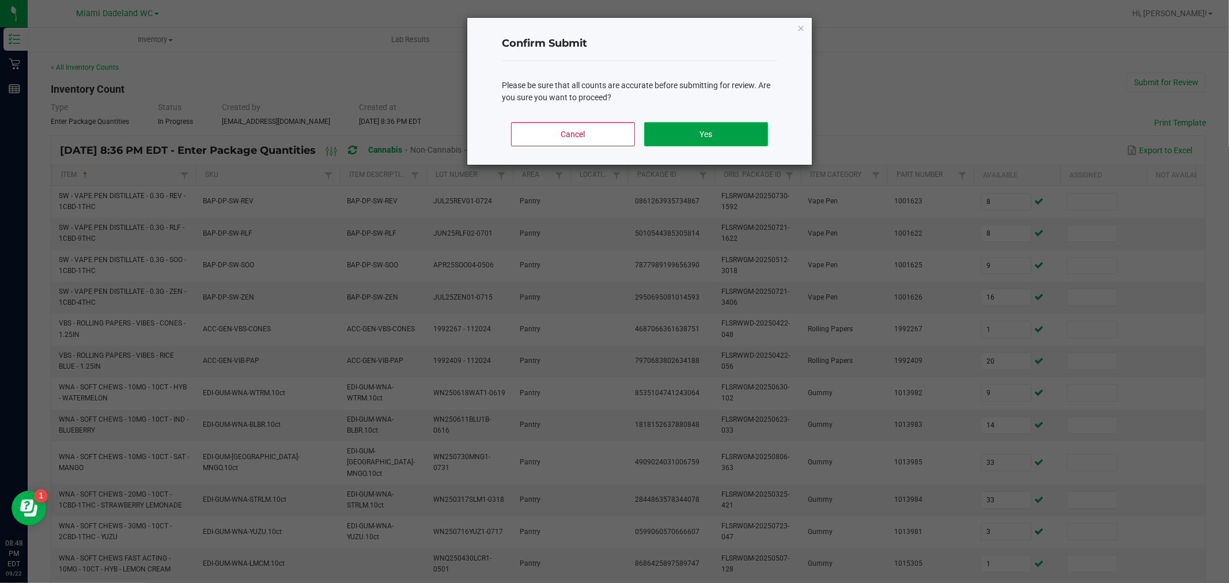
click at [727, 123] on button "Yes" at bounding box center [706, 134] width 124 height 24
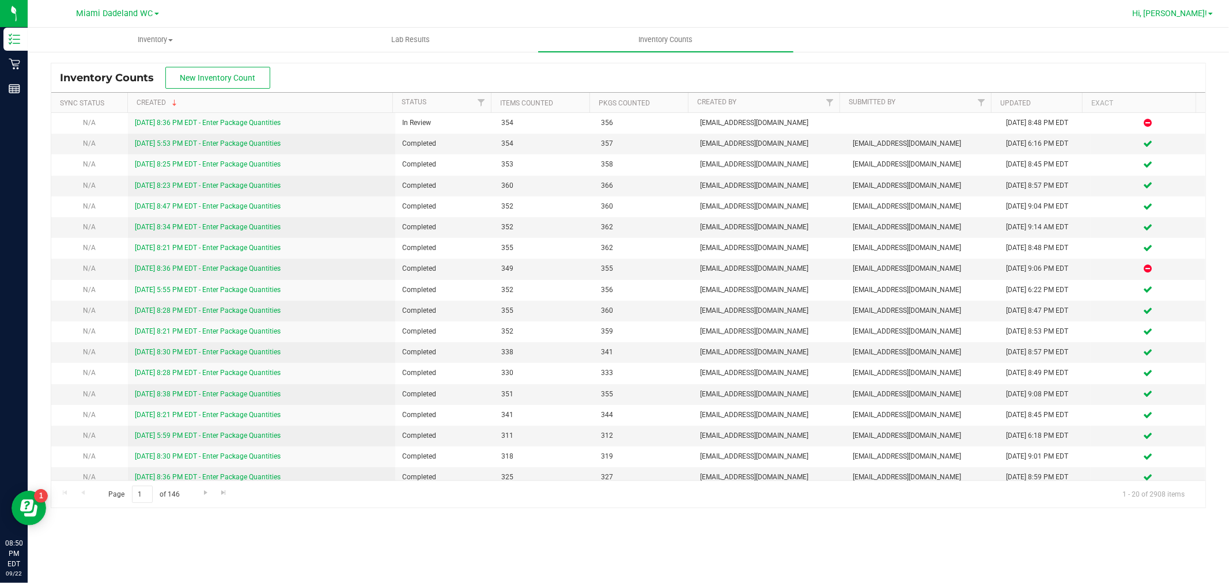
click at [1184, 10] on span "Hi, [PERSON_NAME]!" at bounding box center [1169, 13] width 75 height 9
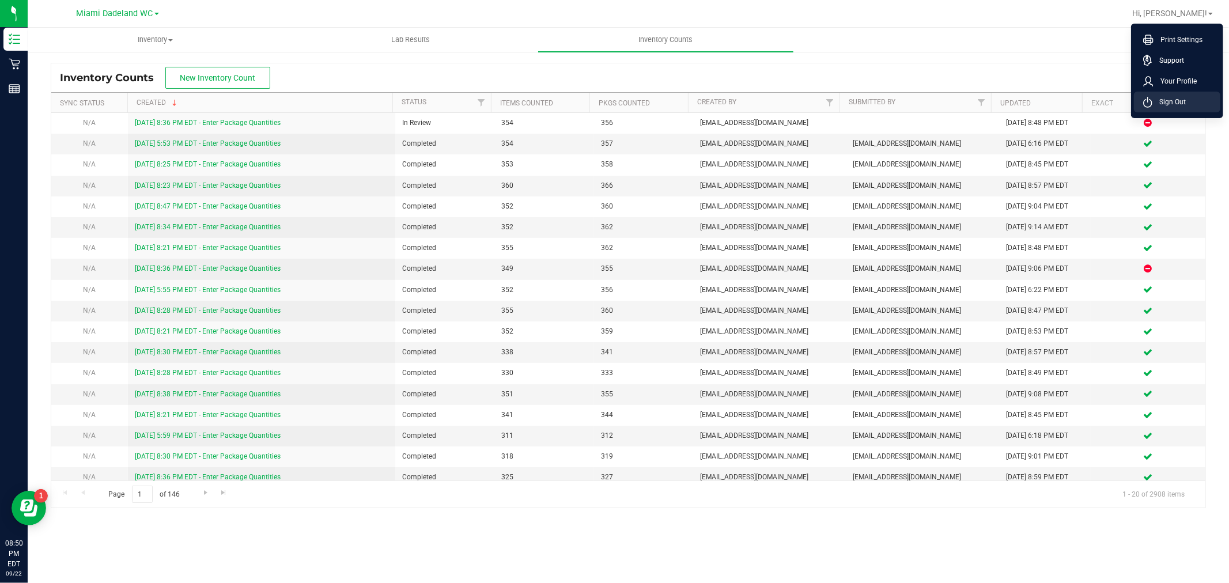
click at [1173, 96] on span "Sign Out" at bounding box center [1168, 102] width 33 height 12
